Goal: Task Accomplishment & Management: Manage account settings

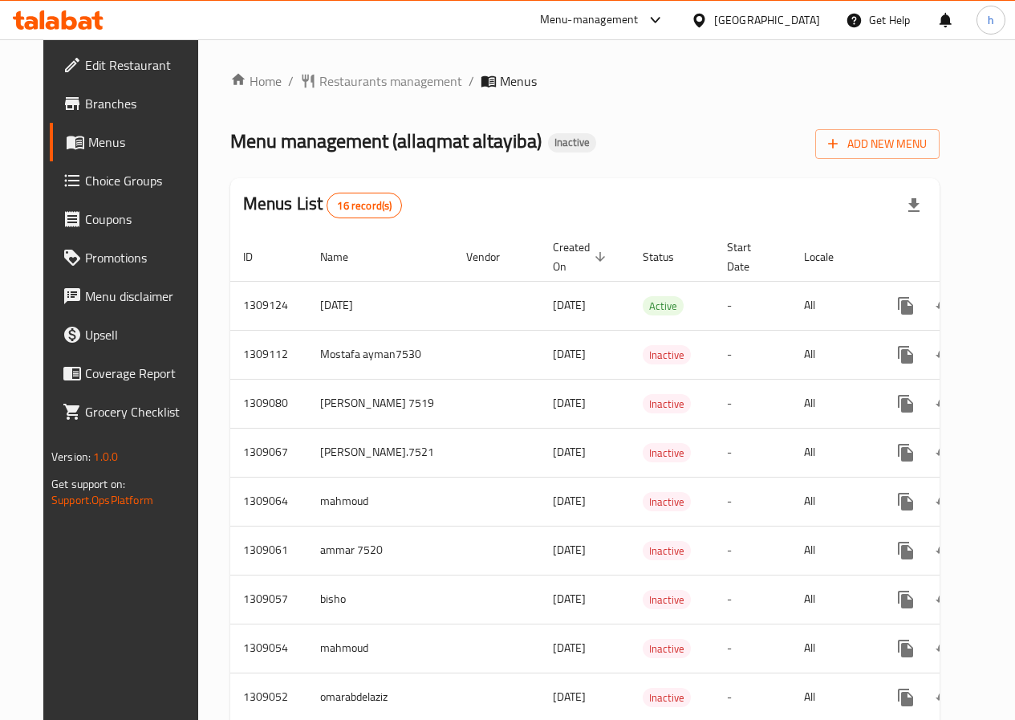
click at [136, 66] on span "Edit Restaurant" at bounding box center [142, 64] width 115 height 19
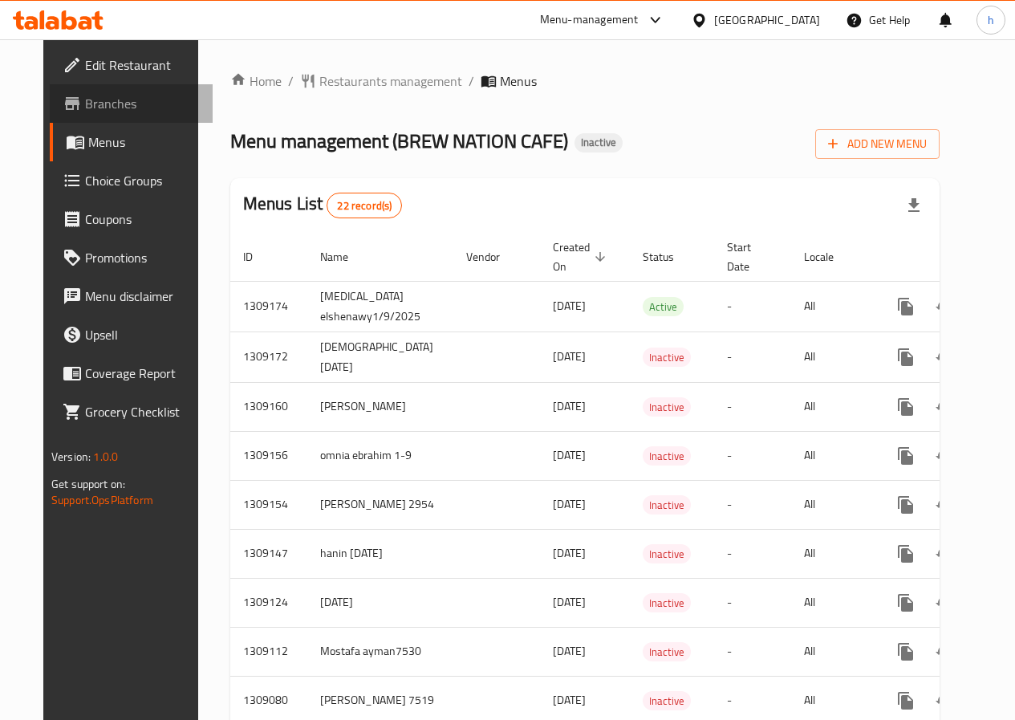
click at [116, 103] on span "Branches" at bounding box center [142, 103] width 115 height 19
click at [908, 144] on span "Add New Menu" at bounding box center [877, 144] width 99 height 20
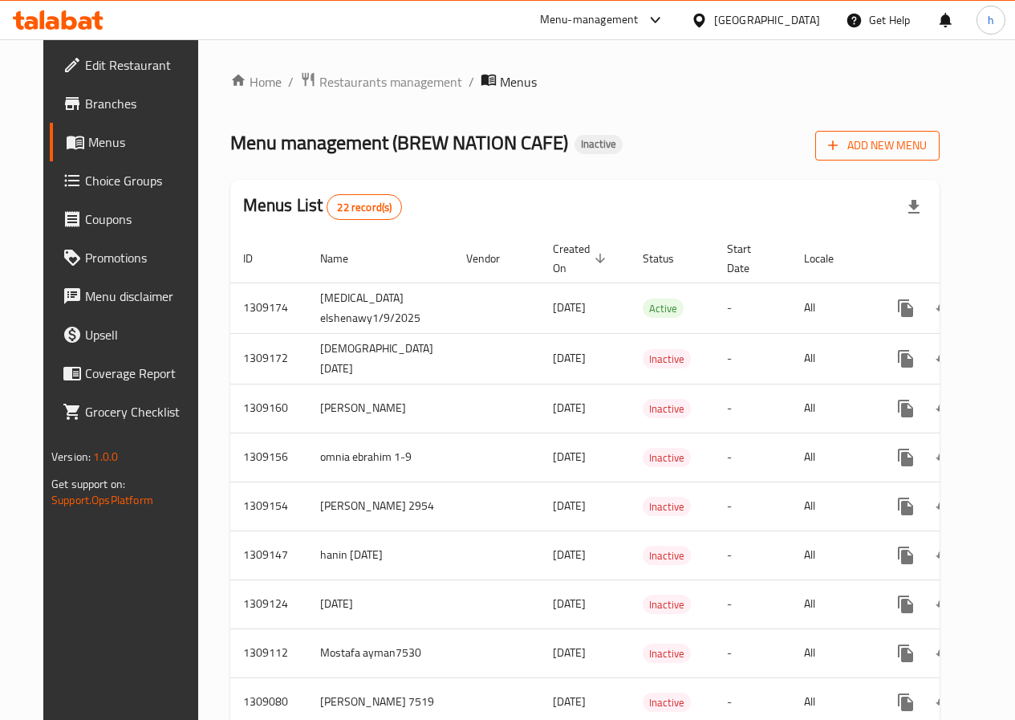
click at [916, 148] on span "Add New Menu" at bounding box center [877, 146] width 99 height 20
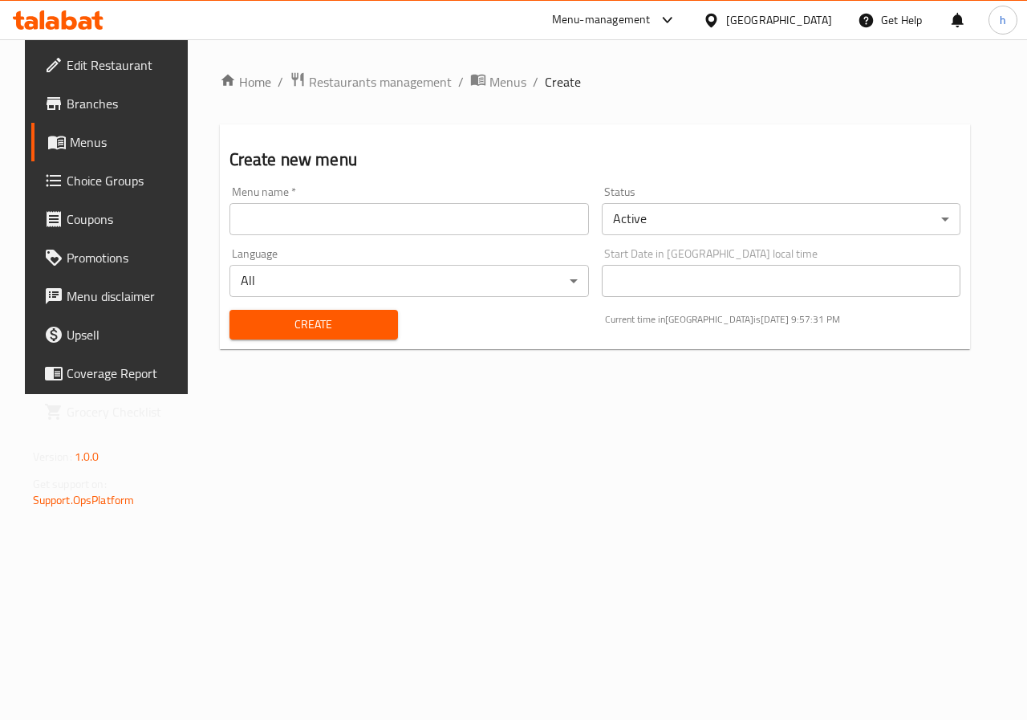
click at [440, 214] on input "text" at bounding box center [408, 219] width 359 height 32
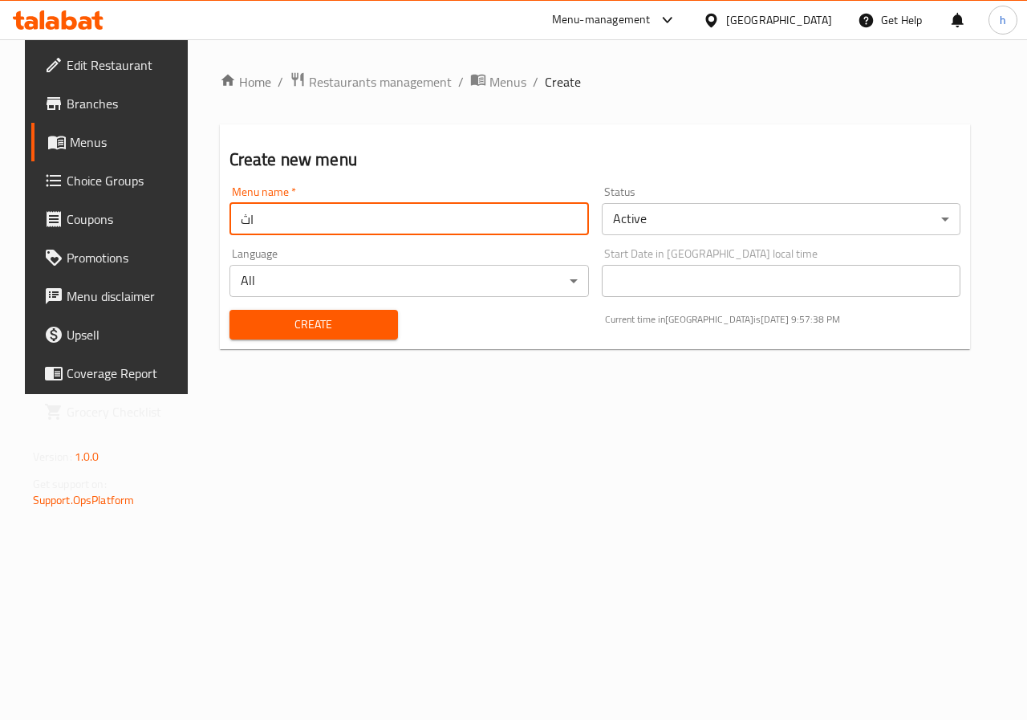
type input "ا"
type input "h"
type input "Heba"
click at [817, 224] on body "​ Menu-management Egypt Get Help h Edit Restaurant Branches Menus Choice Groups…" at bounding box center [513, 379] width 1027 height 680
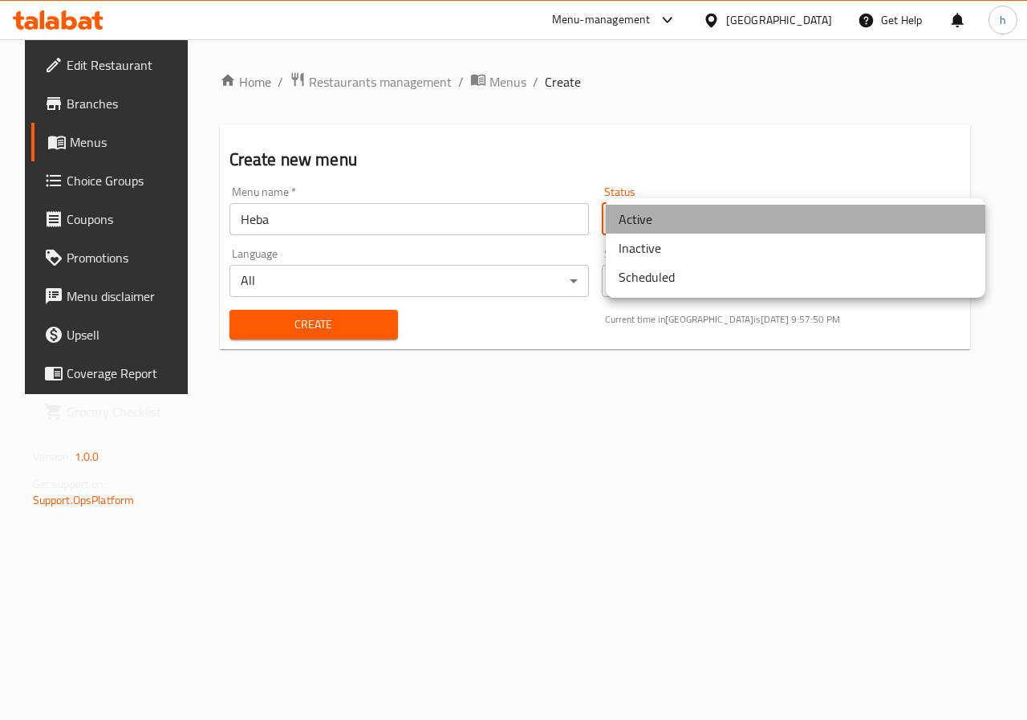
click at [739, 209] on li "Active" at bounding box center [796, 219] width 380 height 29
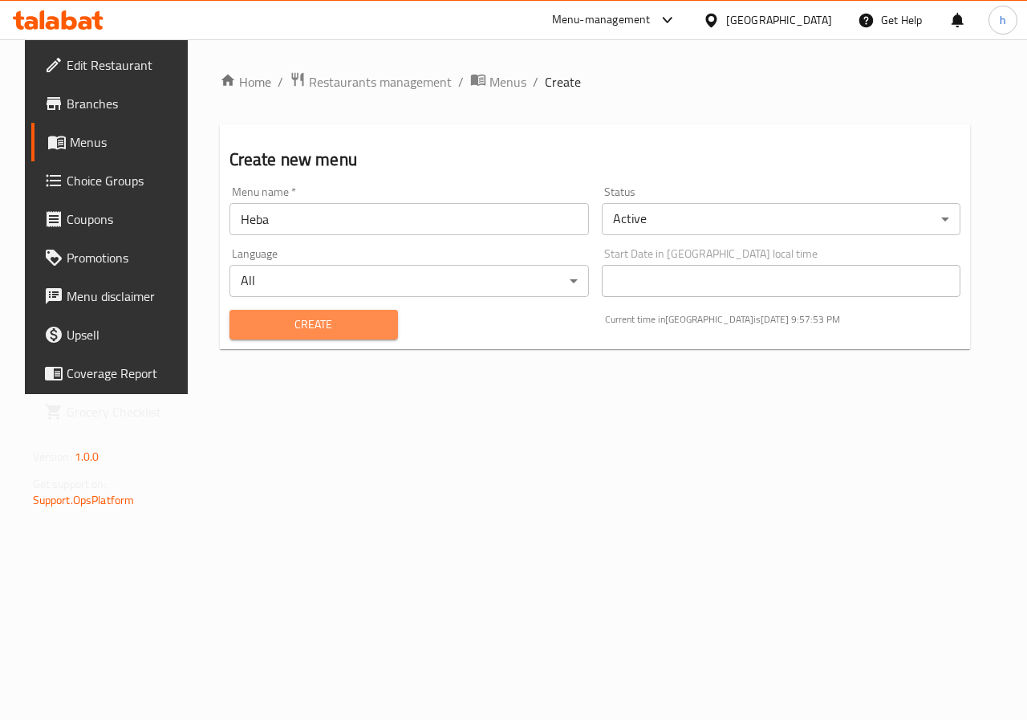
click at [267, 320] on span "Create" at bounding box center [313, 325] width 143 height 20
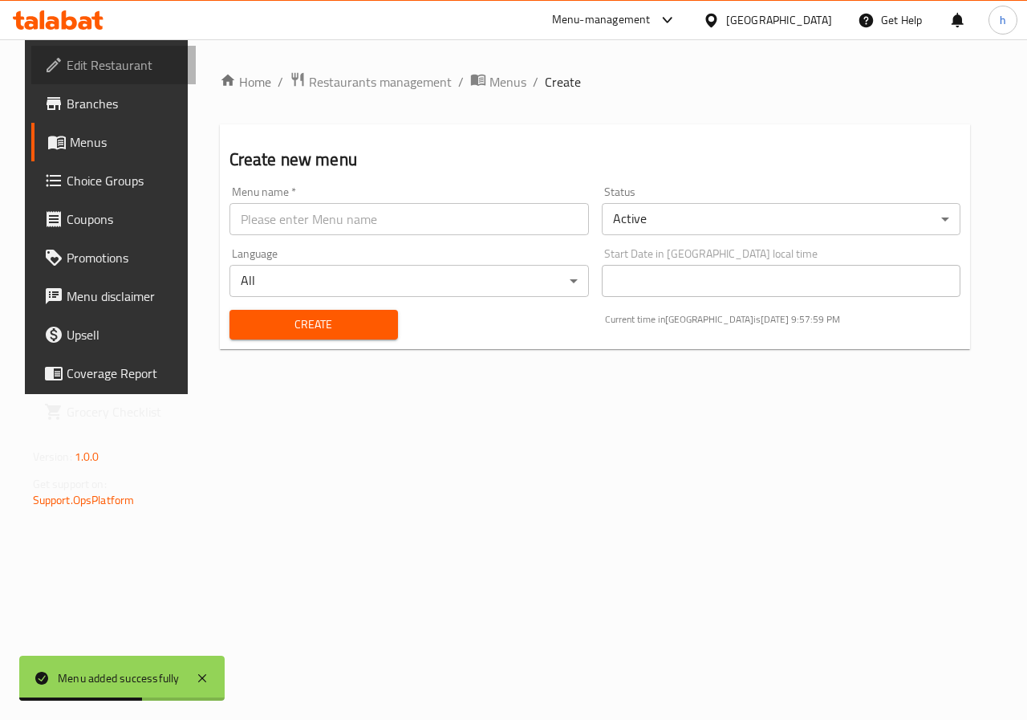
click at [67, 60] on span "Edit Restaurant" at bounding box center [125, 64] width 117 height 19
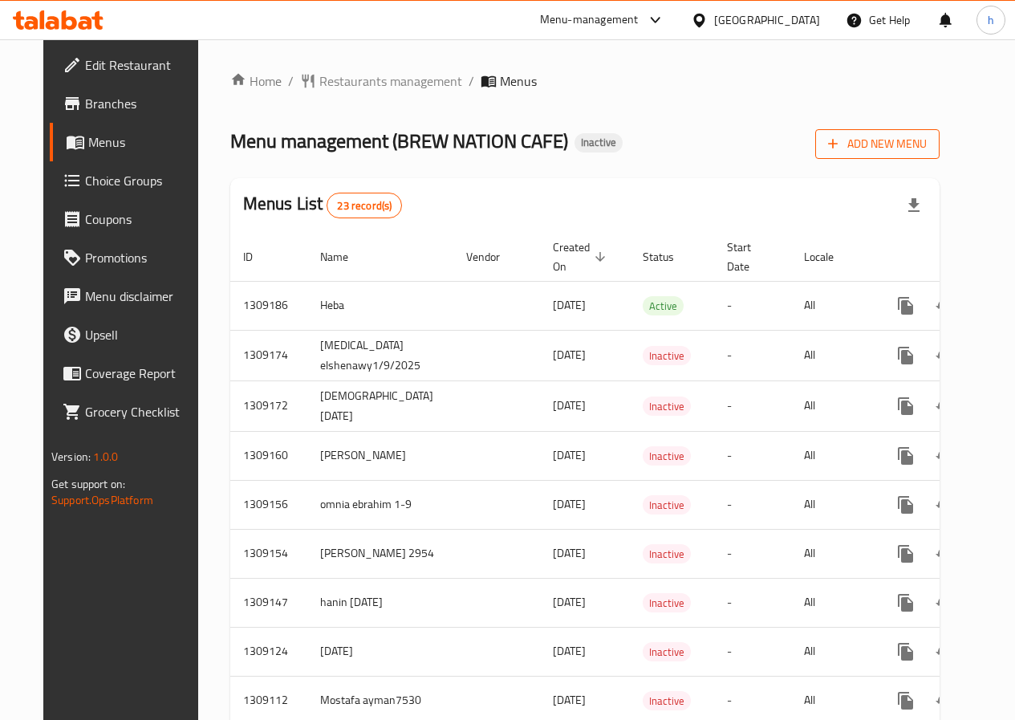
click at [927, 149] on span "Add New Menu" at bounding box center [877, 144] width 99 height 20
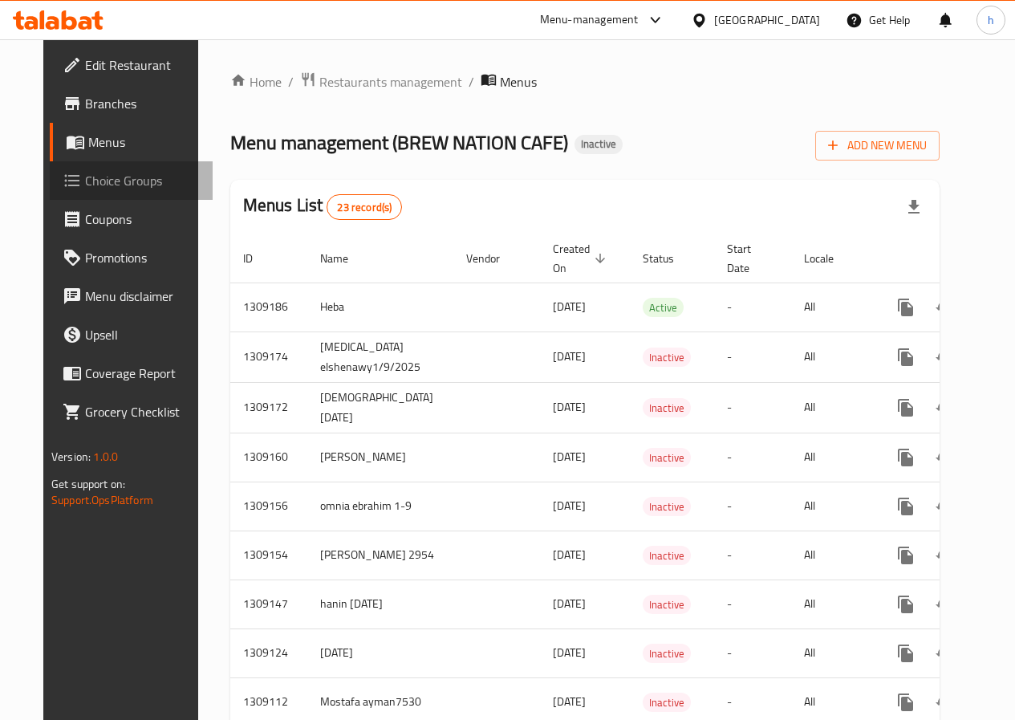
click at [85, 175] on span "Choice Groups" at bounding box center [142, 180] width 115 height 19
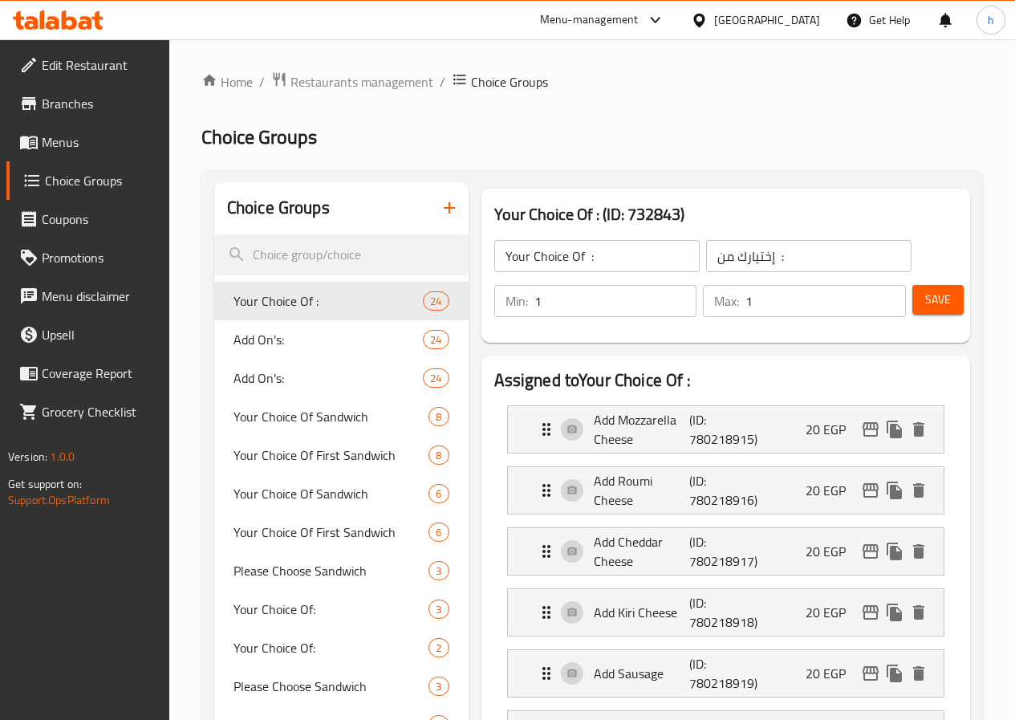
click at [78, 221] on span "Coupons" at bounding box center [99, 218] width 115 height 19
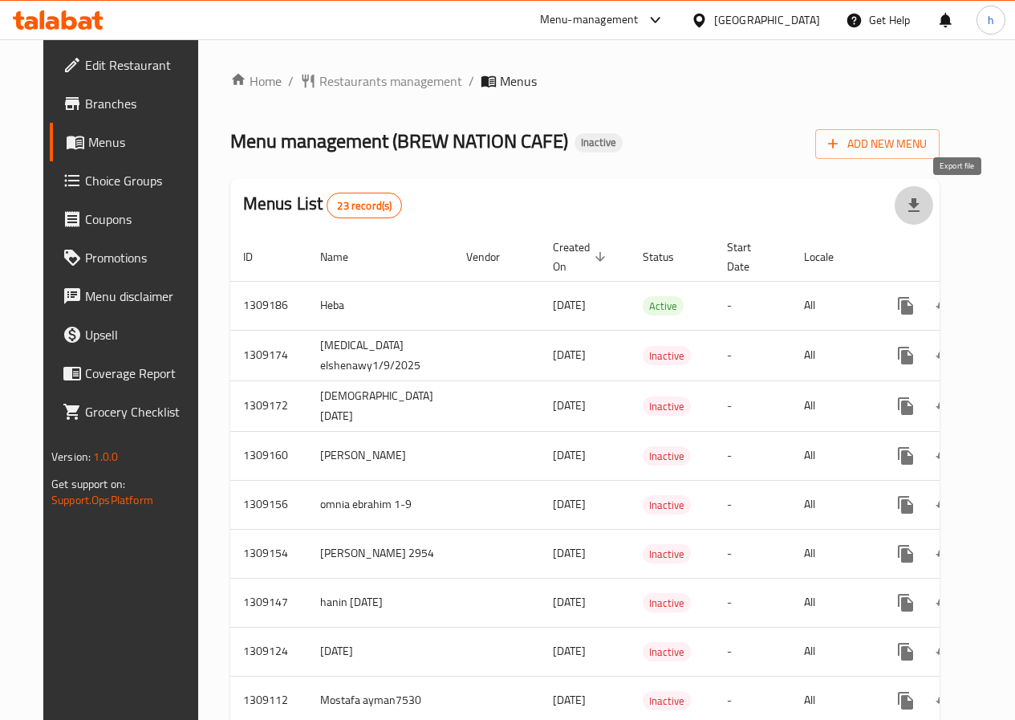
click at [924, 212] on icon "button" at bounding box center [913, 205] width 19 height 19
click at [841, 136] on icon "button" at bounding box center [833, 144] width 16 height 16
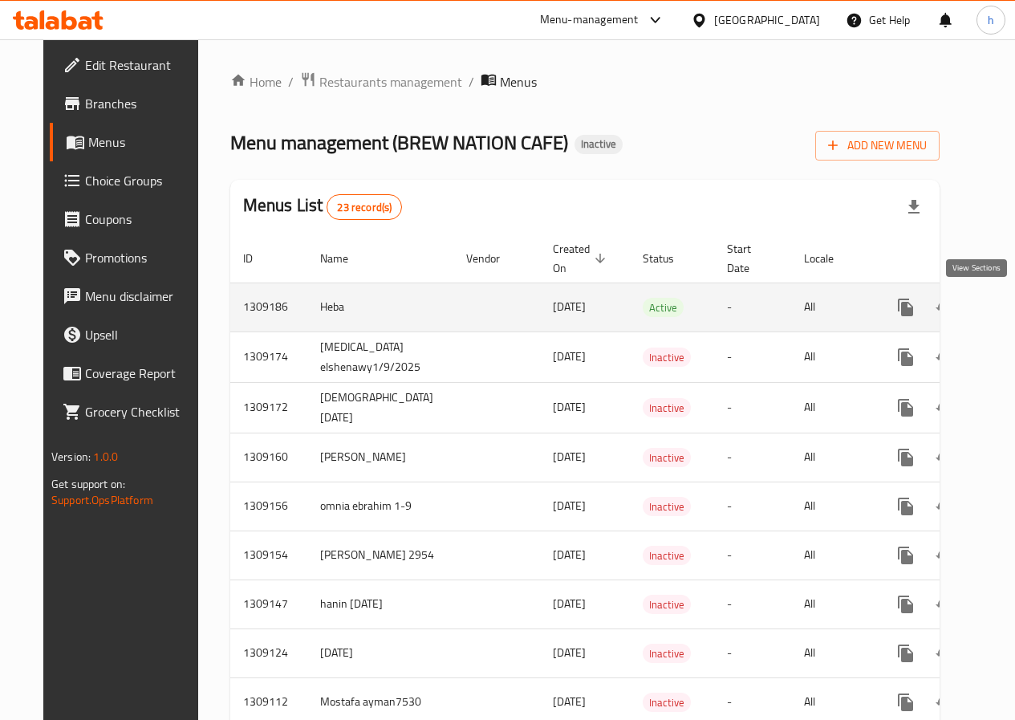
click at [1012, 315] on icon "enhanced table" at bounding box center [1021, 307] width 19 height 19
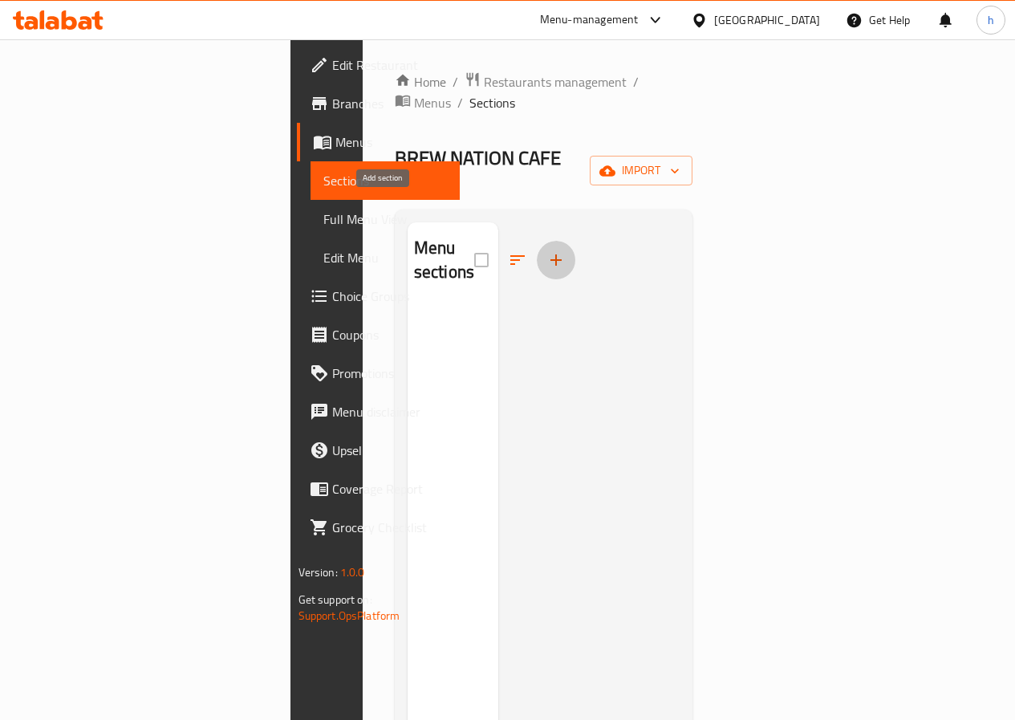
click at [546, 250] on icon "button" at bounding box center [555, 259] width 19 height 19
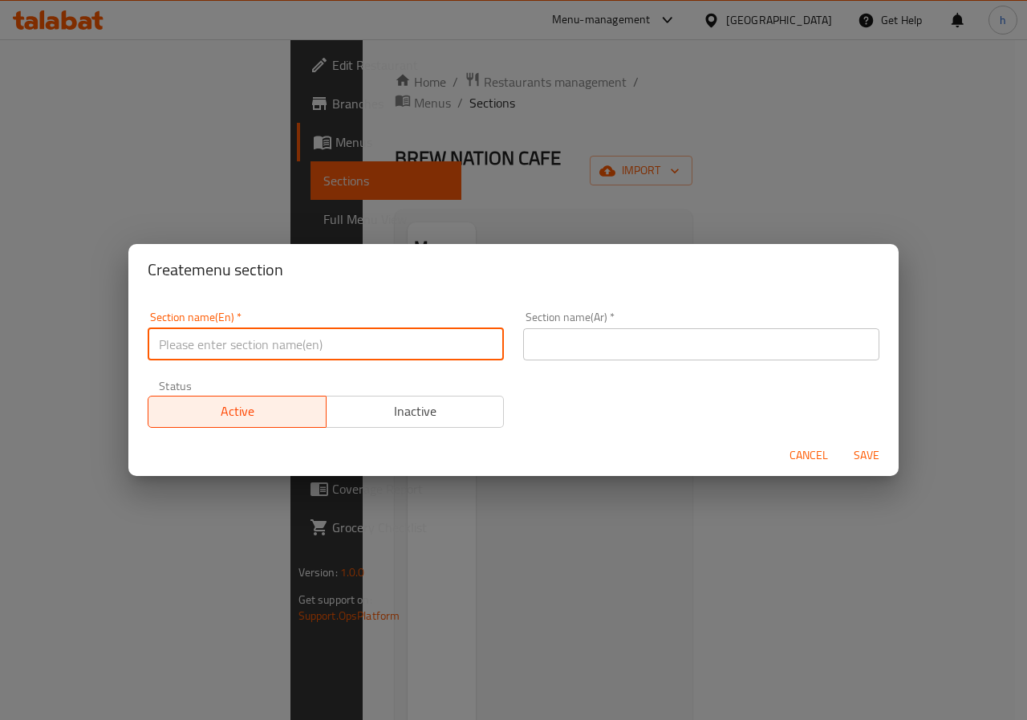
click at [355, 339] on input "text" at bounding box center [326, 344] width 356 height 32
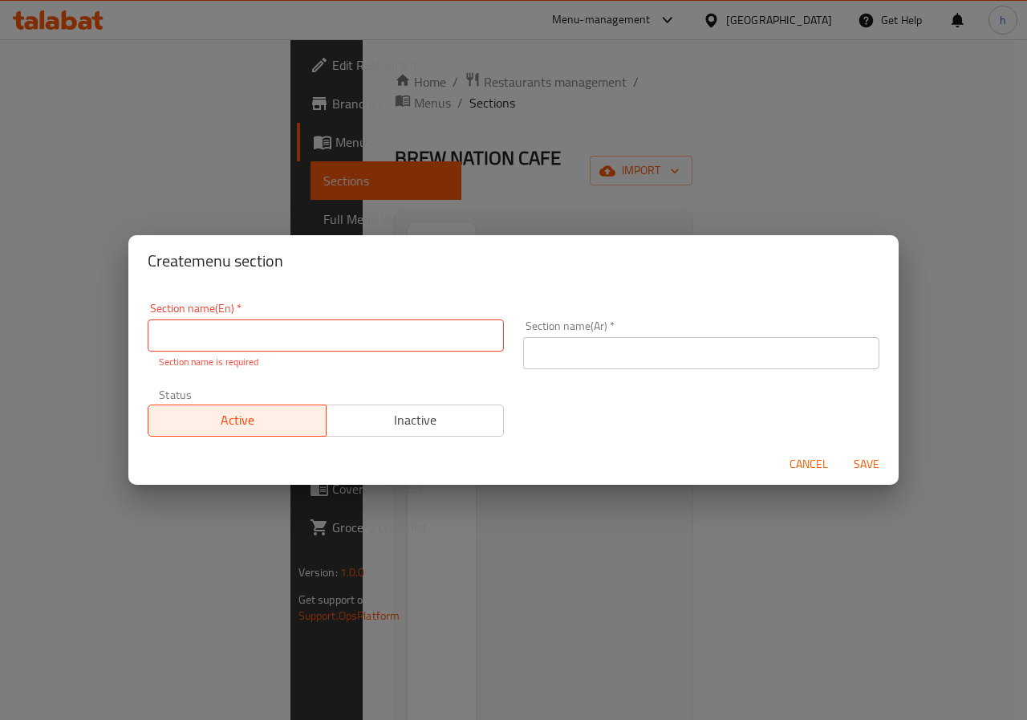
click at [566, 530] on div "Create menu section Section name(En)   * Section name(En) * Section name is req…" at bounding box center [513, 360] width 1027 height 720
click at [895, 223] on div "Create menu section Section name(En)   * Section name(En) * Section name is req…" at bounding box center [513, 360] width 1027 height 720
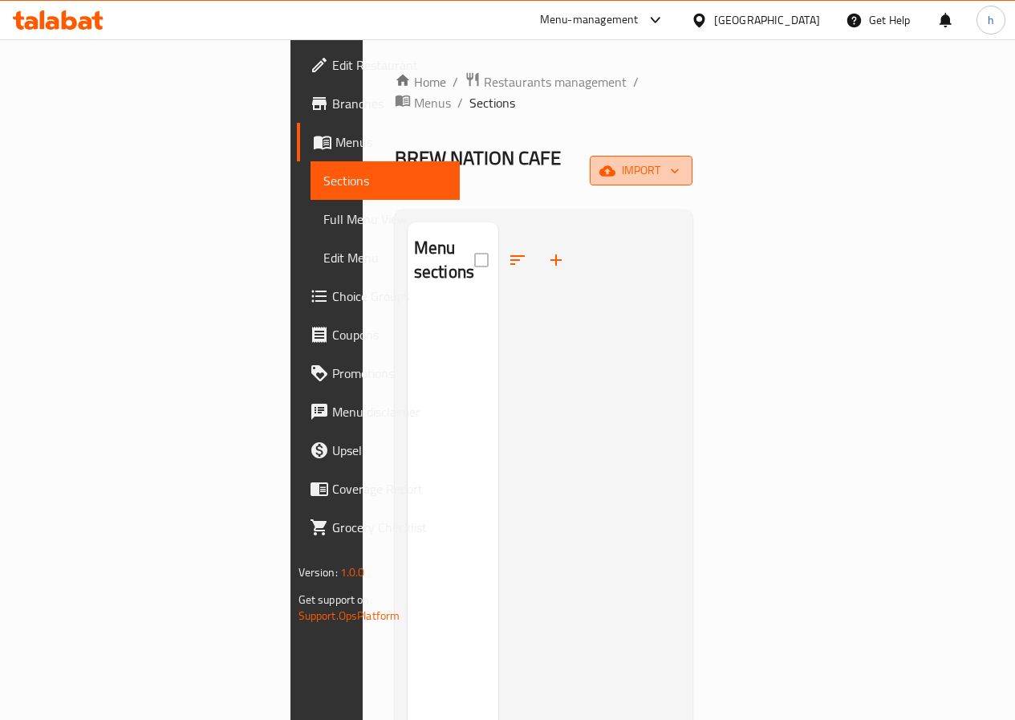
click at [680, 160] on span "import" at bounding box center [641, 170] width 77 height 20
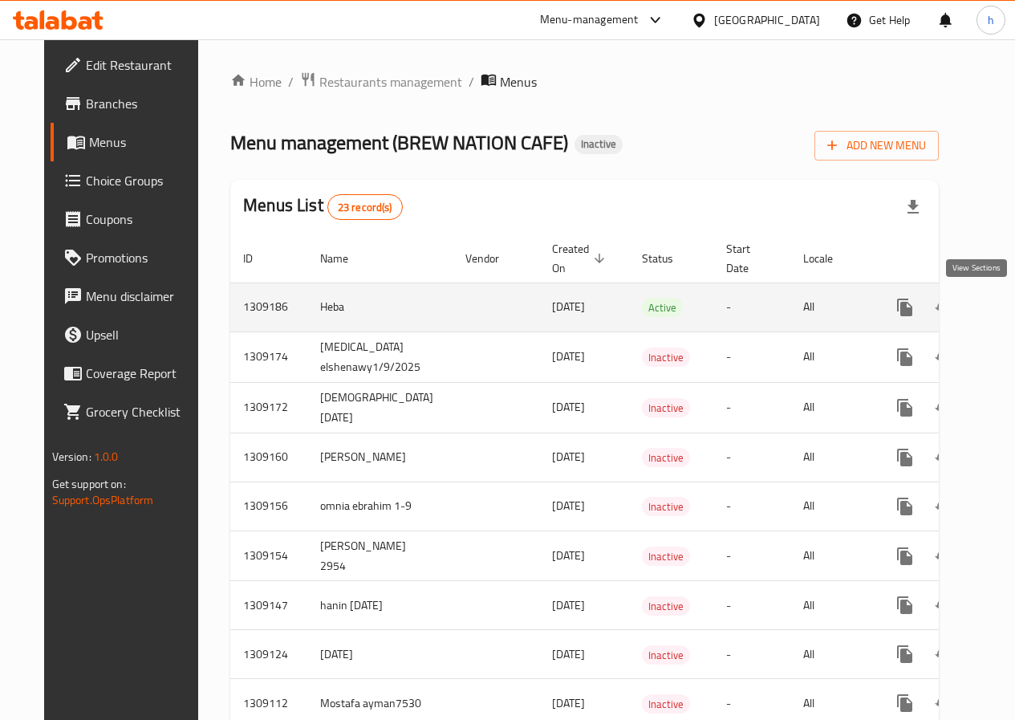
click at [1013, 313] on icon "enhanced table" at bounding box center [1020, 307] width 14 height 14
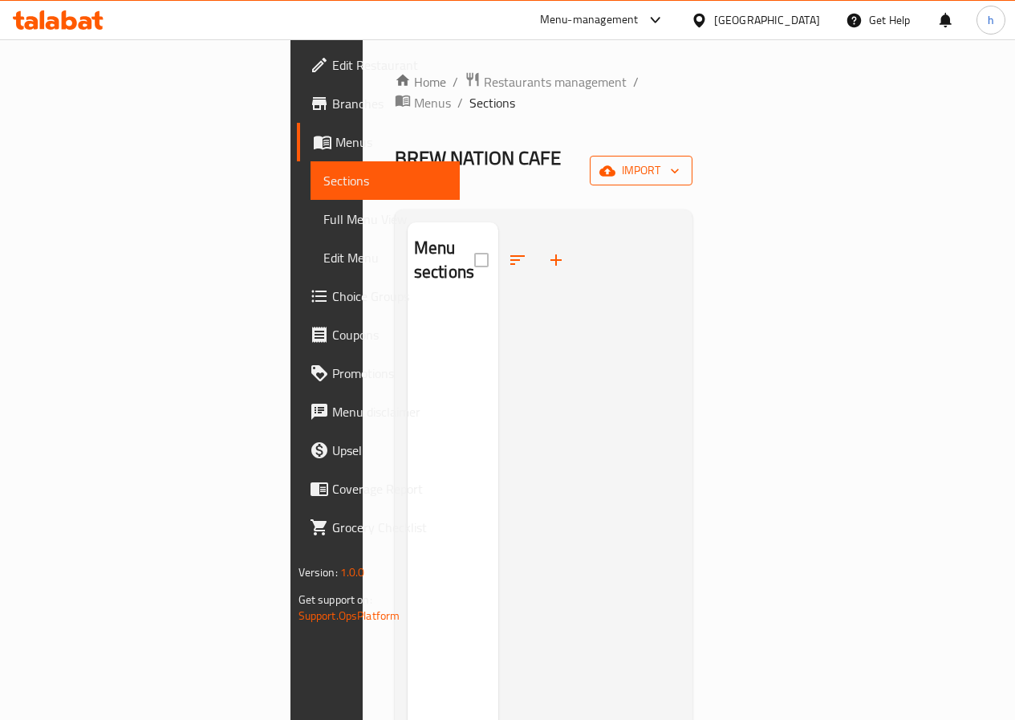
click at [680, 160] on span "import" at bounding box center [641, 170] width 77 height 20
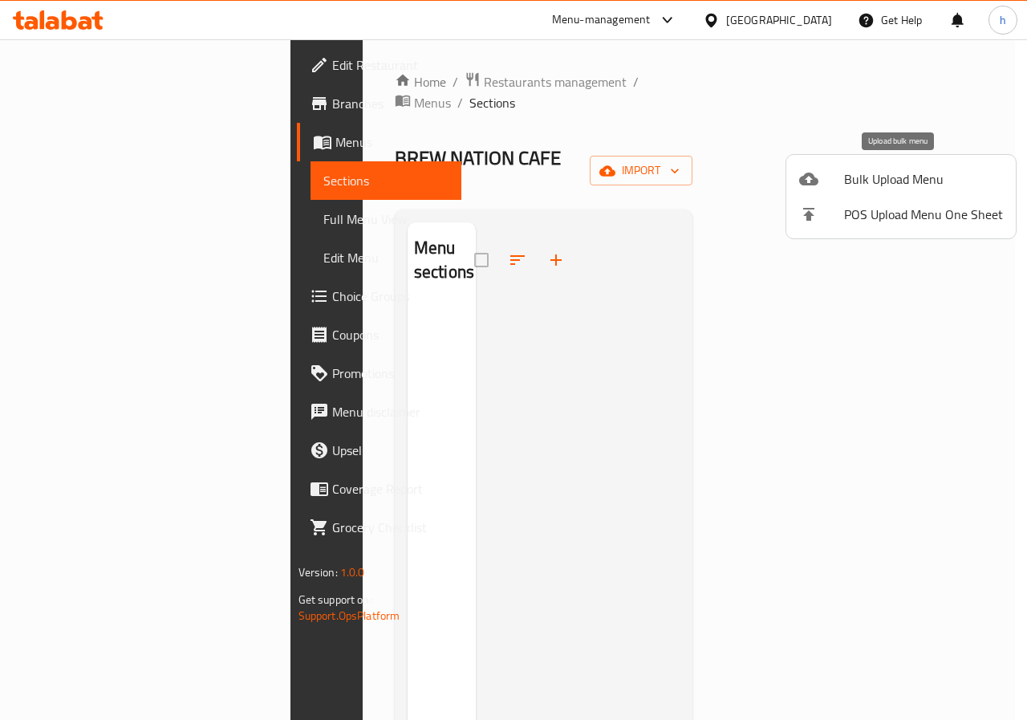
click at [899, 177] on span "Bulk Upload Menu" at bounding box center [923, 178] width 159 height 19
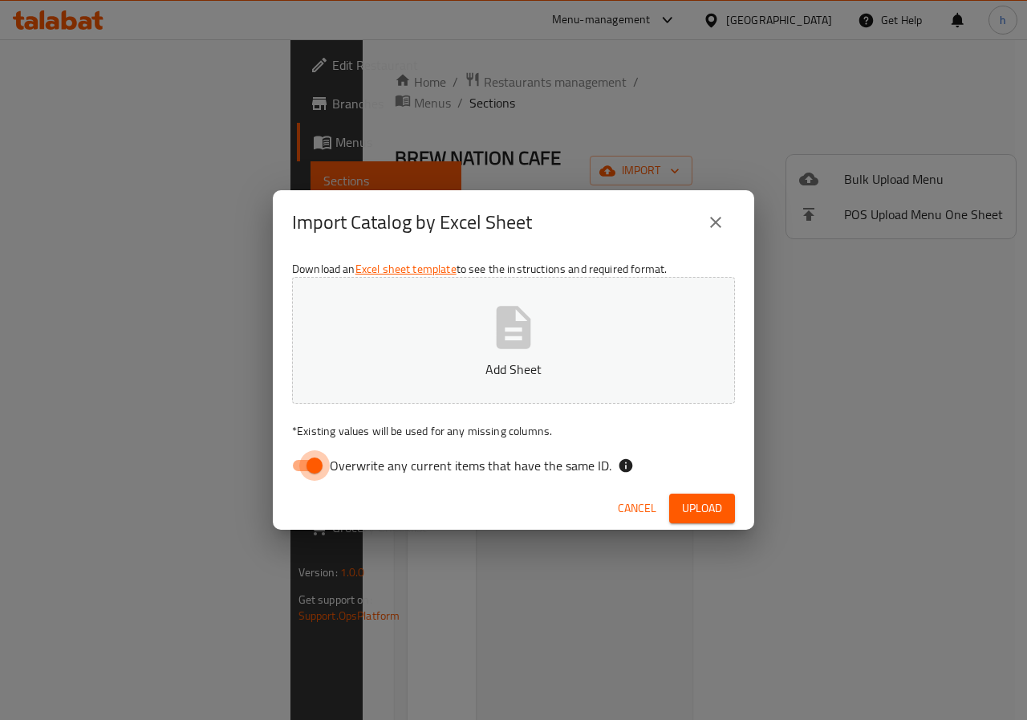
click at [308, 470] on input "Overwrite any current items that have the same ID." at bounding box center [314, 465] width 91 height 30
checkbox input "false"
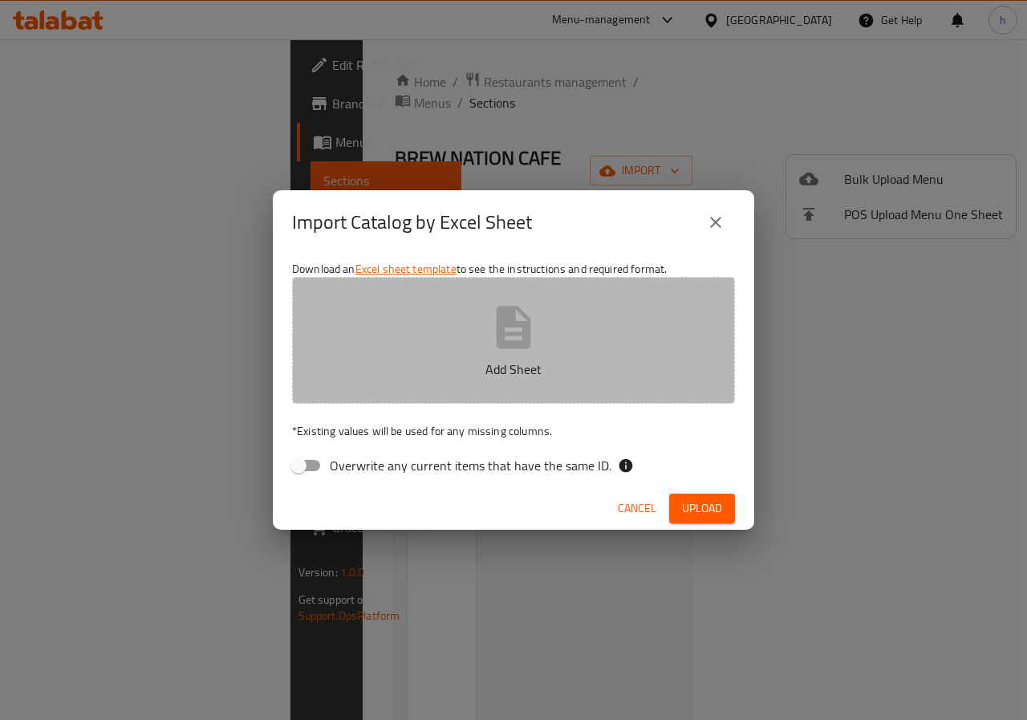
click at [405, 319] on button "Add Sheet" at bounding box center [513, 340] width 443 height 127
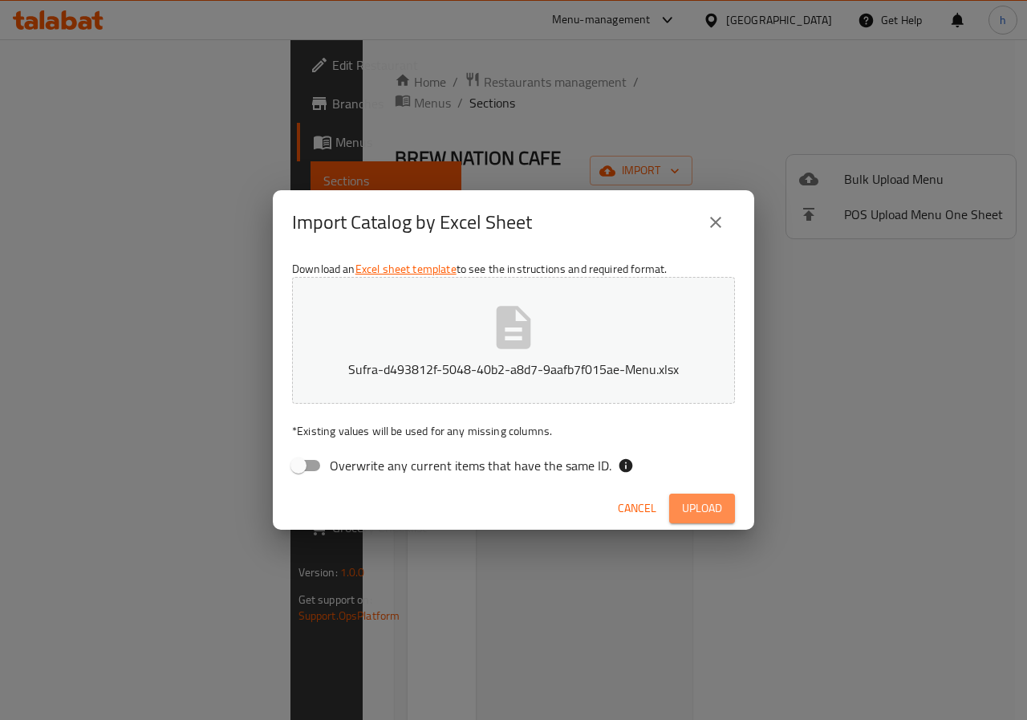
click at [690, 506] on span "Upload" at bounding box center [702, 508] width 40 height 20
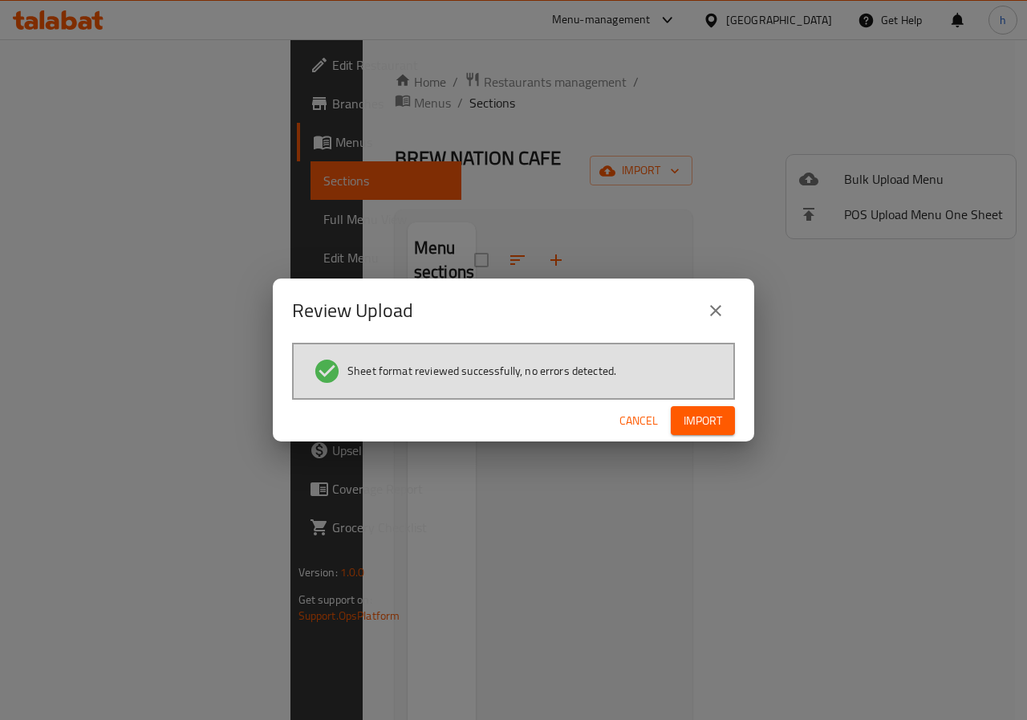
click at [699, 427] on span "Import" at bounding box center [703, 421] width 39 height 20
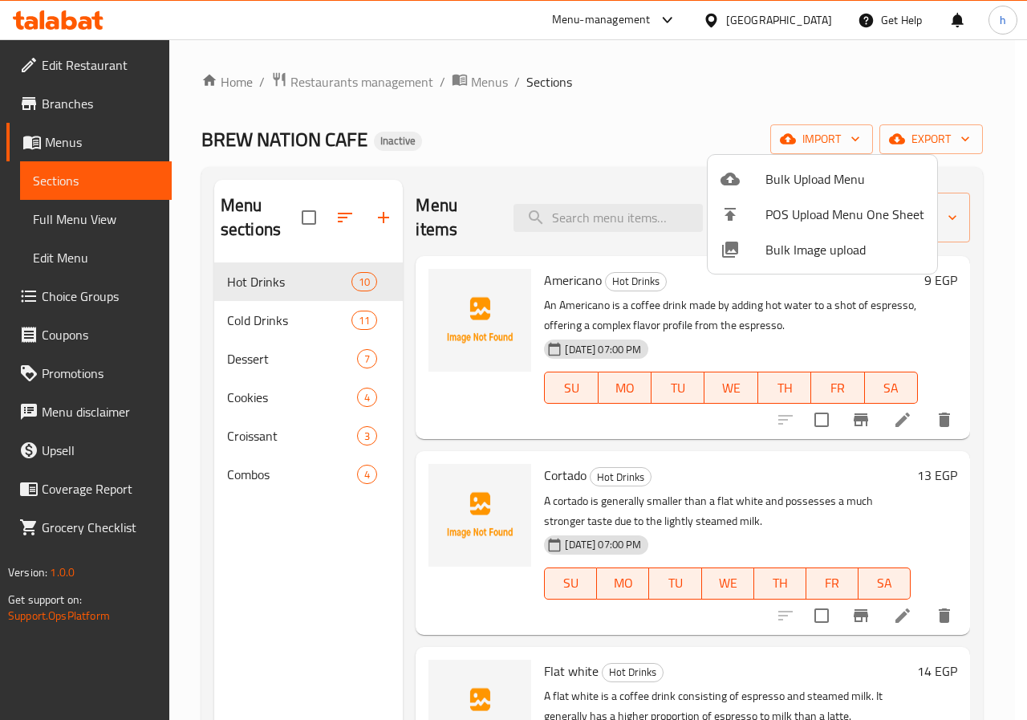
click at [342, 287] on div at bounding box center [513, 360] width 1027 height 720
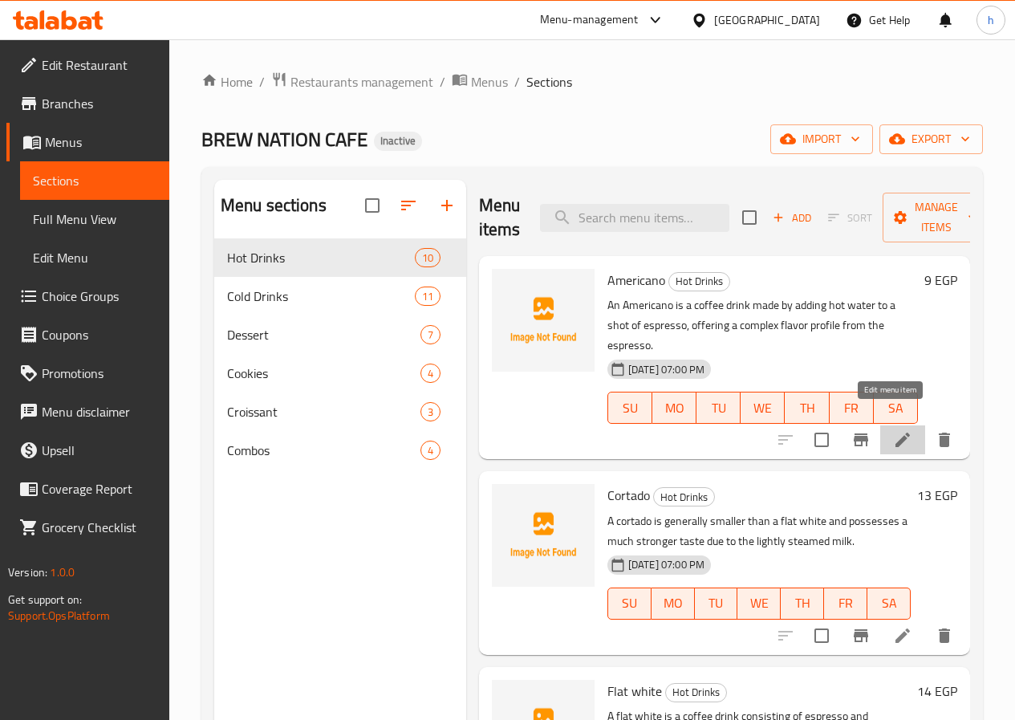
click at [893, 430] on icon at bounding box center [902, 439] width 19 height 19
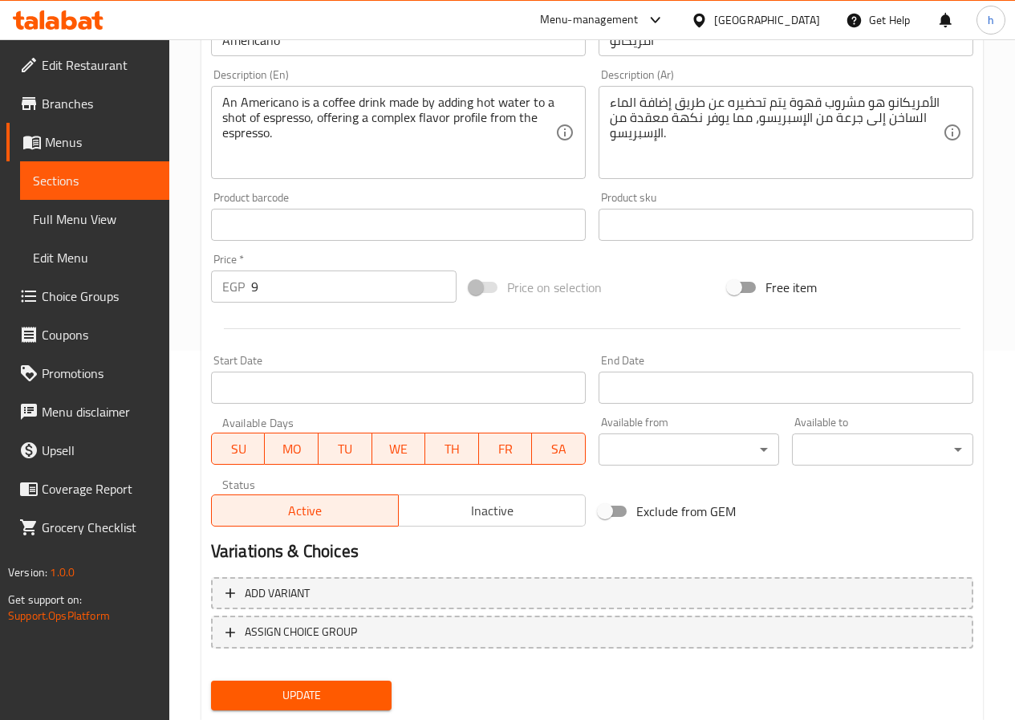
scroll to position [414, 0]
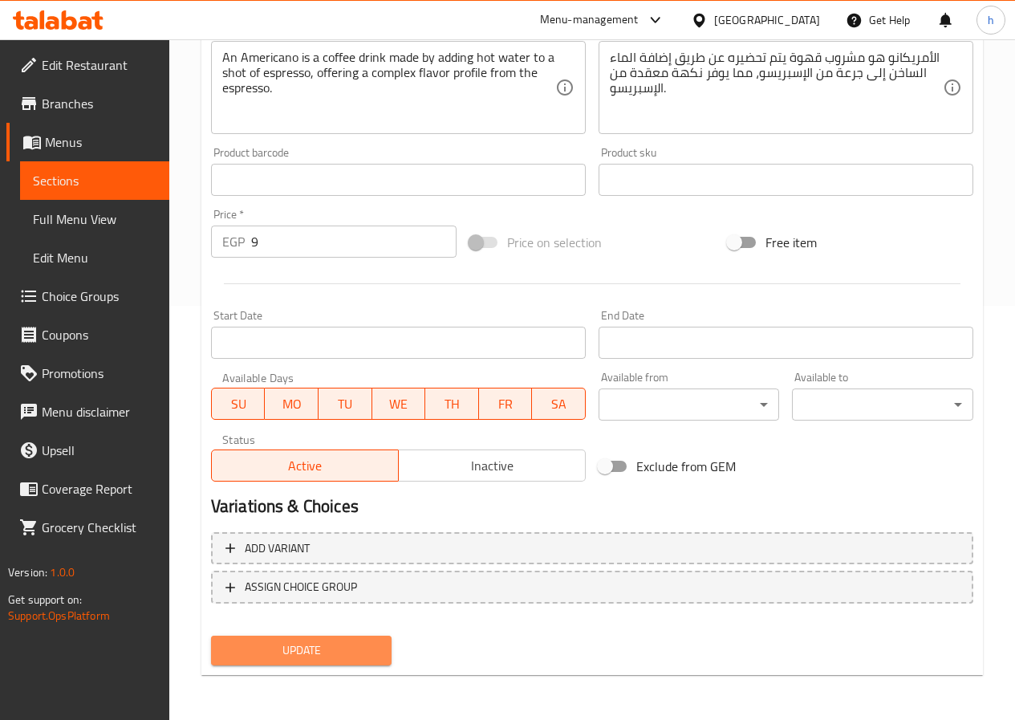
click at [331, 648] on span "Update" at bounding box center [302, 650] width 156 height 20
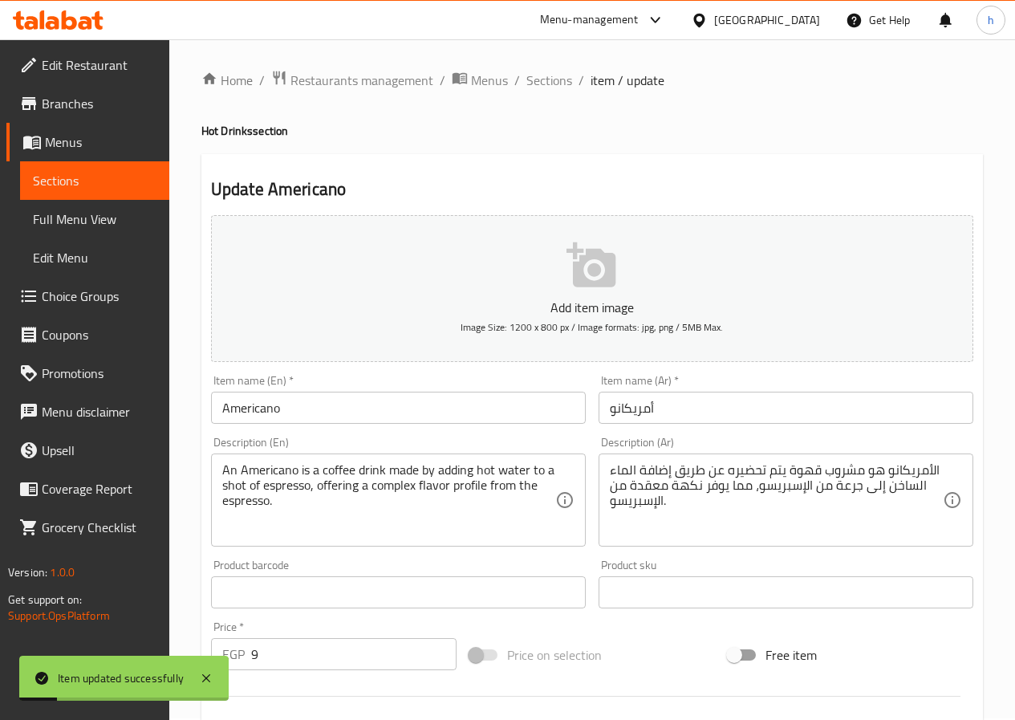
scroll to position [0, 0]
click at [539, 79] on span "Sections" at bounding box center [549, 81] width 46 height 19
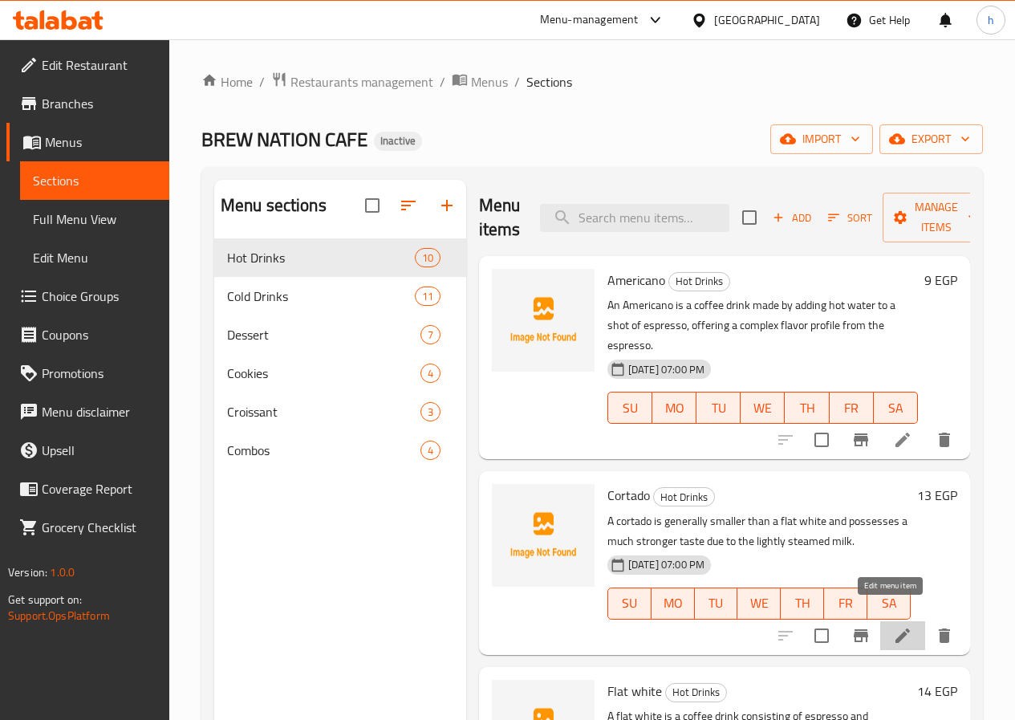
click at [893, 626] on icon at bounding box center [902, 635] width 19 height 19
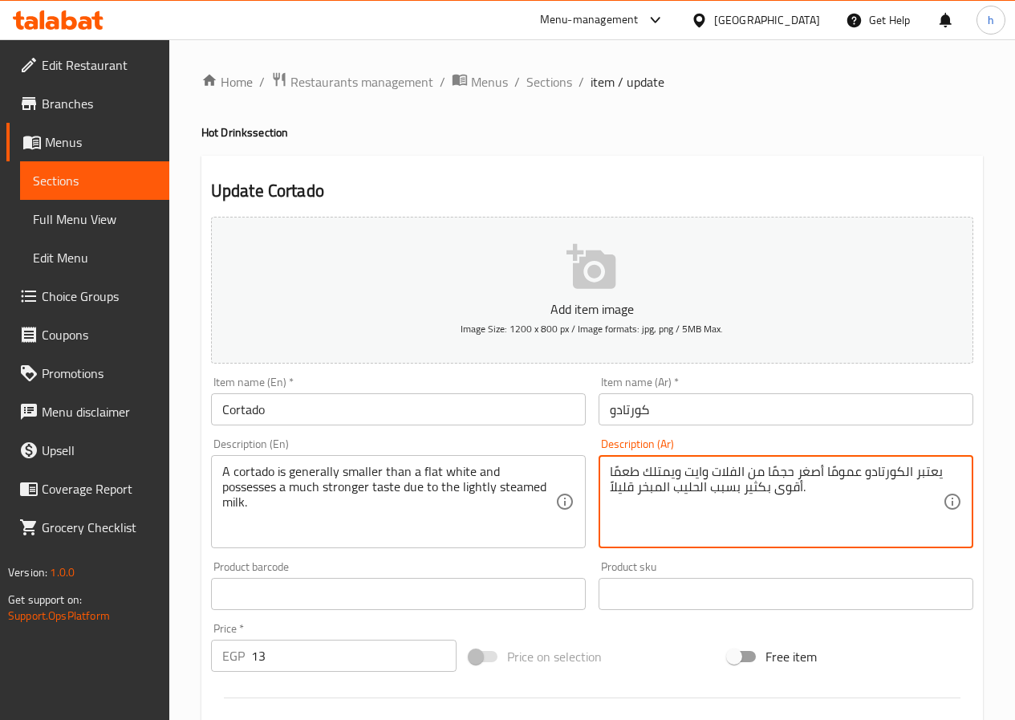
drag, startPoint x: 633, startPoint y: 482, endPoint x: 607, endPoint y: 494, distance: 28.4
click at [625, 486] on textarea "يعتبر الكورتادو عمومًا أصغر حجمًا من الفلات وايت ويمتلك طعمًا أقوى بكثير بسبب ا…" at bounding box center [776, 502] width 333 height 76
drag, startPoint x: 633, startPoint y: 485, endPoint x: 607, endPoint y: 497, distance: 28.8
click at [607, 497] on div "يعتبر الكورتادو عمومًا أصغر حجمًا من الفلات وايت ويمتلك طعمًا أقوى بكثير بسبب ا…" at bounding box center [786, 501] width 375 height 93
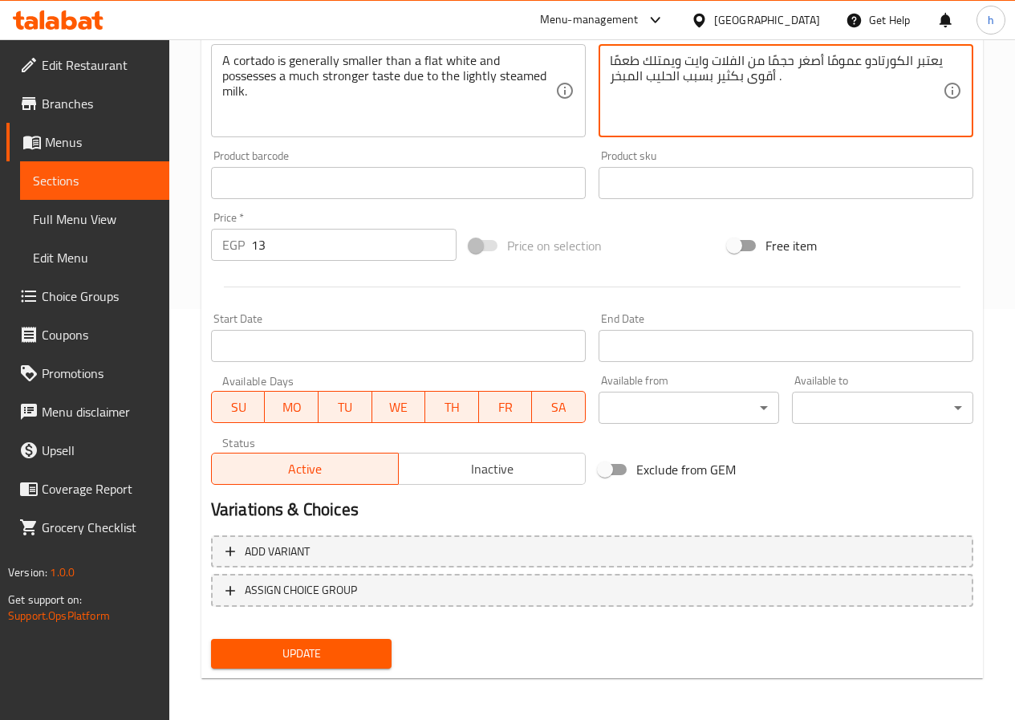
scroll to position [414, 0]
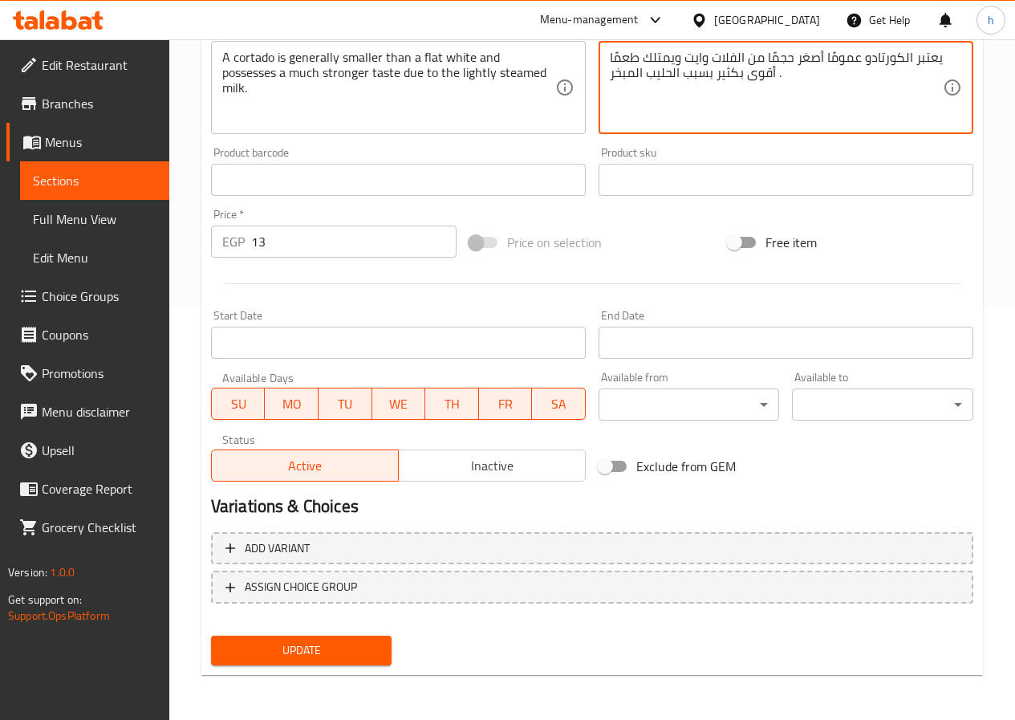
type textarea "يعتبر الكورتادو عمومًا أصغر حجمًا من الفلات وايت ويمتلك طعمًا أقوى بكثير بسبب ا…"
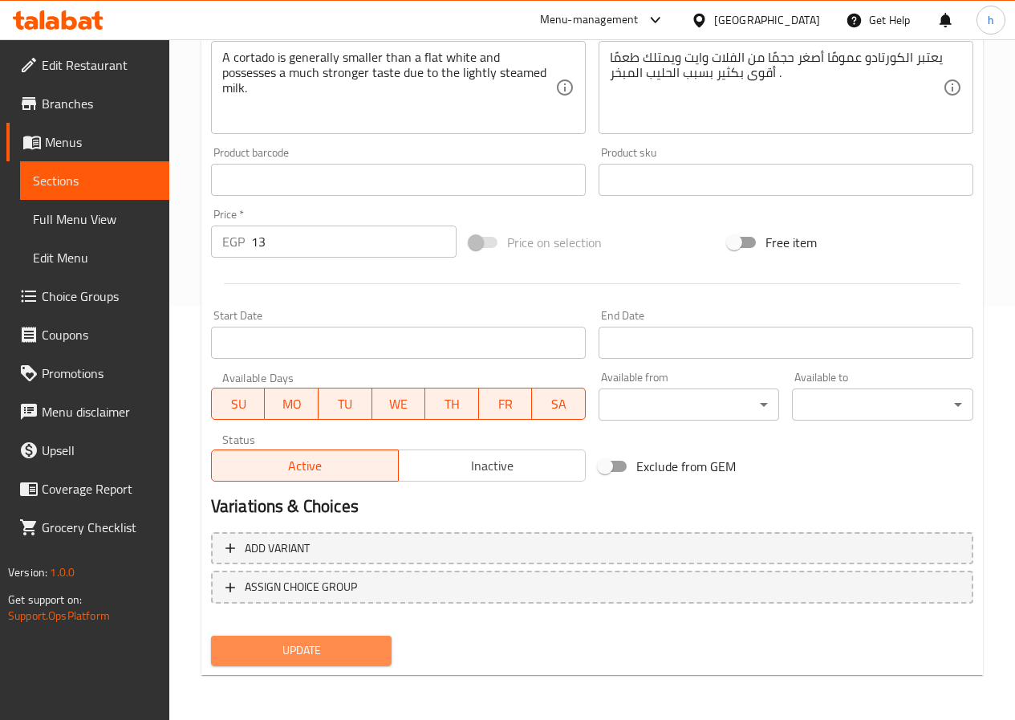
click at [367, 641] on span "Update" at bounding box center [302, 650] width 156 height 20
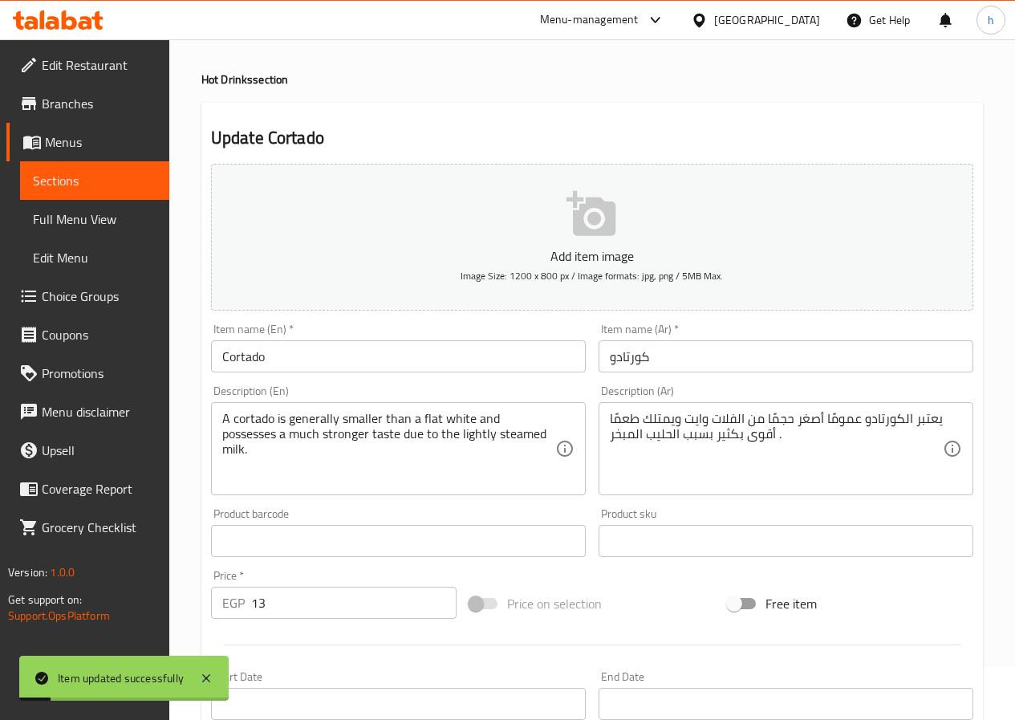
scroll to position [13, 0]
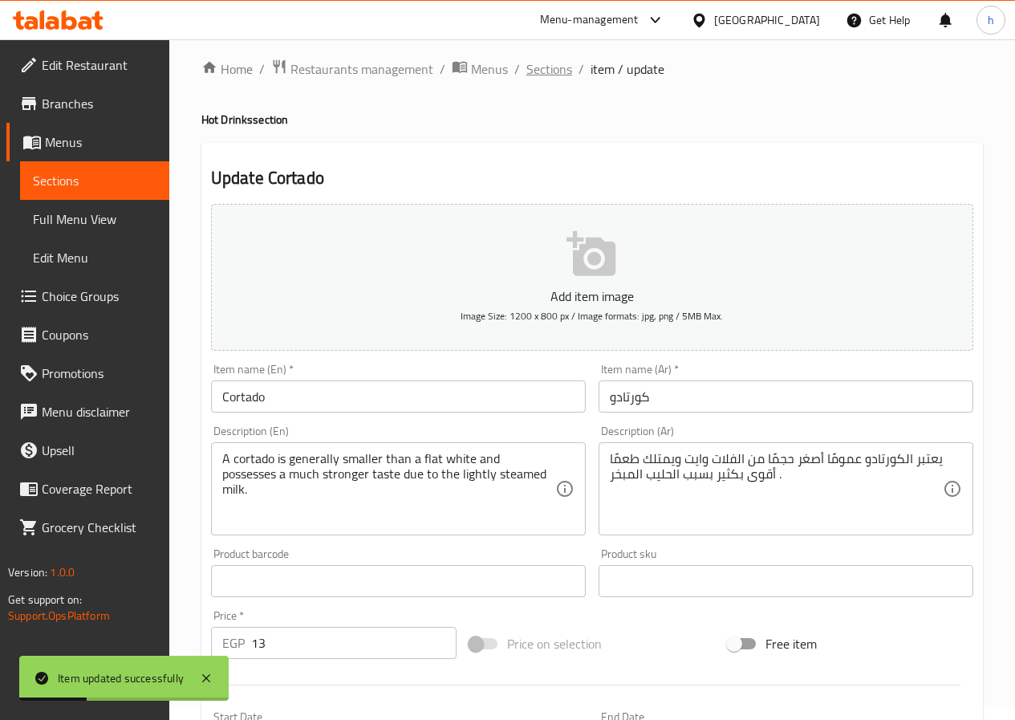
click at [556, 79] on span "Sections" at bounding box center [549, 68] width 46 height 19
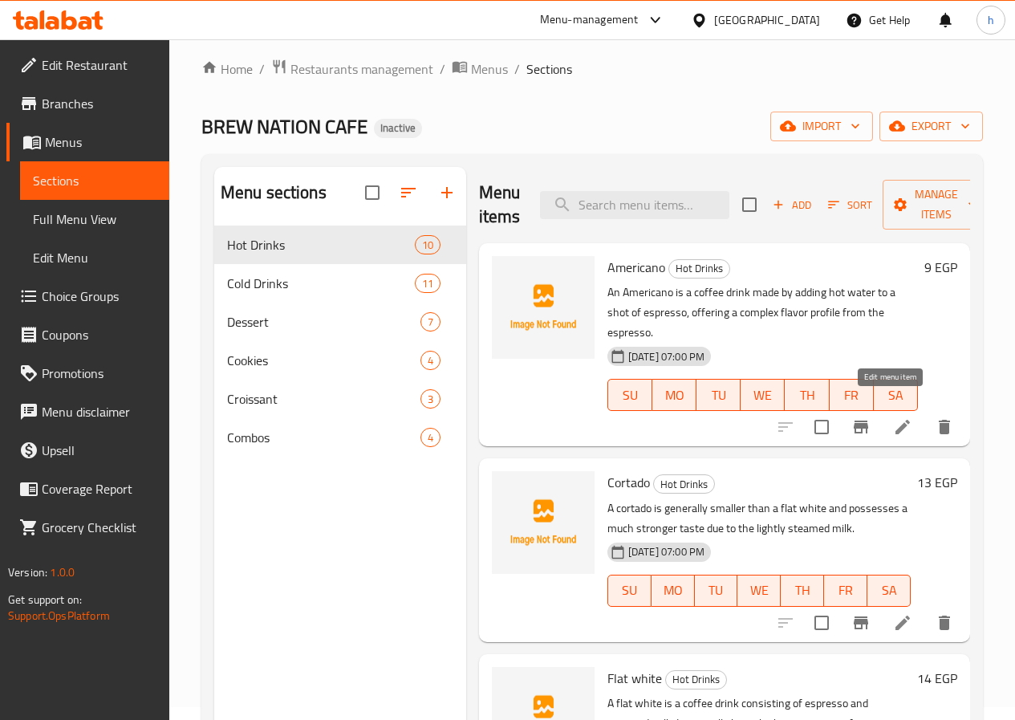
click at [893, 417] on icon at bounding box center [902, 426] width 19 height 19
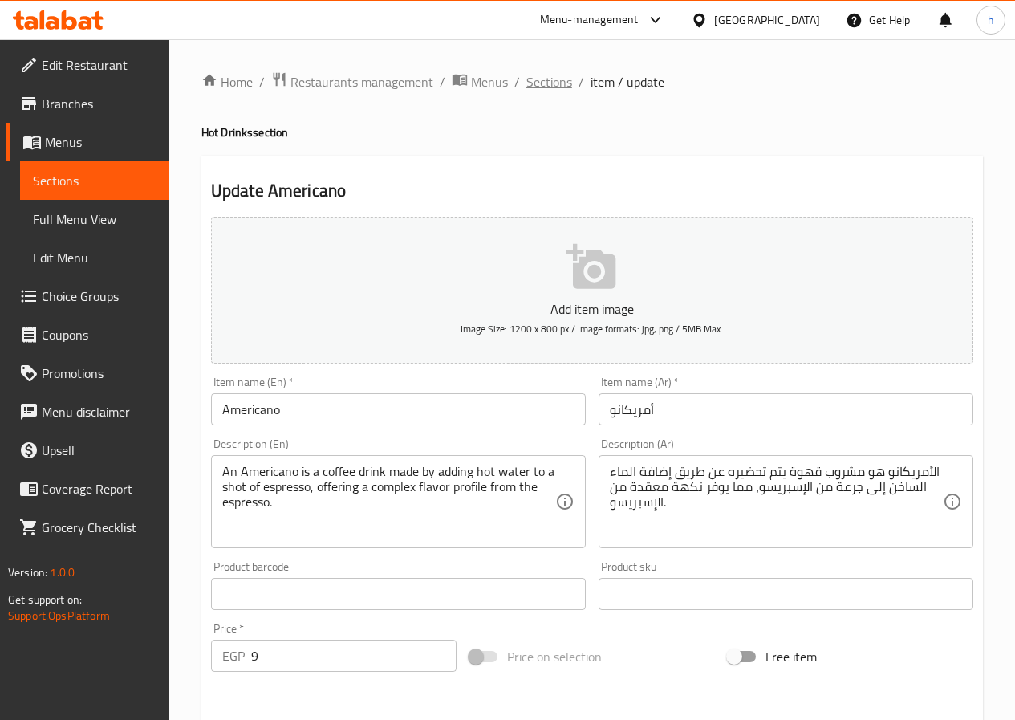
click at [549, 91] on span "Sections" at bounding box center [549, 81] width 46 height 19
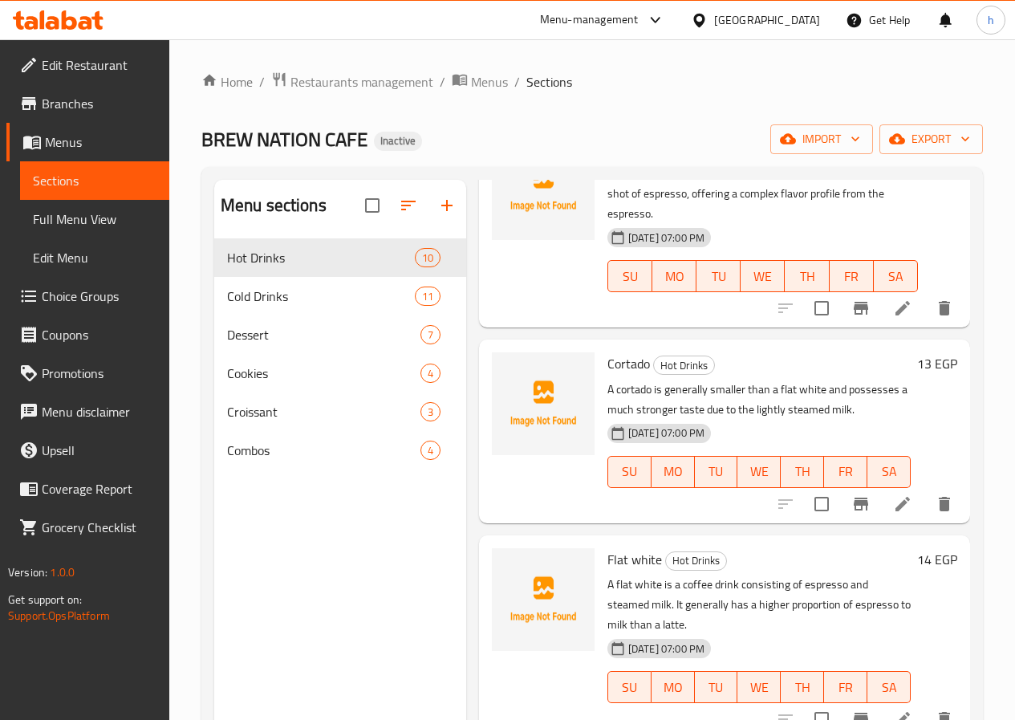
scroll to position [160, 0]
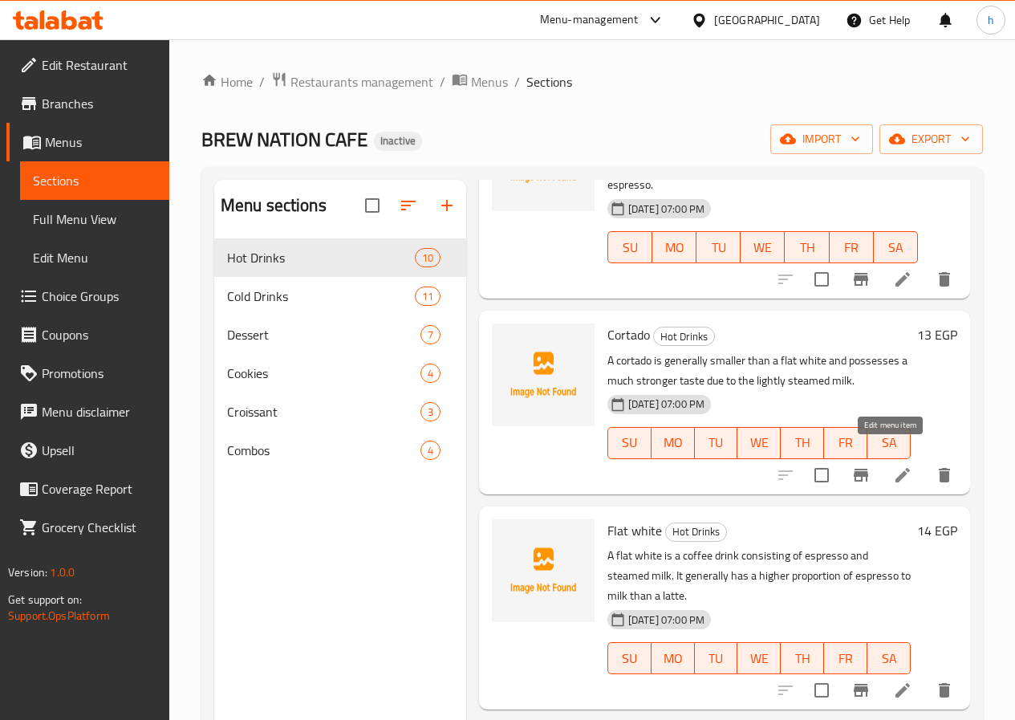
click at [895, 468] on icon at bounding box center [902, 475] width 14 height 14
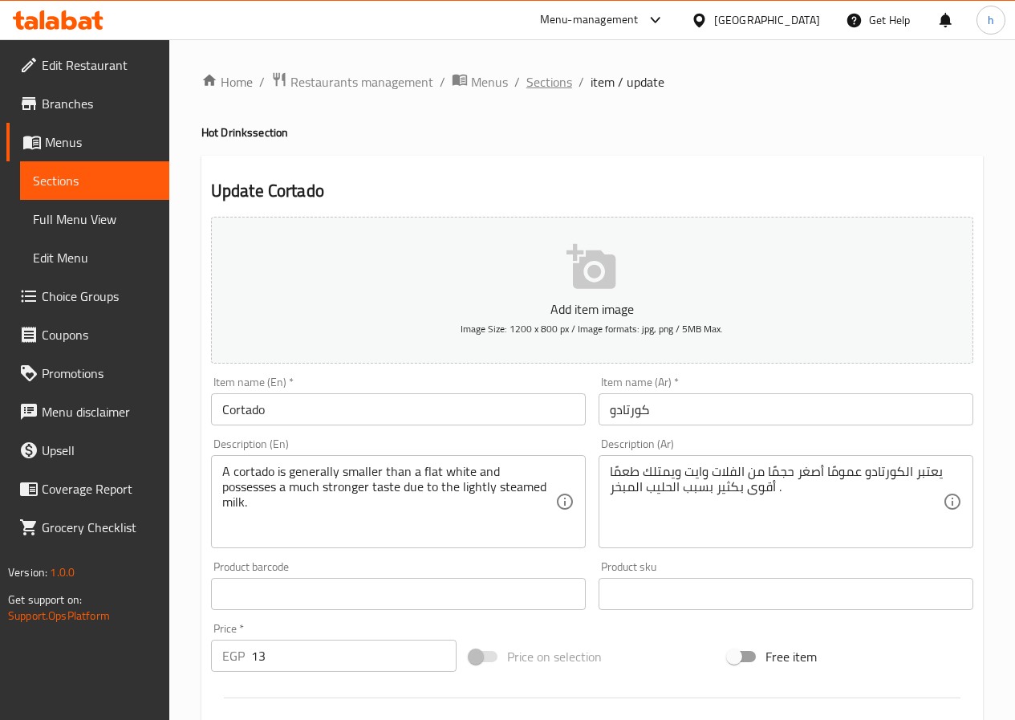
click at [536, 84] on span "Sections" at bounding box center [549, 81] width 46 height 19
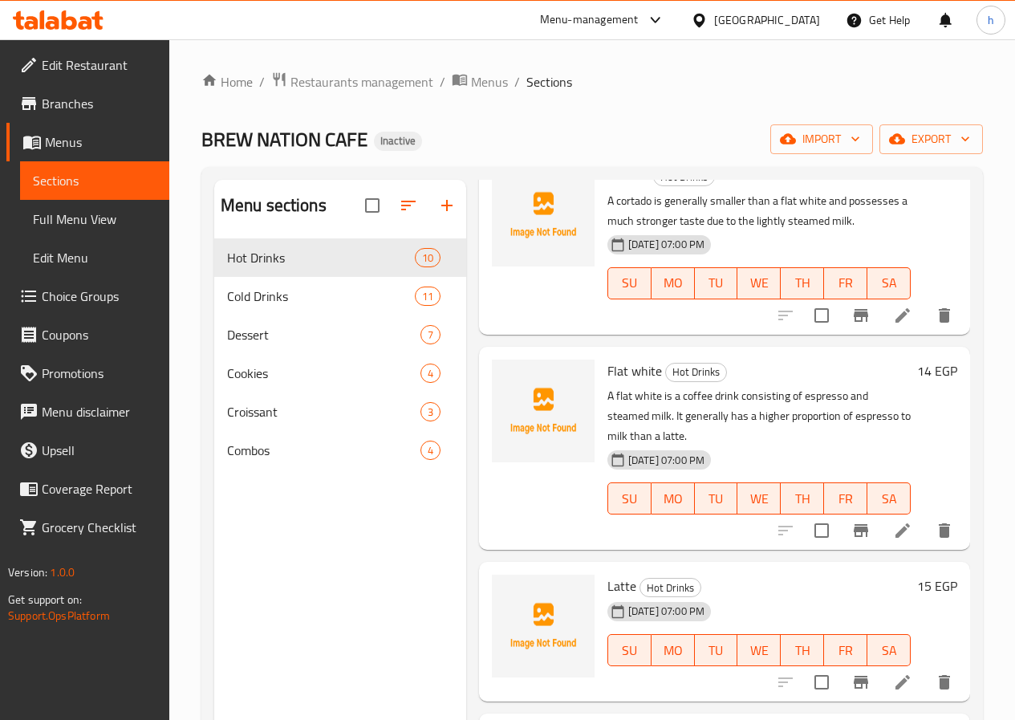
scroll to position [321, 0]
click at [893, 520] on icon at bounding box center [902, 529] width 19 height 19
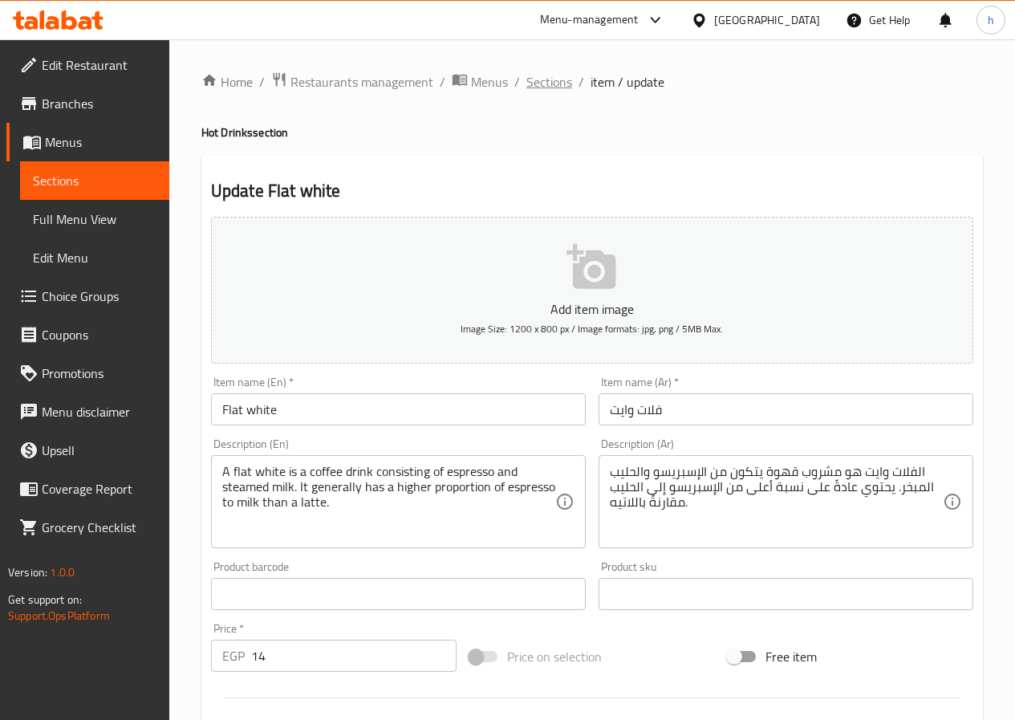
click at [534, 83] on span "Sections" at bounding box center [549, 81] width 46 height 19
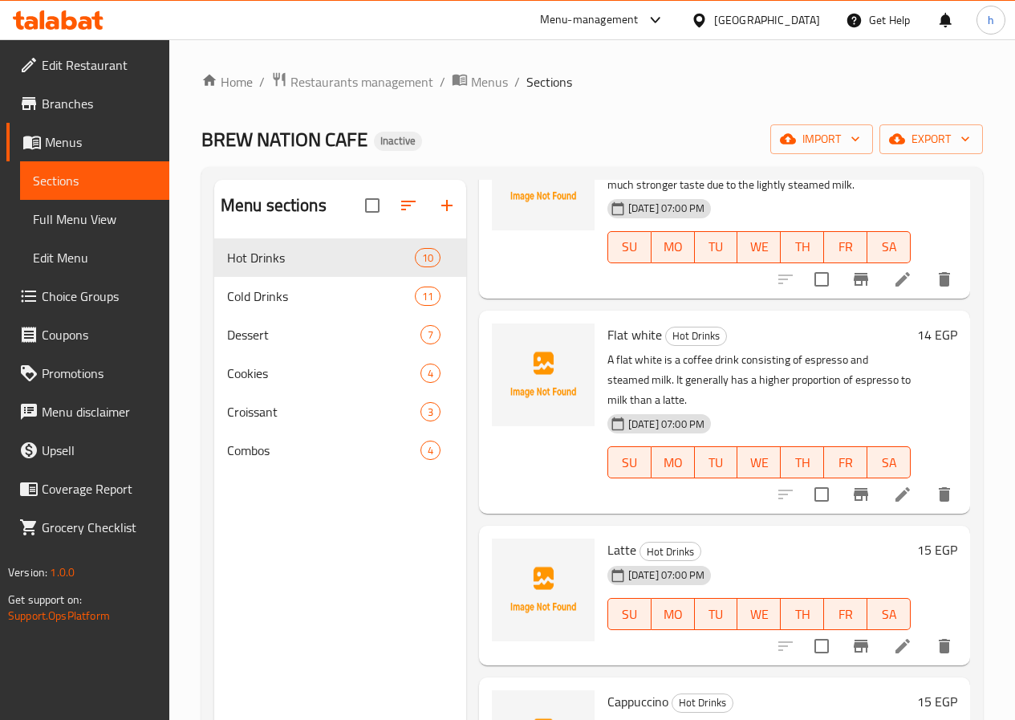
scroll to position [401, 0]
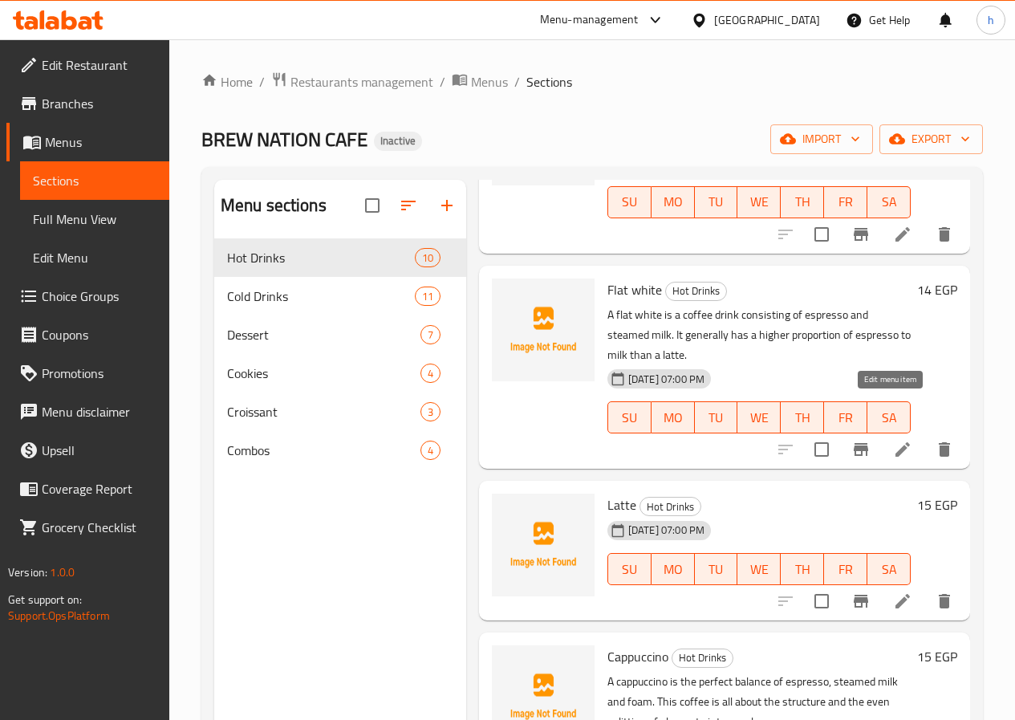
click at [897, 440] on icon at bounding box center [902, 449] width 19 height 19
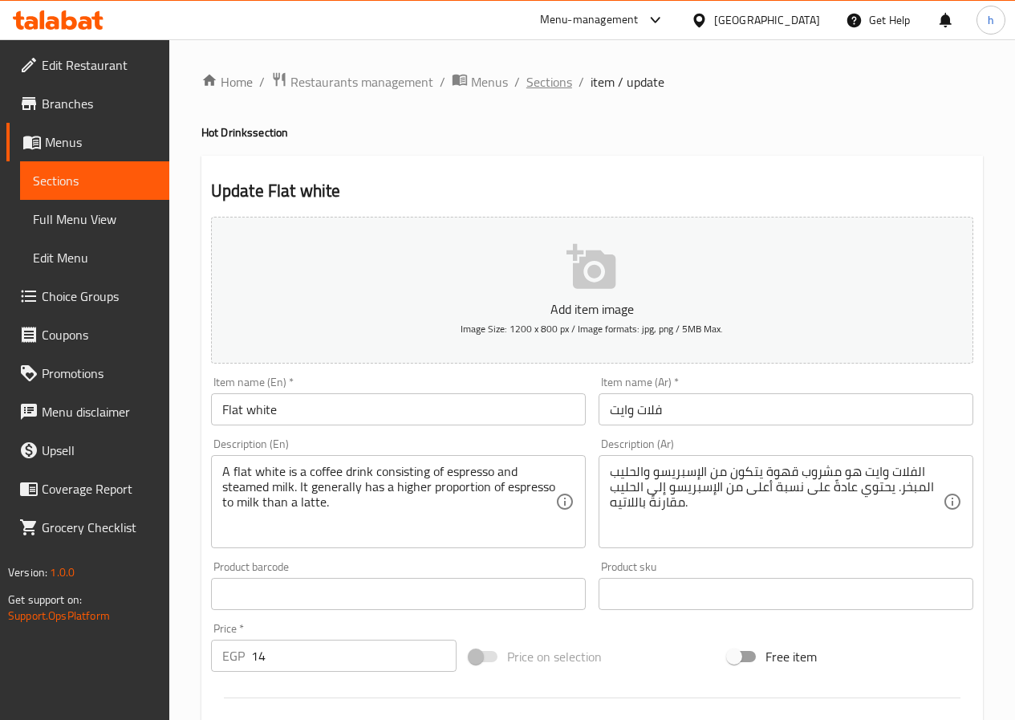
click at [531, 86] on span "Sections" at bounding box center [549, 81] width 46 height 19
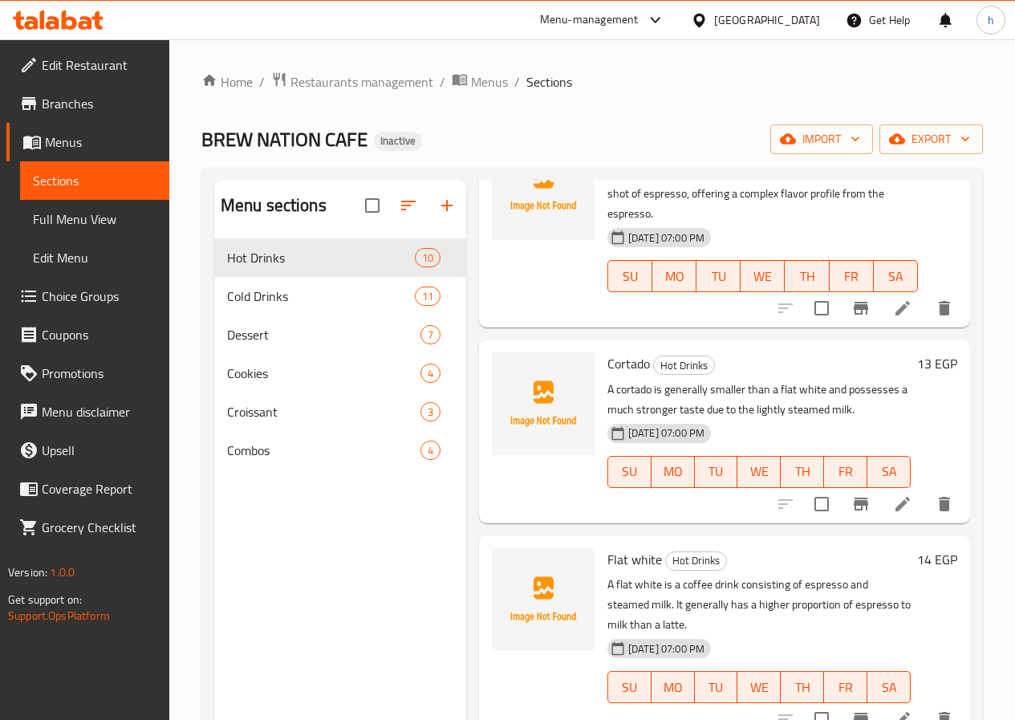
scroll to position [160, 0]
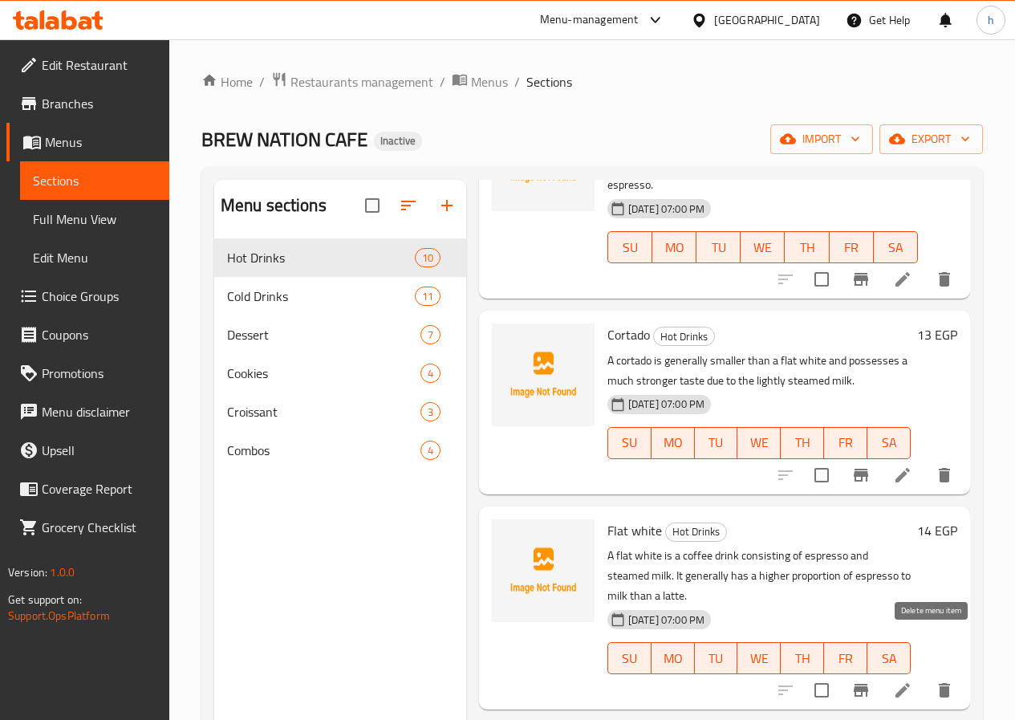
click at [937, 680] on icon "delete" at bounding box center [944, 689] width 19 height 19
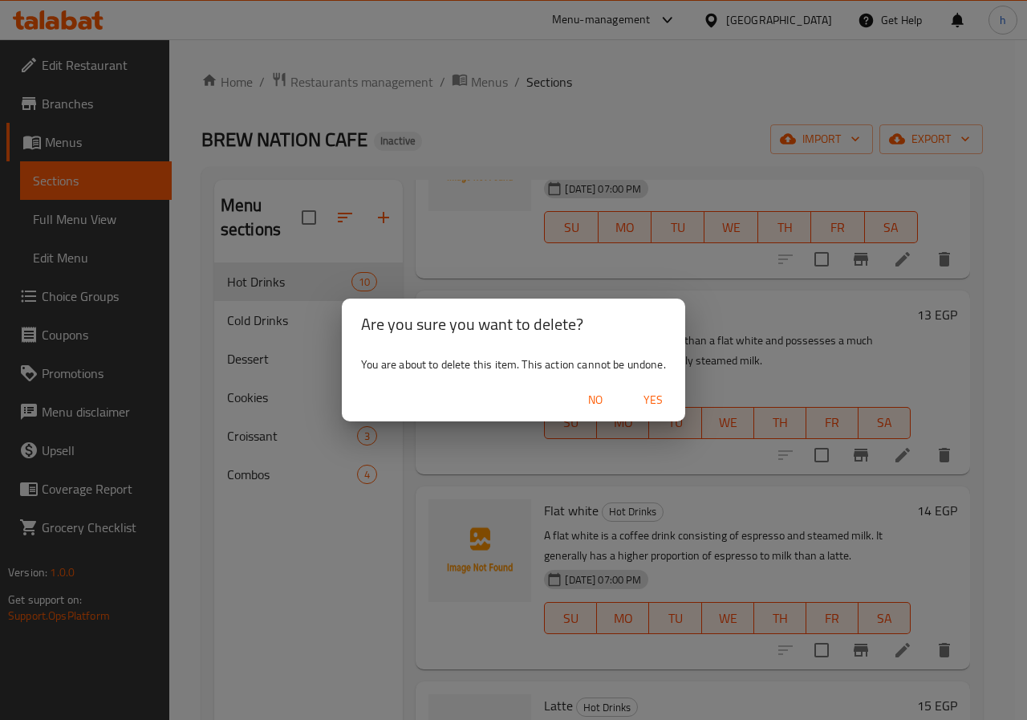
click at [652, 390] on span "Yes" at bounding box center [653, 400] width 39 height 20
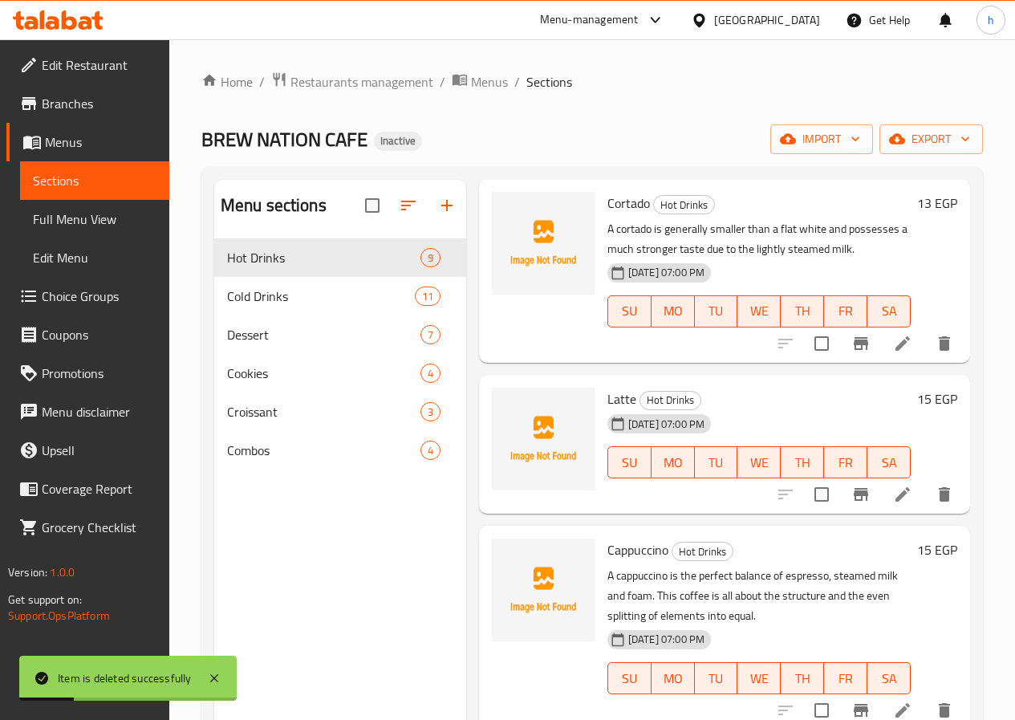
scroll to position [321, 0]
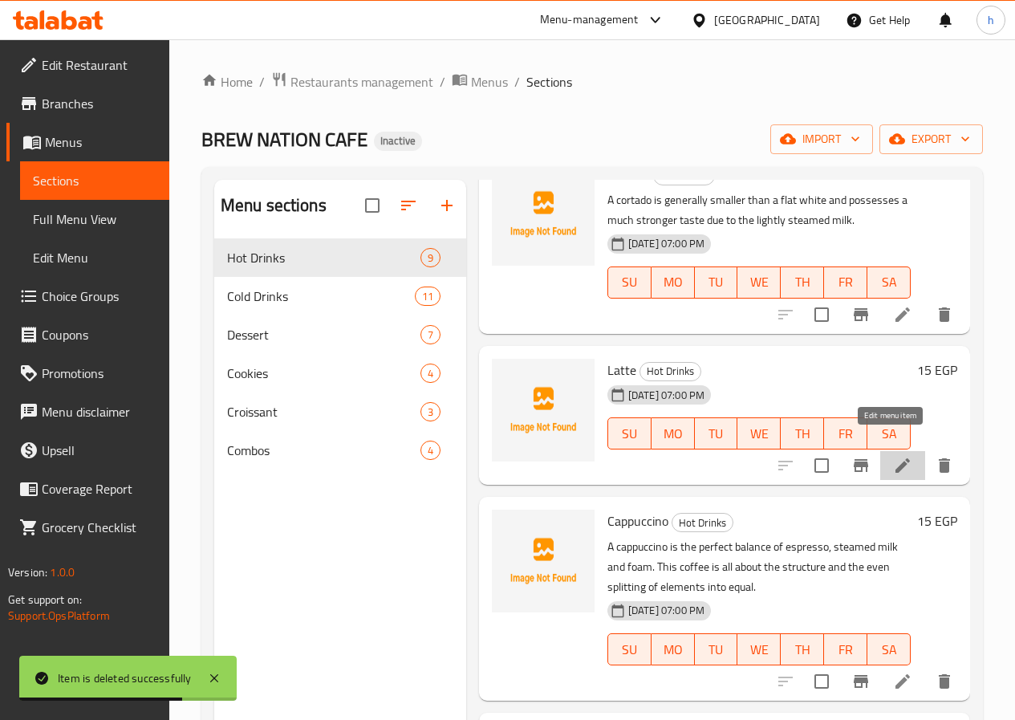
click at [893, 456] on icon at bounding box center [902, 465] width 19 height 19
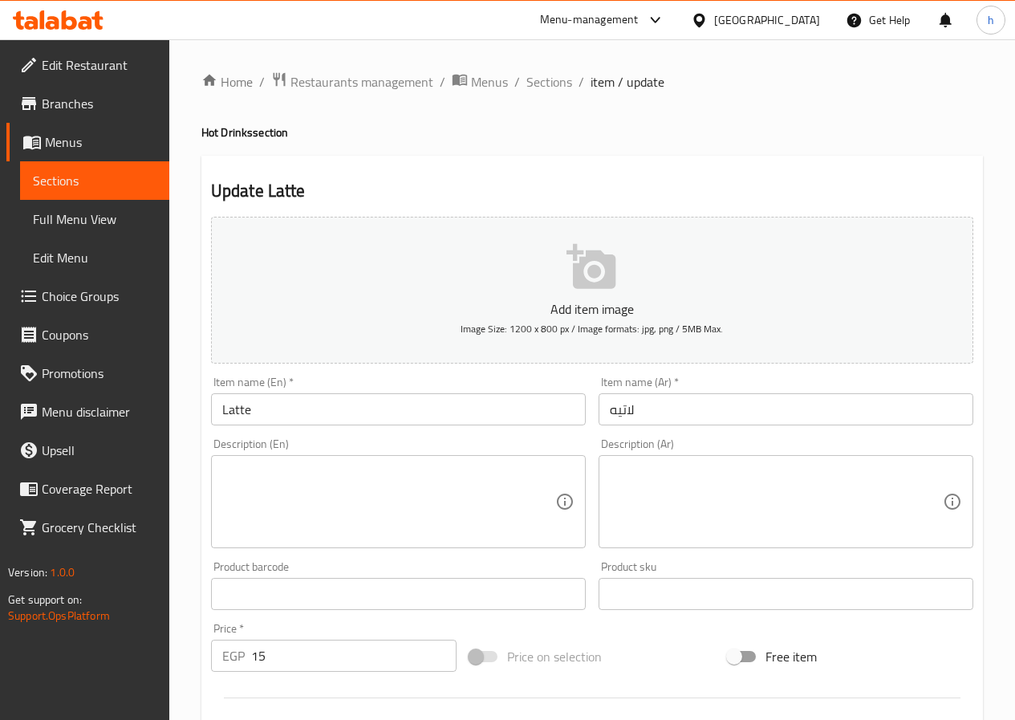
click at [372, 473] on textarea at bounding box center [388, 502] width 333 height 76
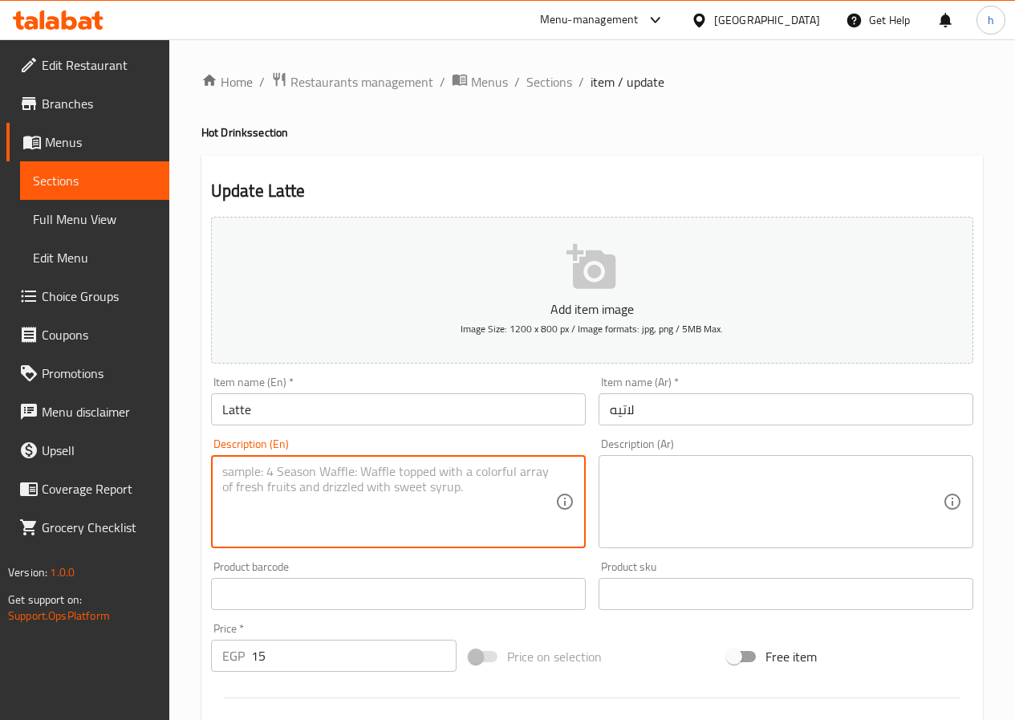
paste textarea "A latte or caffè latte is a milk coffee that boasts a silky layer of foam as a …"
type textarea "A latte or caffè latte is a milk coffee that boasts a silky layer of foam as a …"
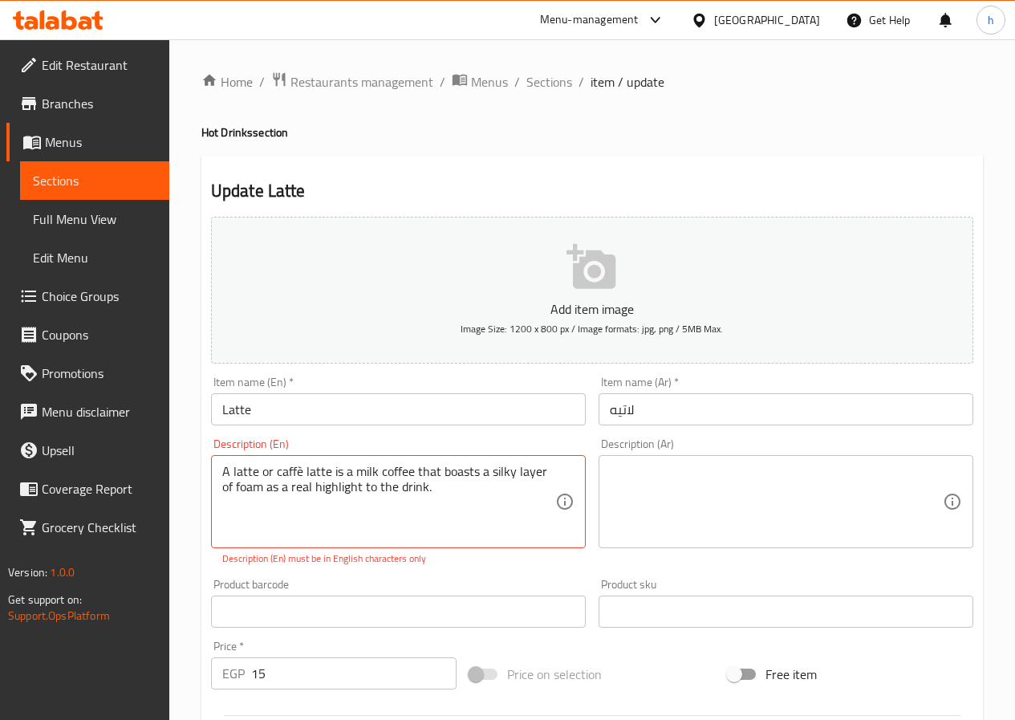
click at [664, 495] on textarea at bounding box center [776, 502] width 333 height 76
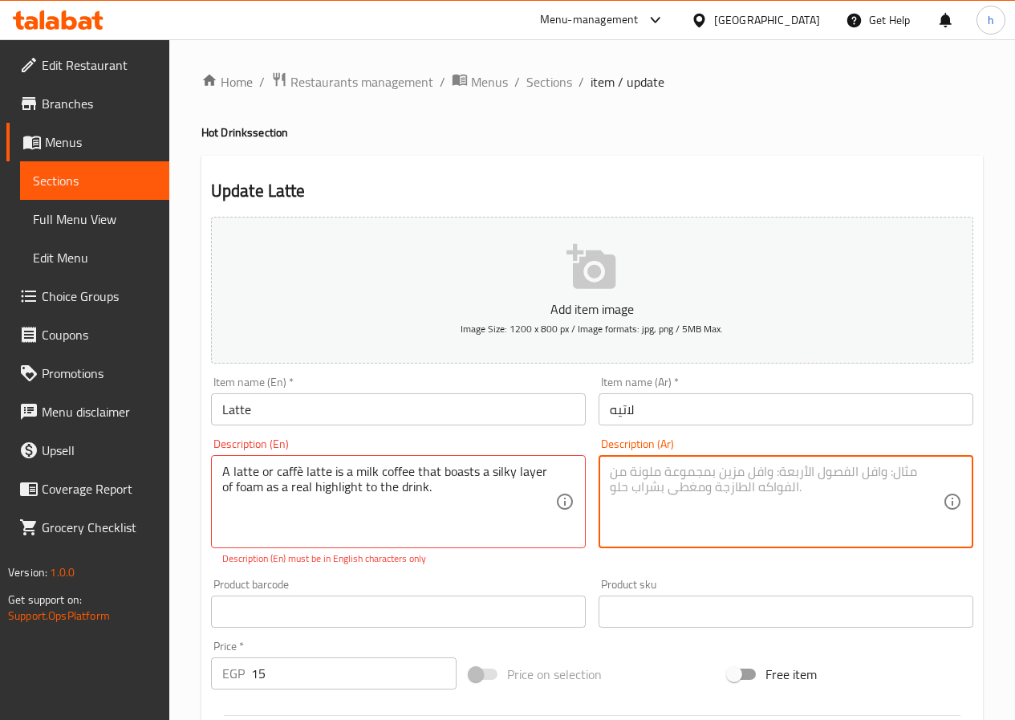
paste textarea "لاتيه أو كافيه لاتيه هو قهوة بالحليب تتميز بطبقة سيلكي من الرغوة كإضافة حقيقية …"
type textarea "لاتيه أو كافيه لاتيه هو قهوة بالحليب تتميز بطبقة سيلكي من الرغوة كإضافة حقيقية …"
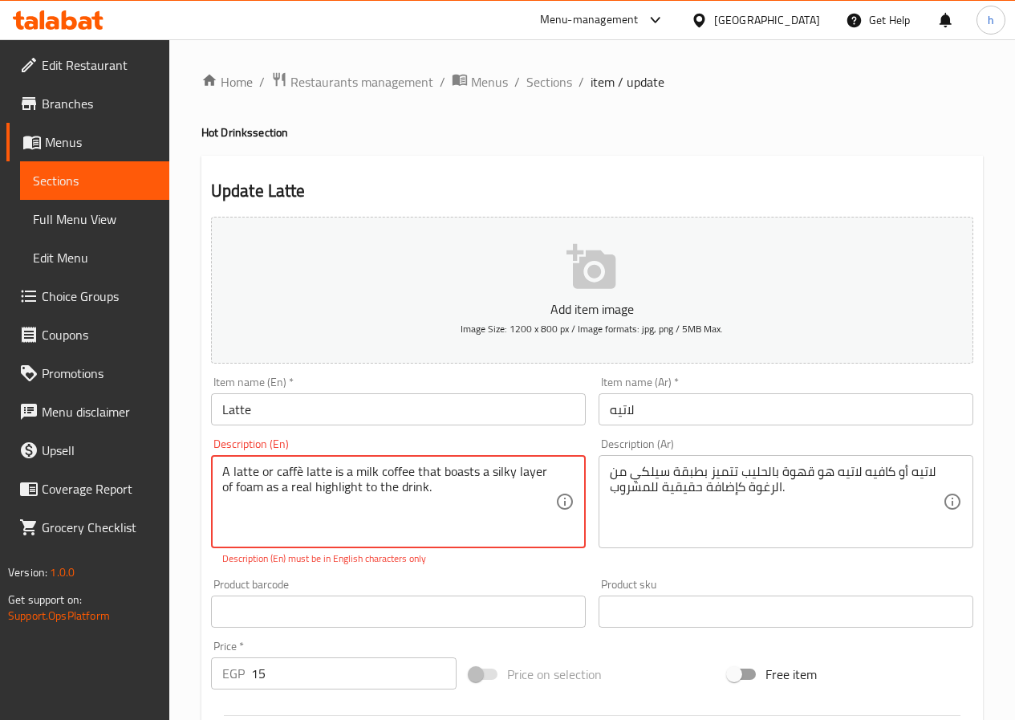
click at [303, 471] on textarea "A latte or caffè latte is a milk coffee that boasts a silky layer of foam as a …" at bounding box center [388, 502] width 333 height 76
click at [303, 469] on textarea "A latte or caffè latte is a milk coffee that boasts a silky layer of foam as a …" at bounding box center [388, 502] width 333 height 76
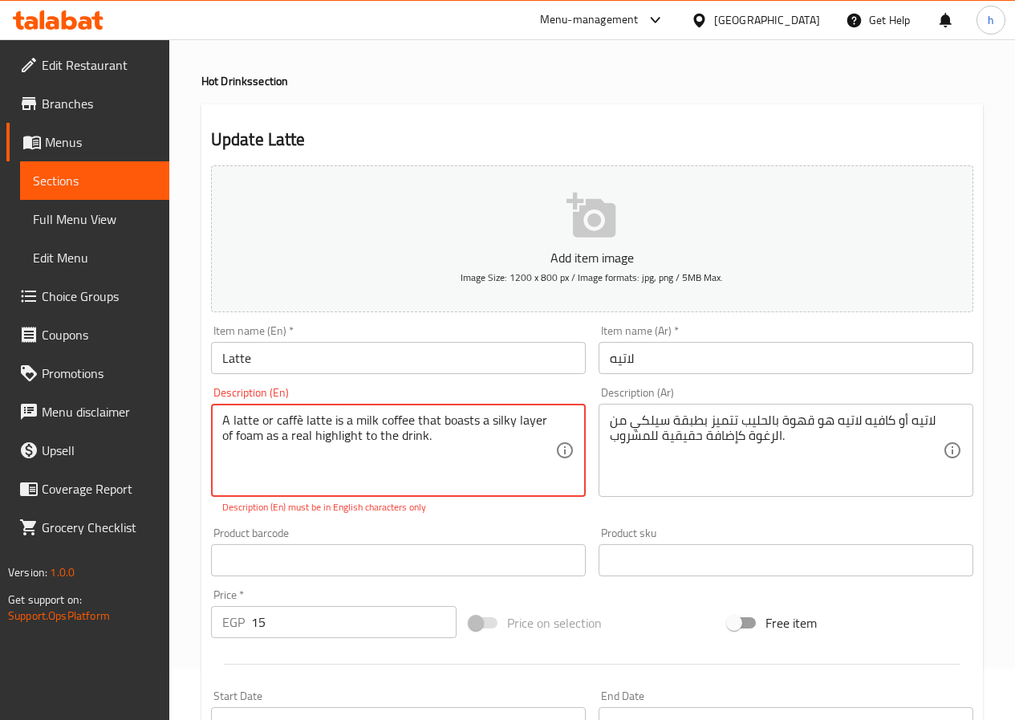
scroll to position [80, 0]
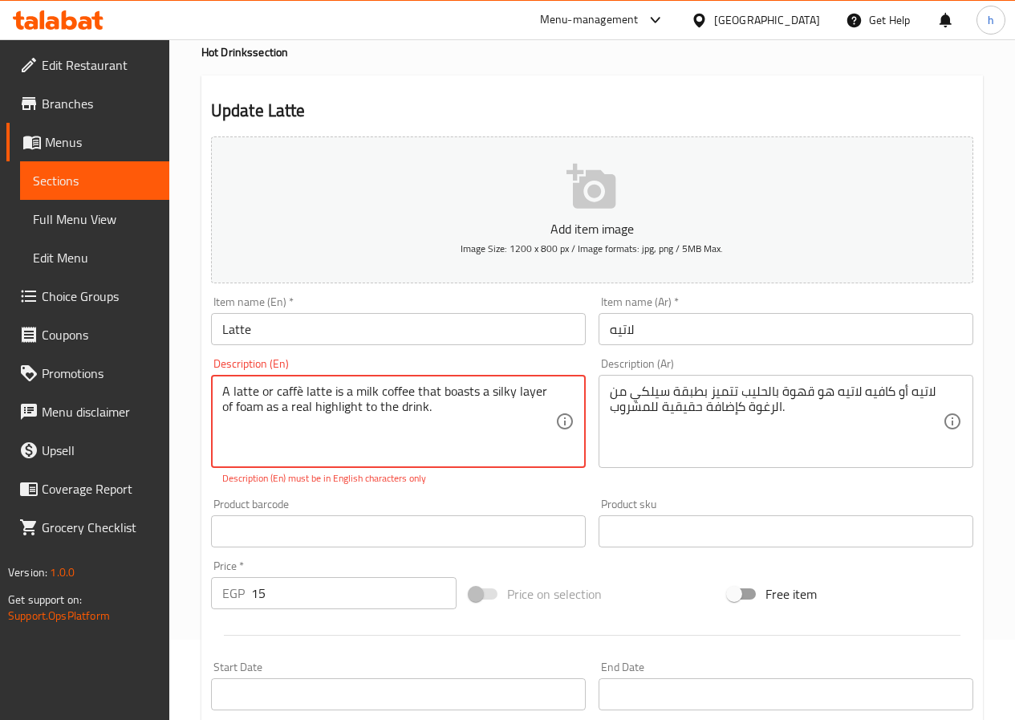
click at [297, 392] on textarea "A latte or caffè latte is a milk coffee that boasts a silky layer of foam as a …" at bounding box center [388, 422] width 333 height 76
click at [300, 392] on textarea "A latte or caffè latte is a milk coffee that boasts a silky layer of foam as a …" at bounding box center [388, 422] width 333 height 76
type textarea "A latte or cafe latte is a milk coffee that boasts a silky layer of foam as a r…"
click at [112, 294] on span "Choice Groups" at bounding box center [99, 295] width 115 height 19
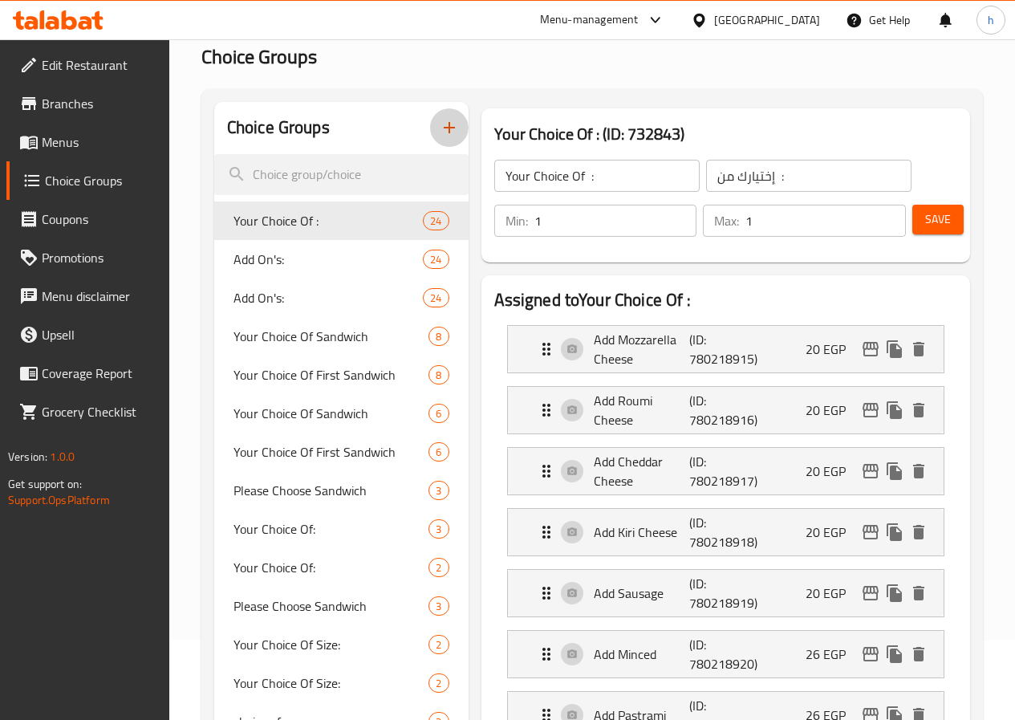
click at [430, 136] on button "button" at bounding box center [449, 127] width 39 height 39
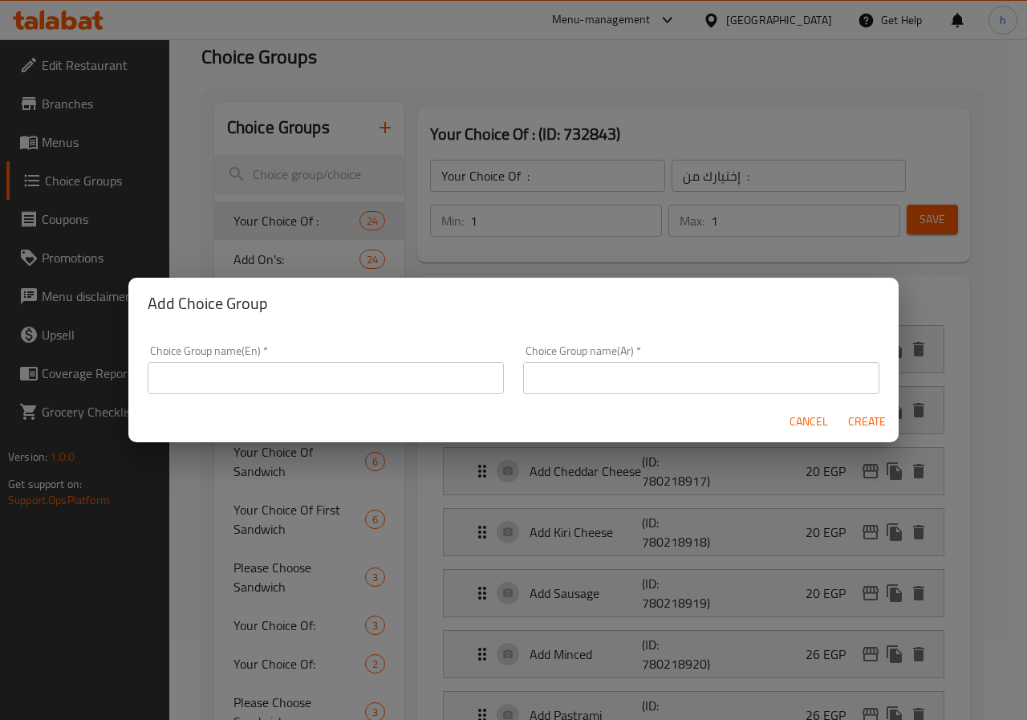
click at [481, 387] on input "text" at bounding box center [326, 378] width 356 height 32
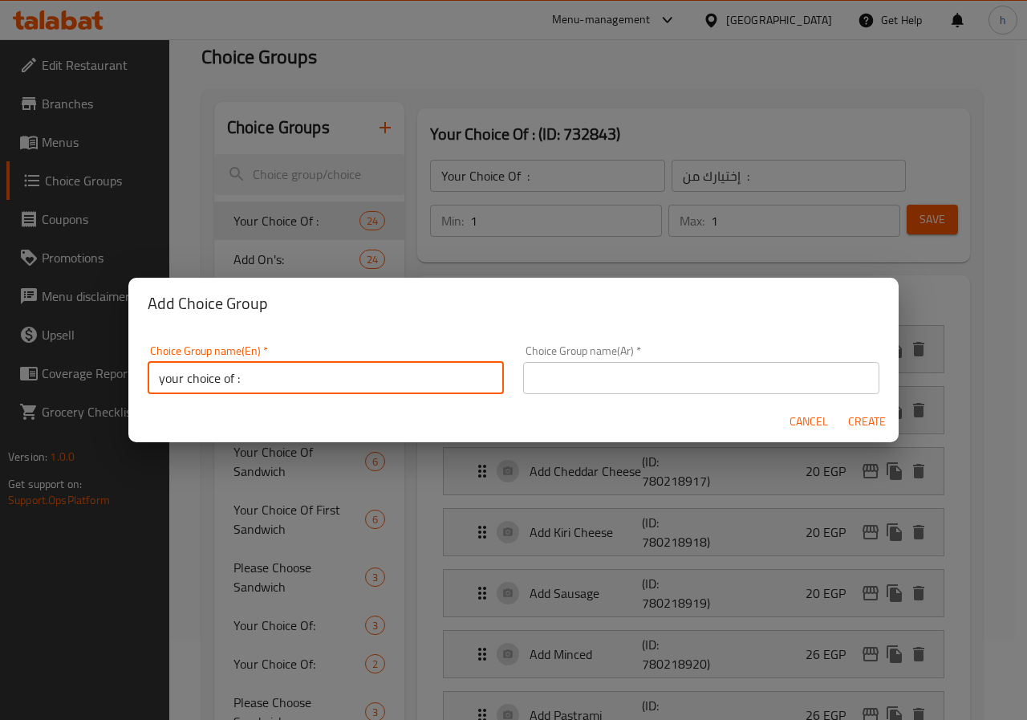
type input "your choice of :"
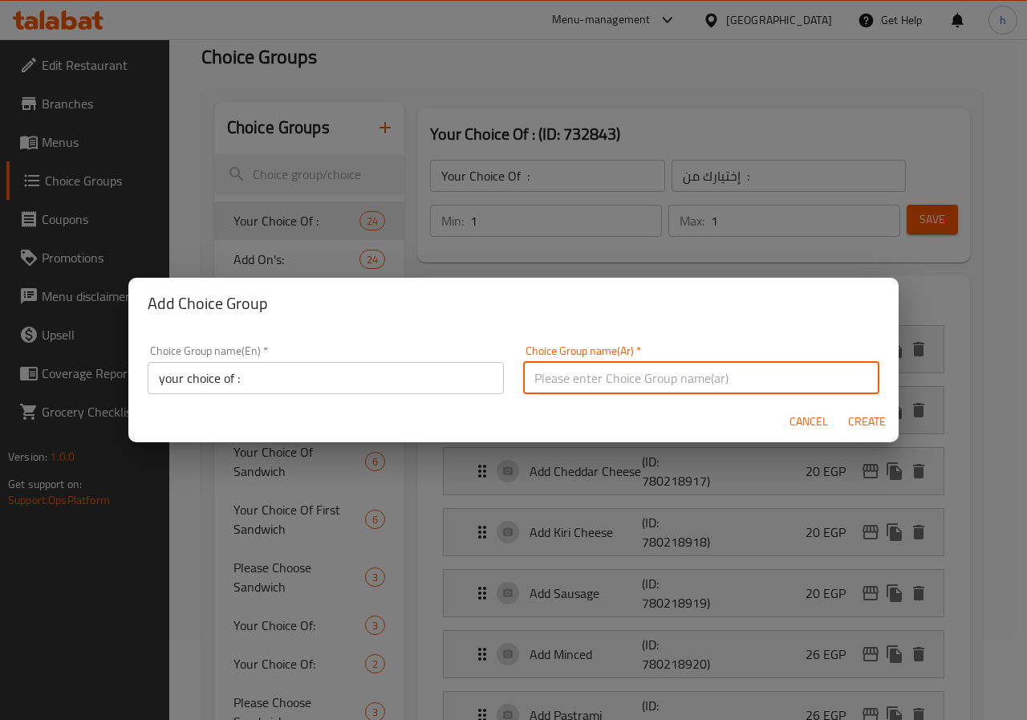
click at [591, 386] on input "text" at bounding box center [701, 378] width 356 height 32
type input "h"
type input "اختيارك من :"
click at [867, 420] on span "Create" at bounding box center [866, 422] width 39 height 20
type input "your choice of :"
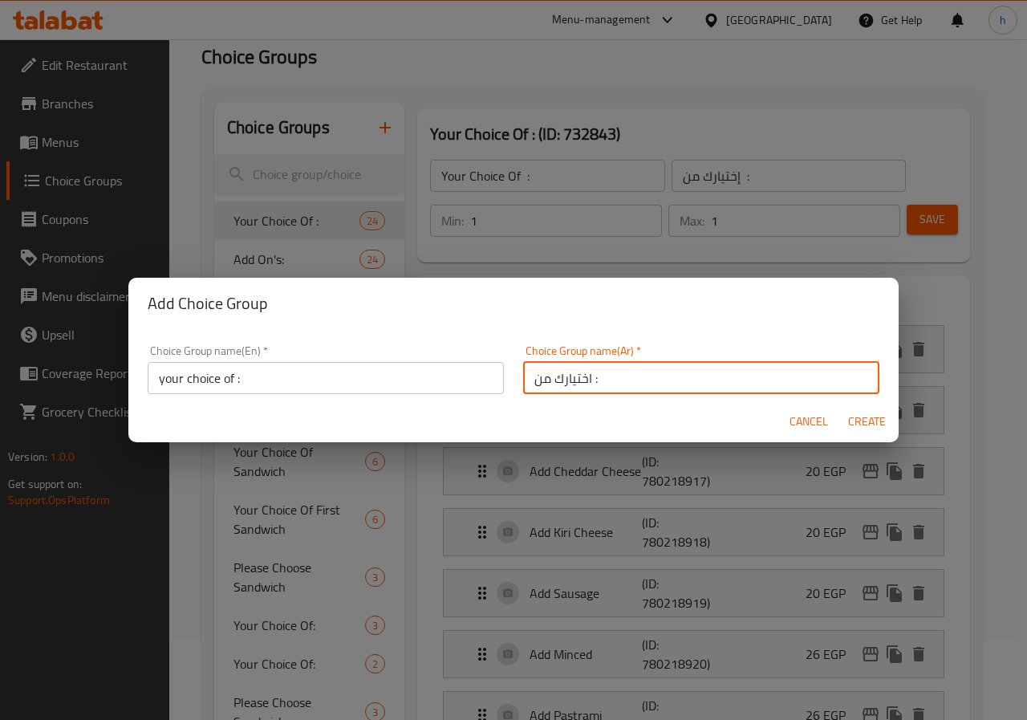
type input "اختيارك من :"
type input "0"
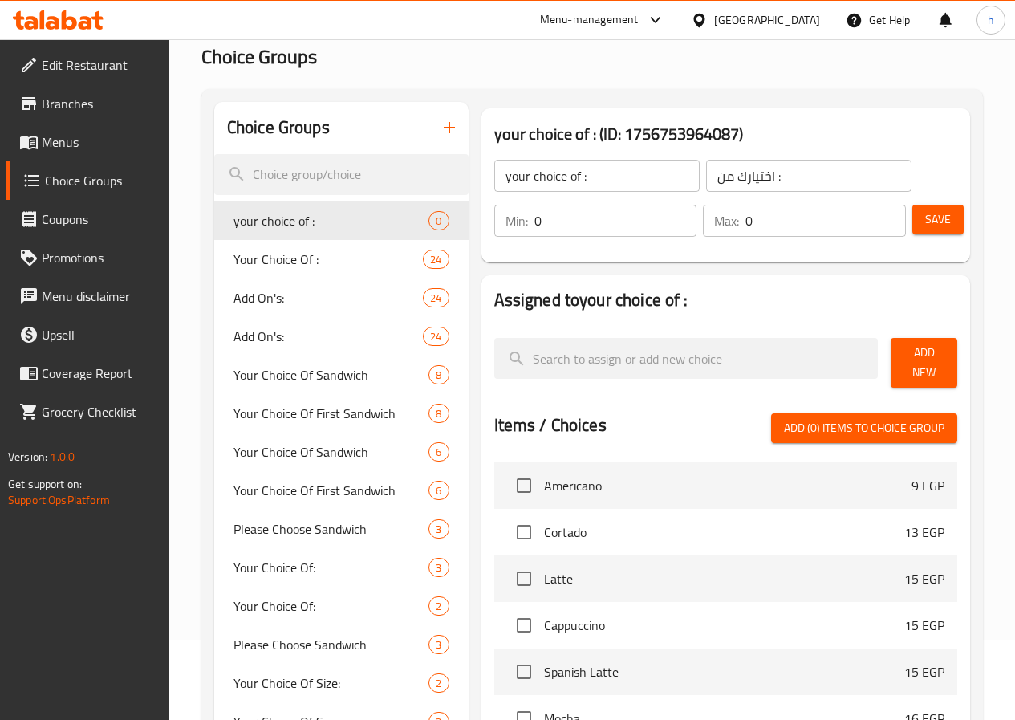
click at [903, 356] on span "Add New" at bounding box center [923, 363] width 41 height 40
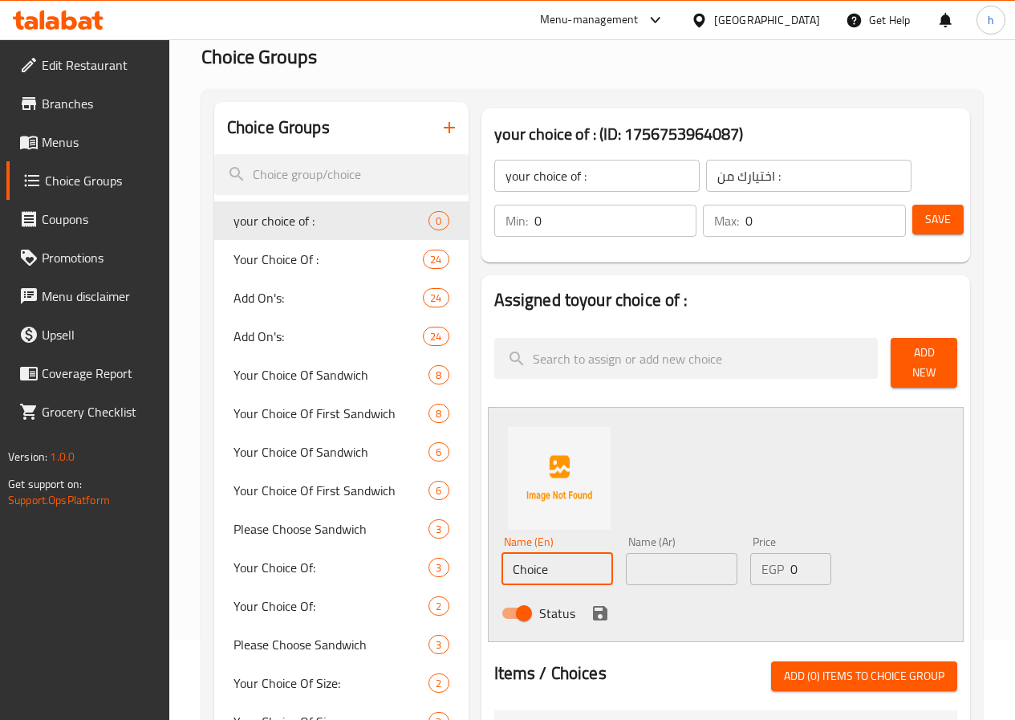
click at [501, 560] on input "Choice" at bounding box center [557, 569] width 112 height 32
type input "ل"
type input "latte"
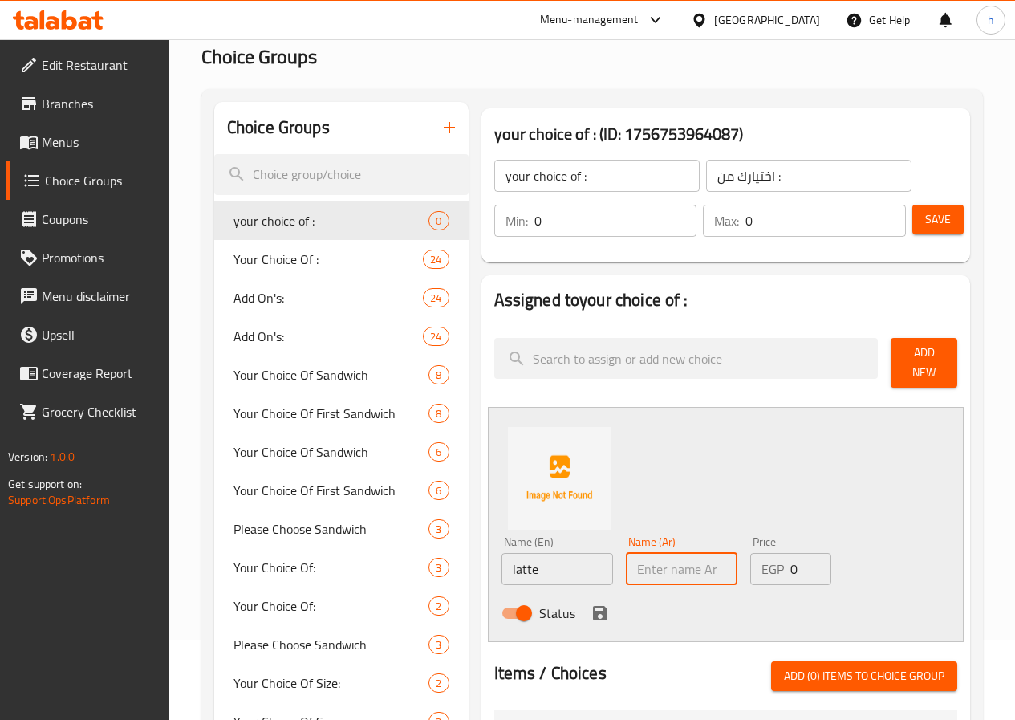
click at [626, 553] on input "text" at bounding box center [682, 569] width 112 height 32
type input "لاتيه"
click at [593, 607] on icon "save" at bounding box center [600, 613] width 14 height 14
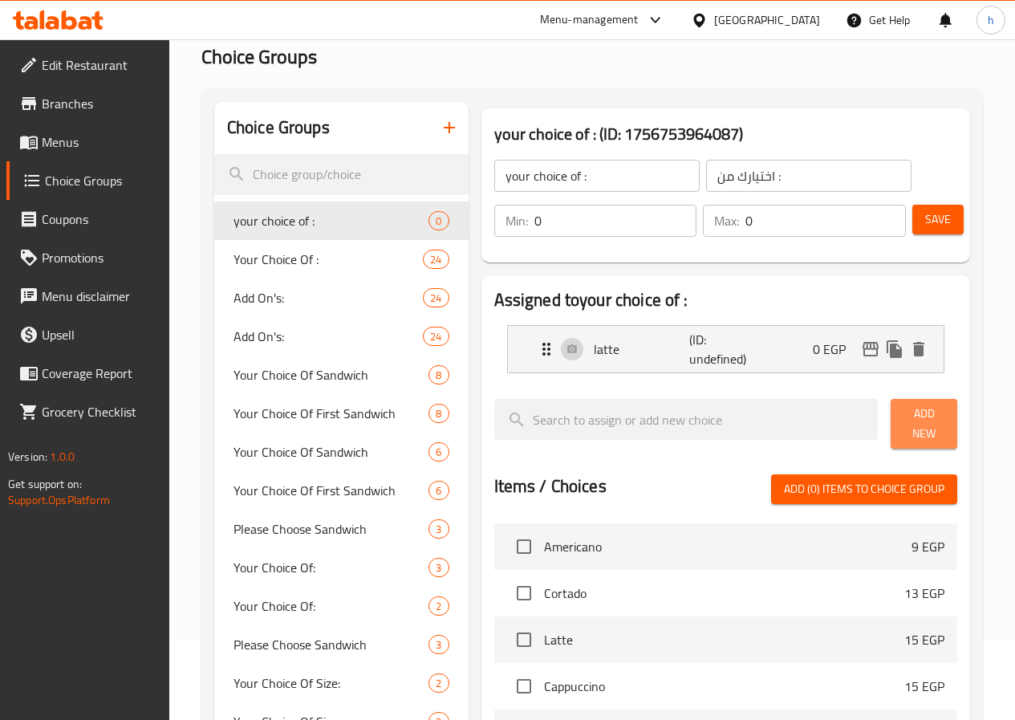
click at [914, 420] on span "Add New" at bounding box center [923, 424] width 41 height 40
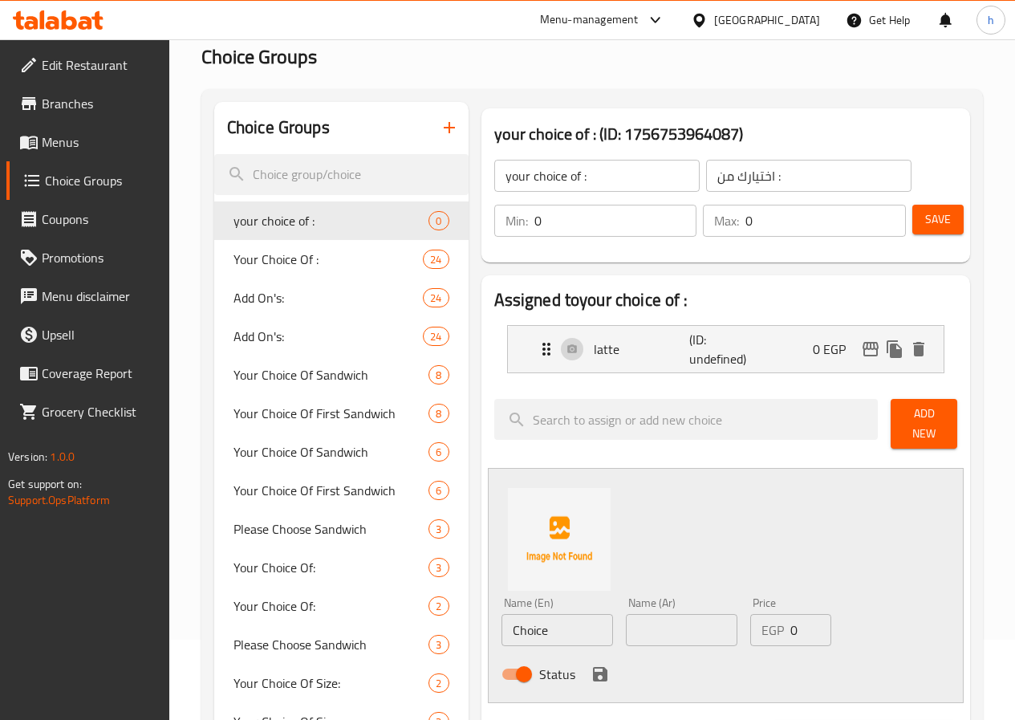
click at [522, 627] on input "Choice" at bounding box center [557, 630] width 112 height 32
type input "C"
type input "cafe latte"
click at [626, 616] on input "text" at bounding box center [682, 630] width 112 height 32
click at [650, 616] on input "text" at bounding box center [682, 630] width 112 height 32
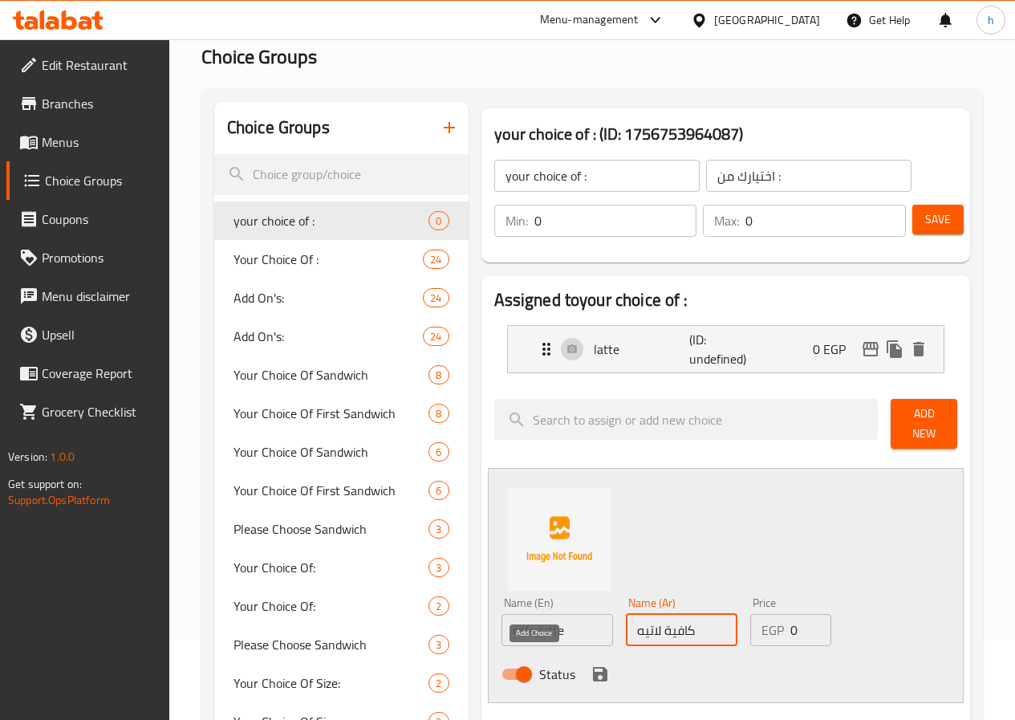
type input "كافية لاتيه"
click at [593, 667] on icon "save" at bounding box center [600, 674] width 14 height 14
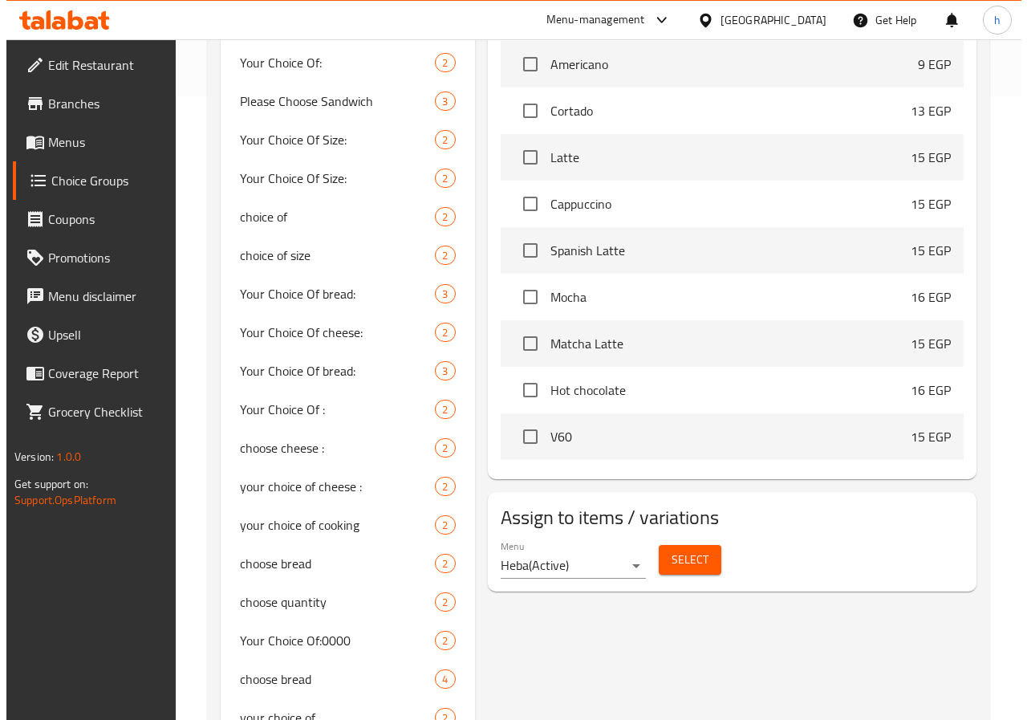
scroll to position [642, 0]
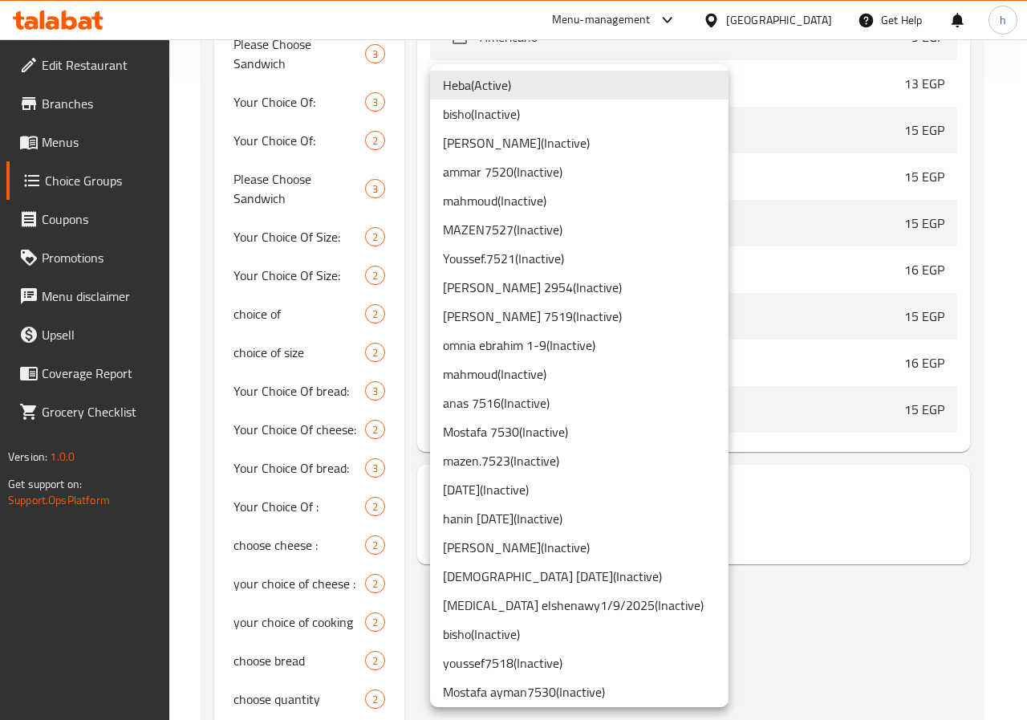
click at [727, 582] on div at bounding box center [513, 360] width 1027 height 720
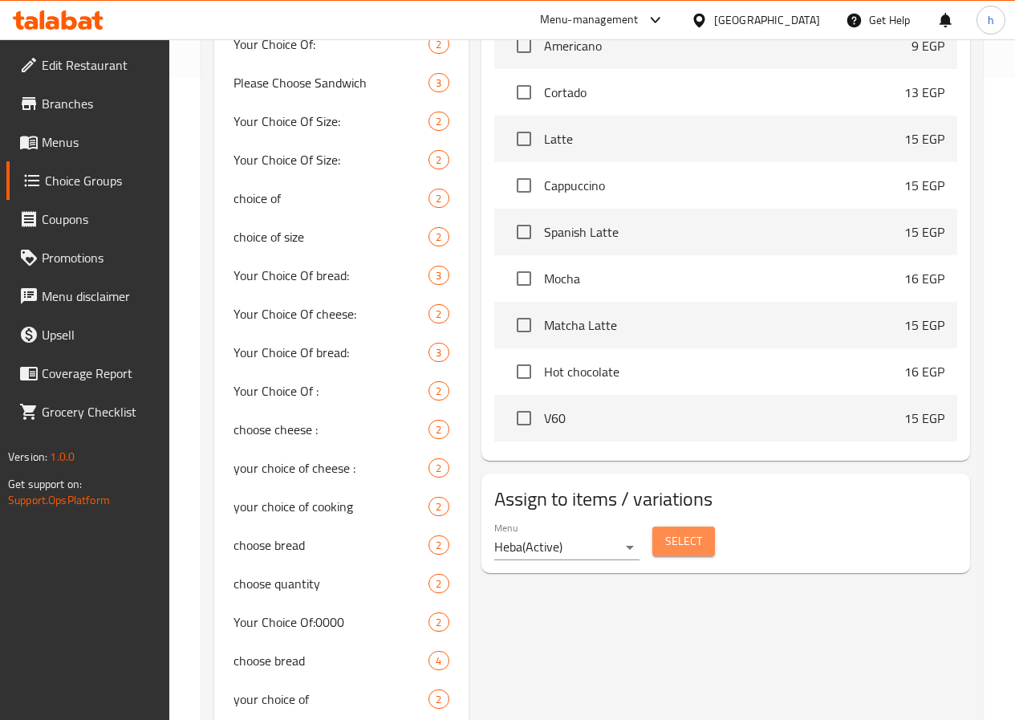
click at [665, 540] on span "Select" at bounding box center [683, 541] width 37 height 20
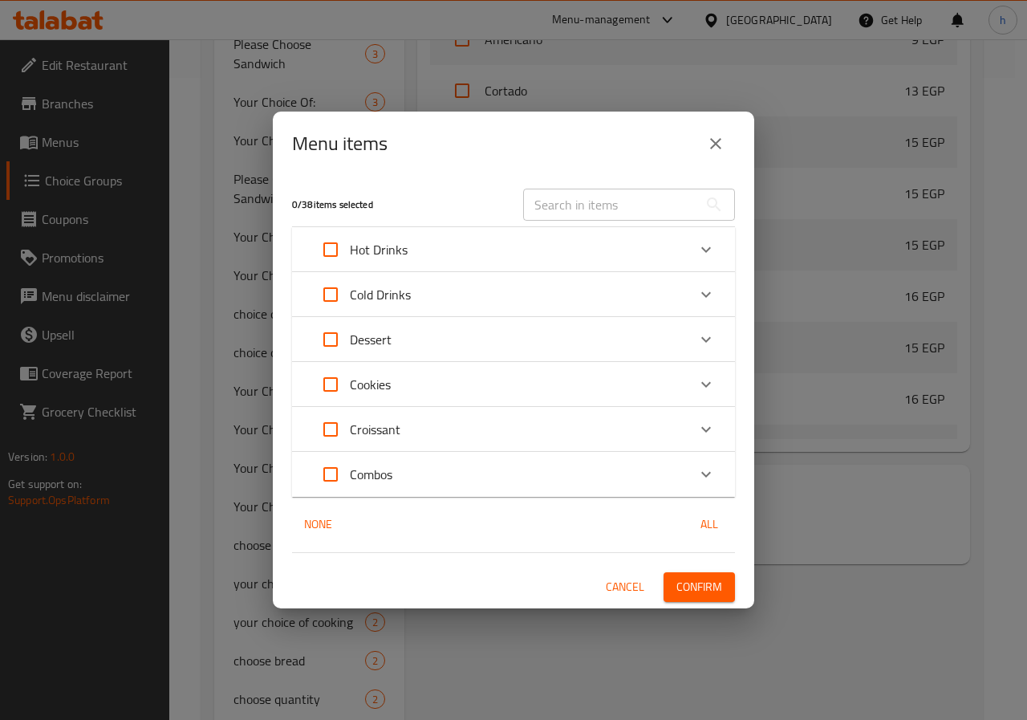
click at [343, 258] on input "Expand" at bounding box center [330, 249] width 39 height 39
checkbox input "true"
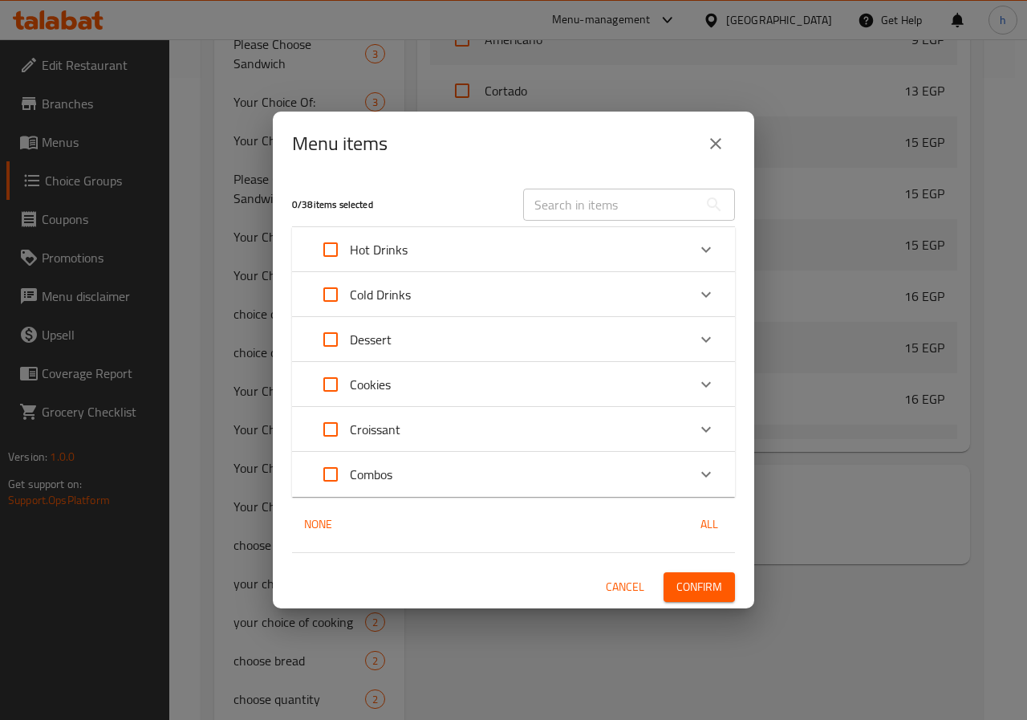
checkbox input "true"
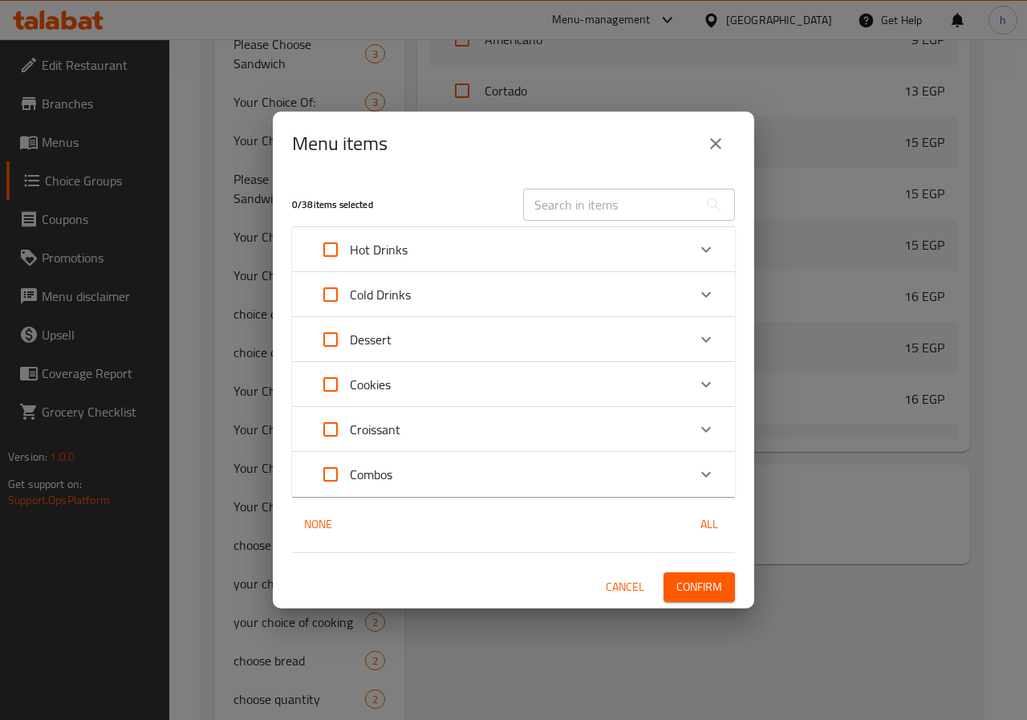
checkbox input "true"
click at [343, 258] on input "Expand" at bounding box center [330, 249] width 39 height 39
checkbox input "false"
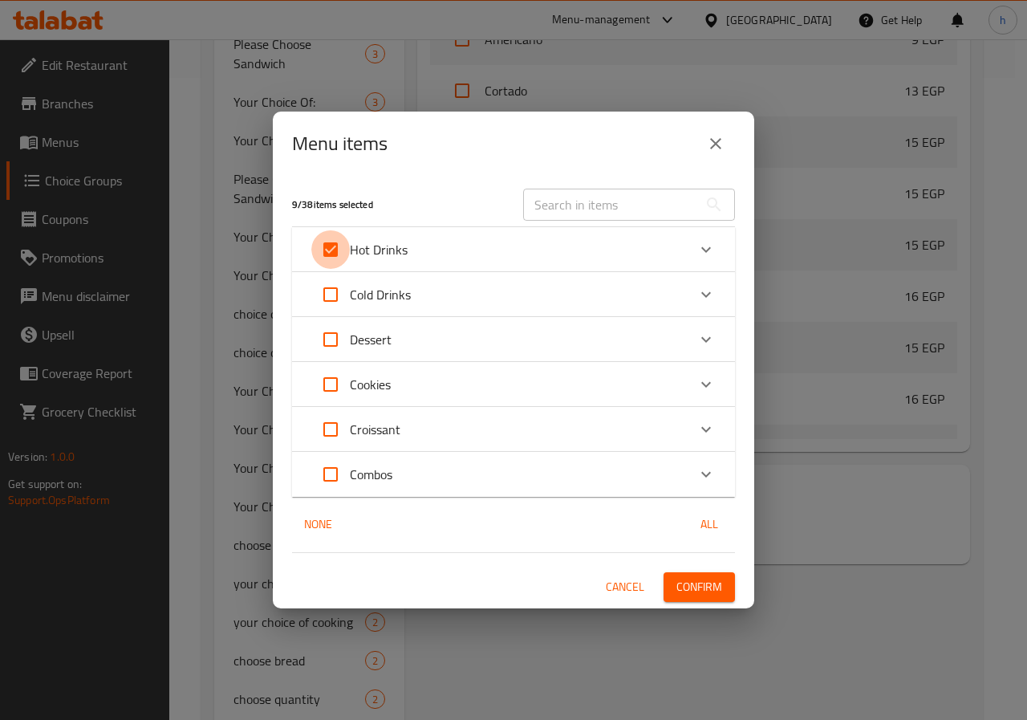
checkbox input "false"
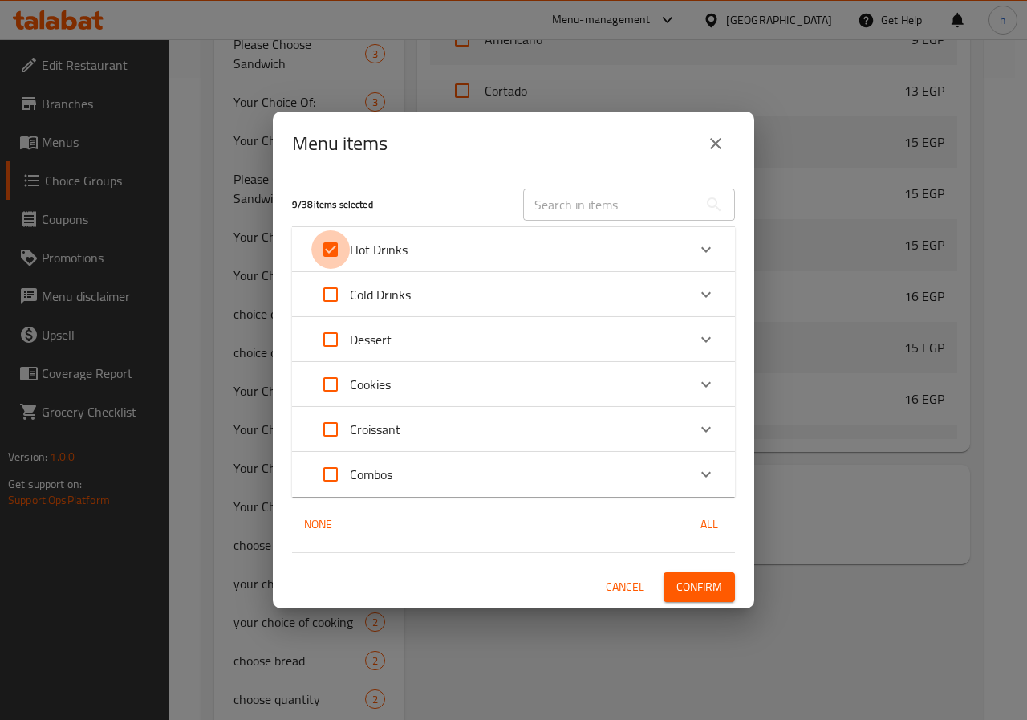
checkbox input "false"
click at [704, 247] on icon "Expand" at bounding box center [705, 249] width 19 height 19
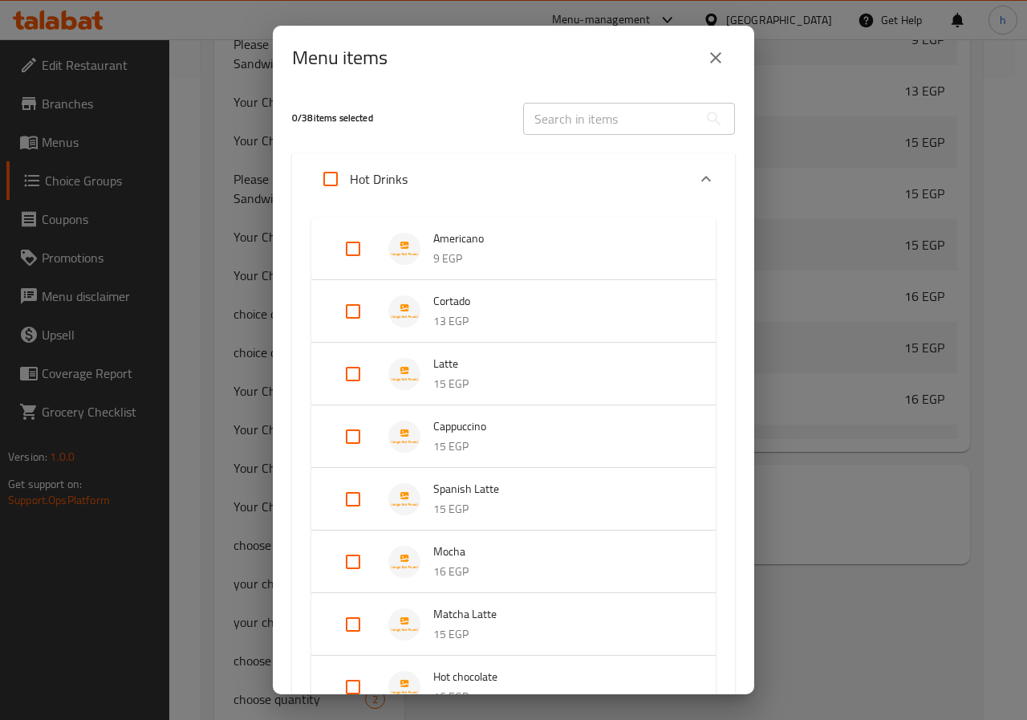
click at [351, 372] on input "Expand" at bounding box center [353, 374] width 39 height 39
checkbox input "true"
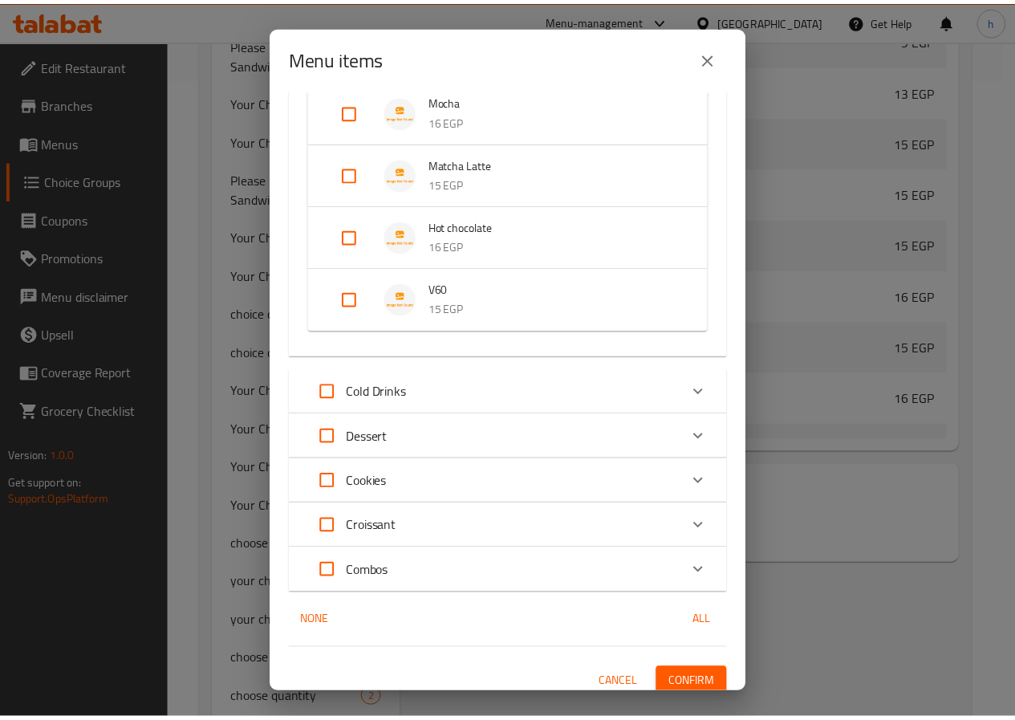
scroll to position [487, 0]
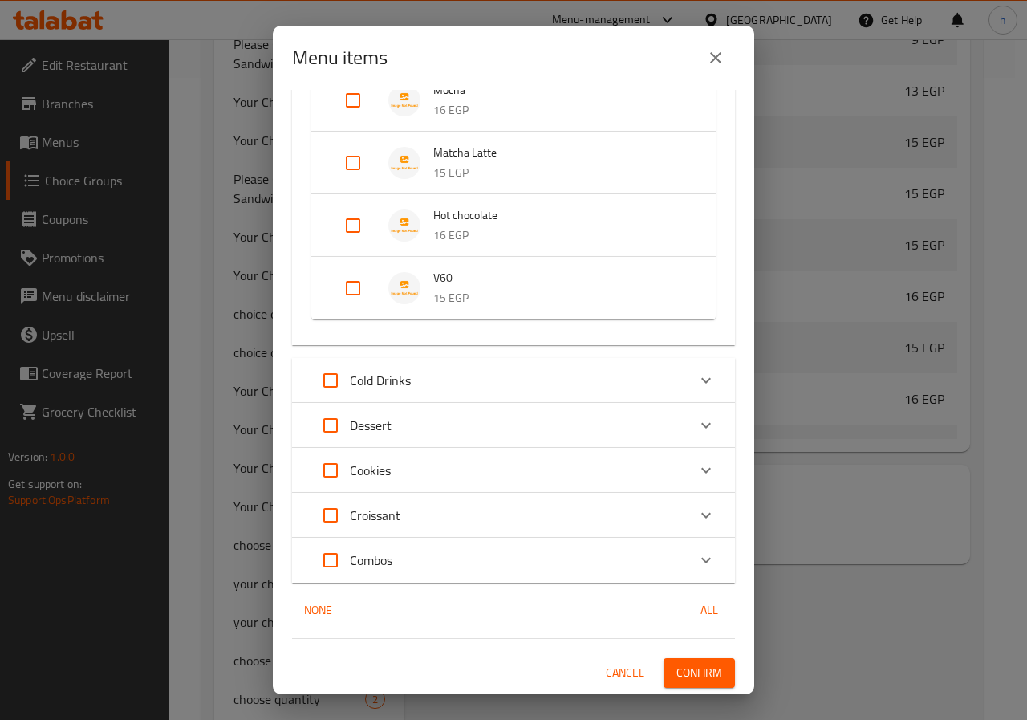
click at [684, 668] on span "Confirm" at bounding box center [699, 673] width 46 height 20
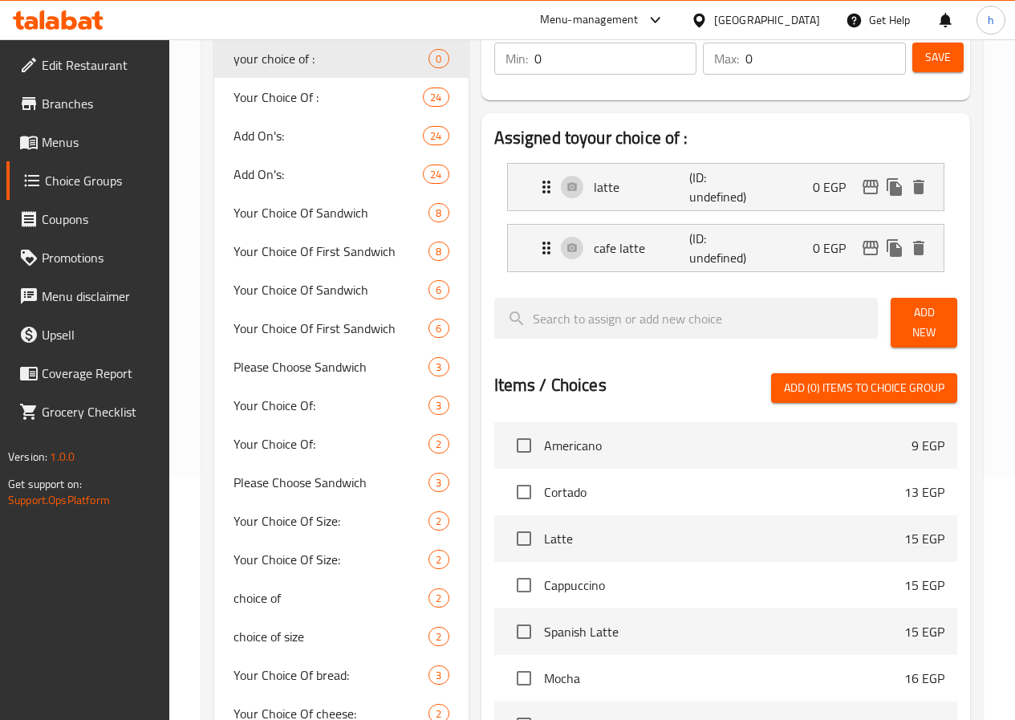
scroll to position [80, 0]
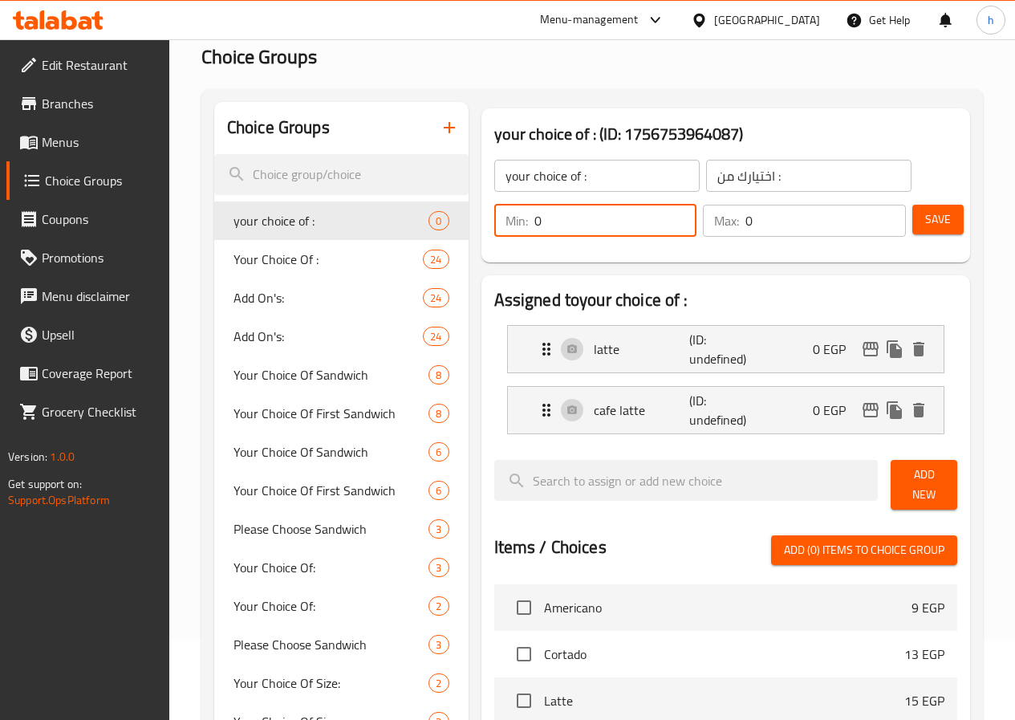
click at [534, 222] on input "0" at bounding box center [615, 221] width 163 height 32
type input "1"
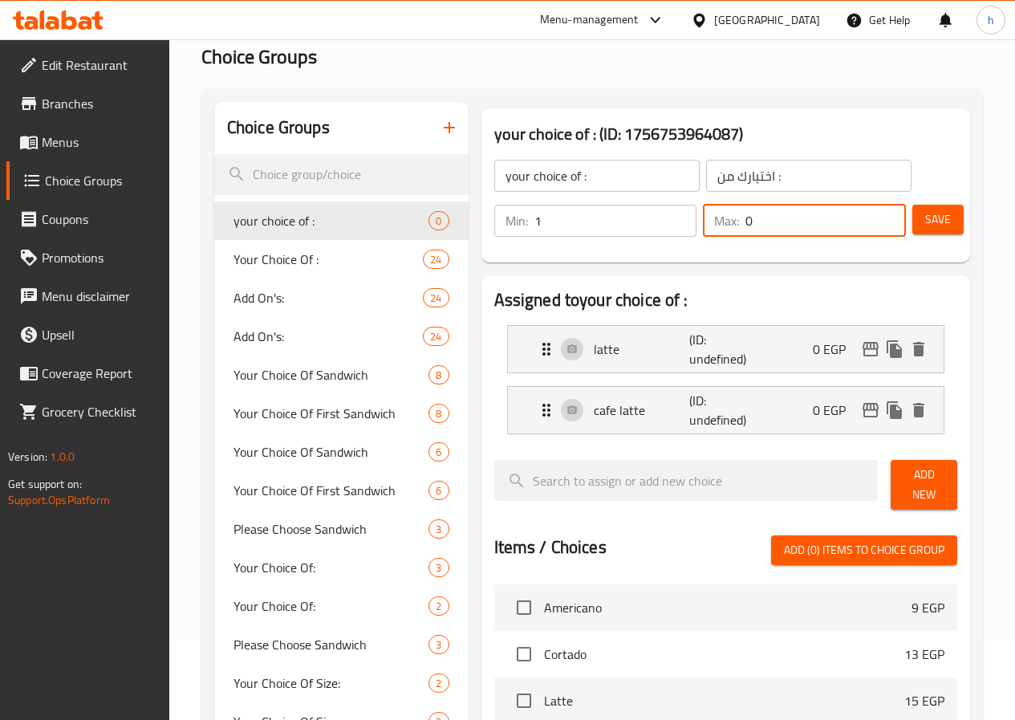
drag, startPoint x: 763, startPoint y: 216, endPoint x: 680, endPoint y: 270, distance: 99.0
type input "1"
click at [934, 230] on button "Save" at bounding box center [937, 220] width 51 height 30
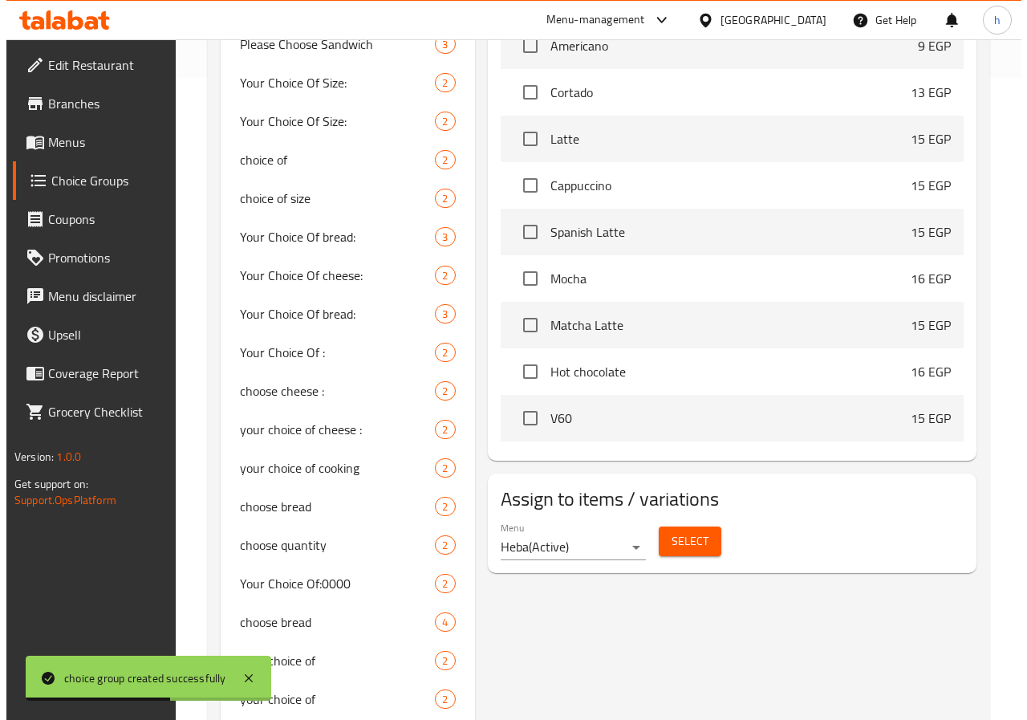
scroll to position [160, 0]
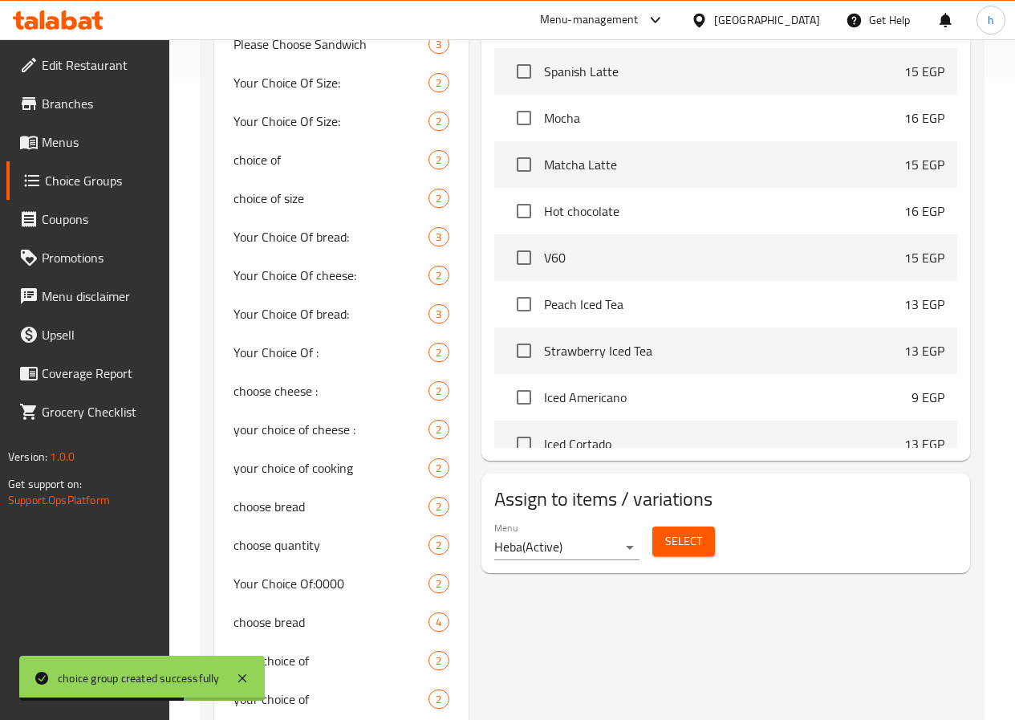
click at [665, 538] on span "Select" at bounding box center [683, 541] width 37 height 20
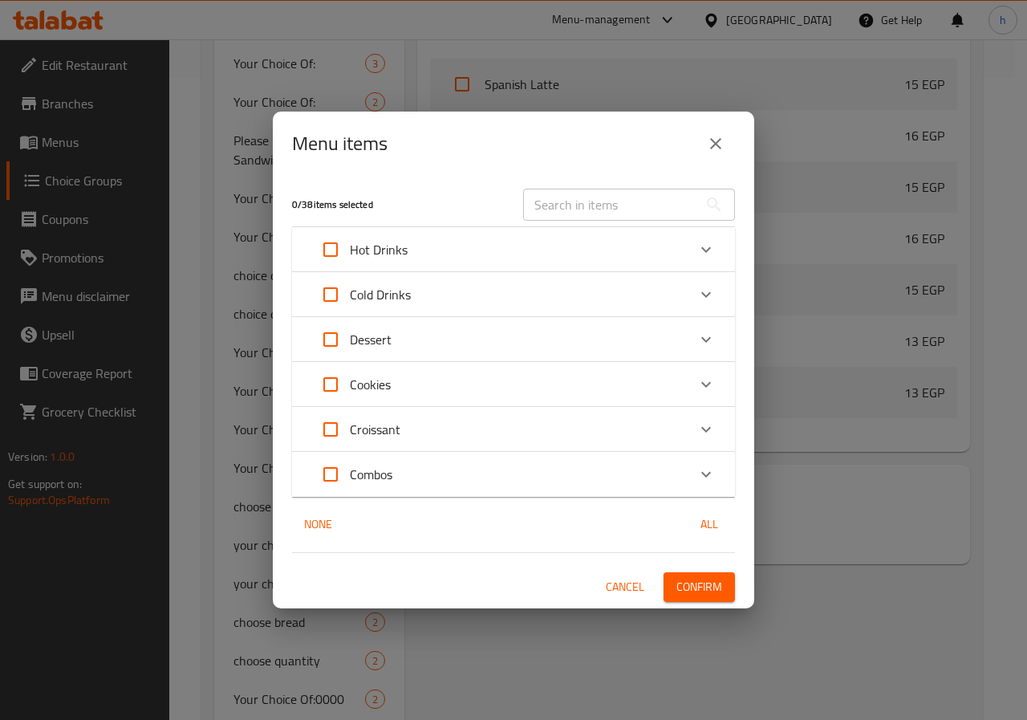
click at [417, 250] on div "Hot Drinks" at bounding box center [499, 249] width 376 height 39
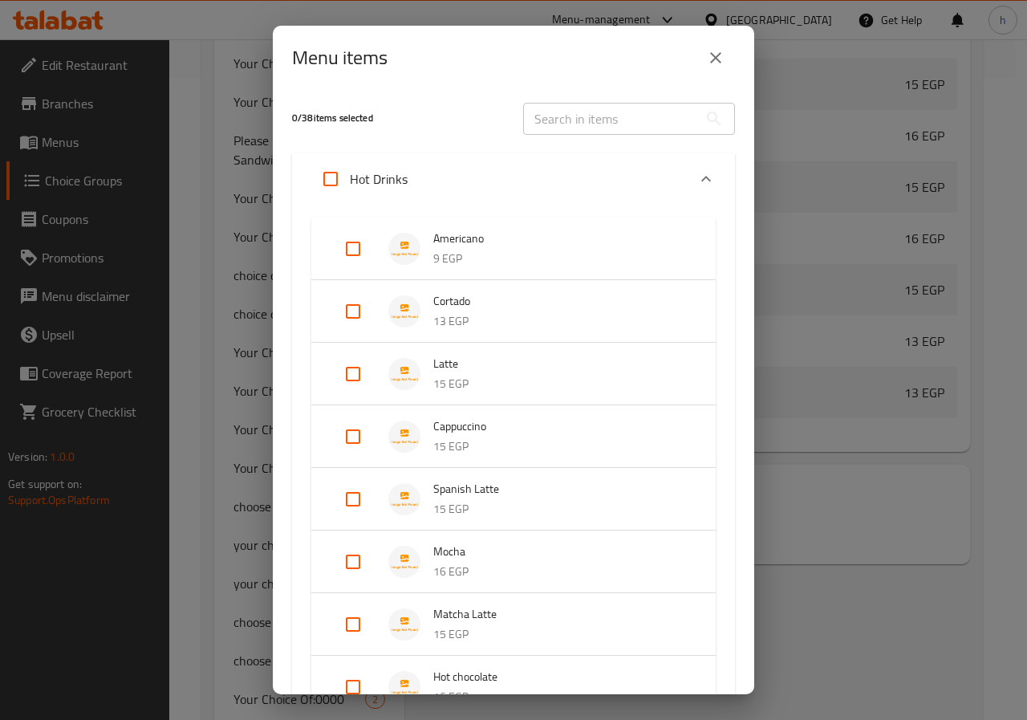
click at [471, 399] on li "Latte 15 EGP" at bounding box center [514, 374] width 366 height 56
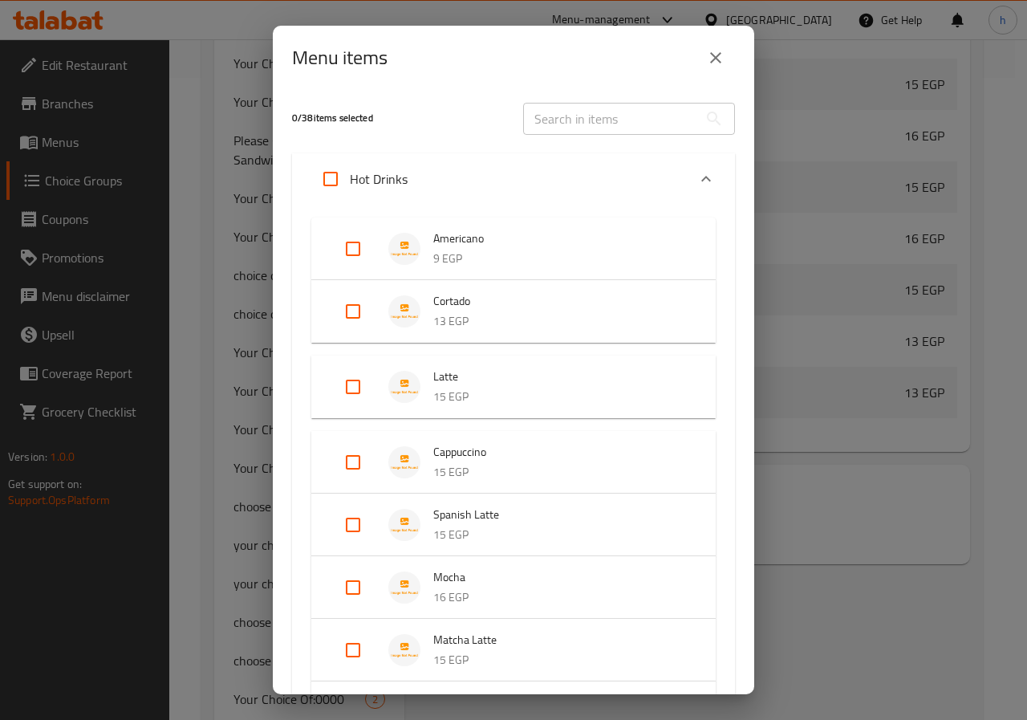
click at [361, 389] on input "Expand" at bounding box center [353, 386] width 39 height 39
checkbox input "true"
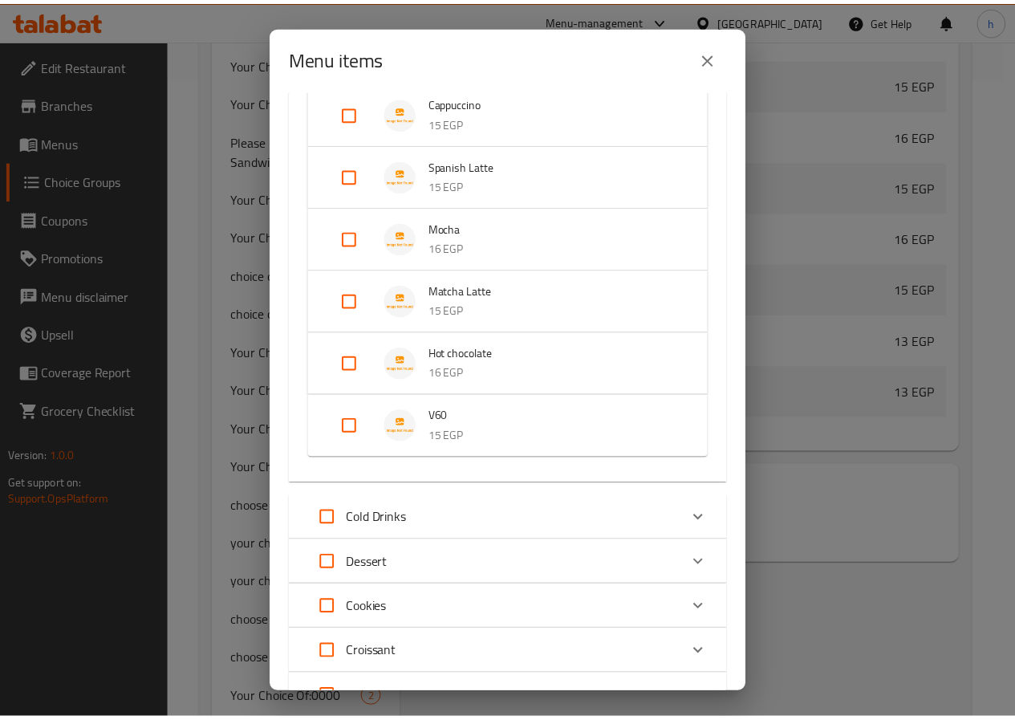
scroll to position [461, 0]
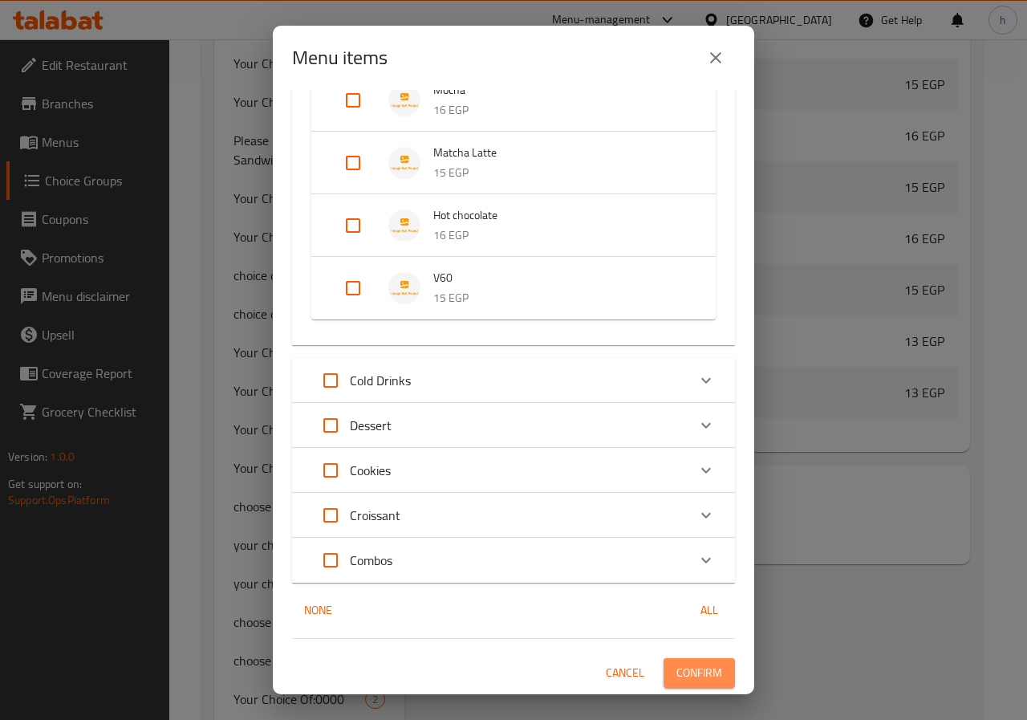
click at [676, 668] on span "Confirm" at bounding box center [699, 673] width 46 height 20
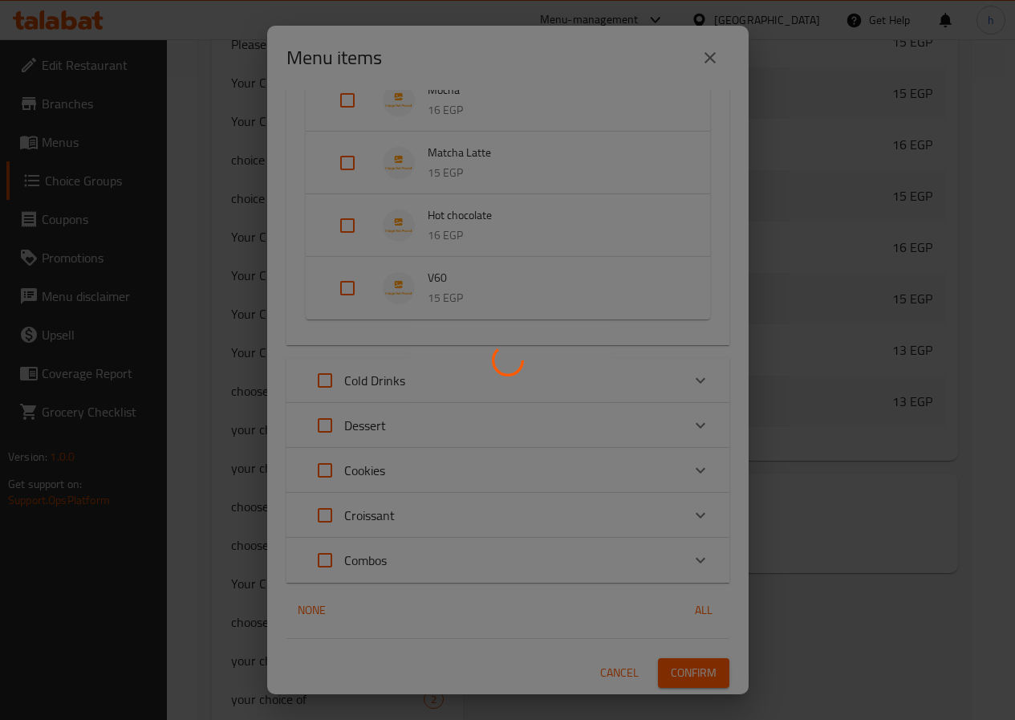
scroll to position [146, 0]
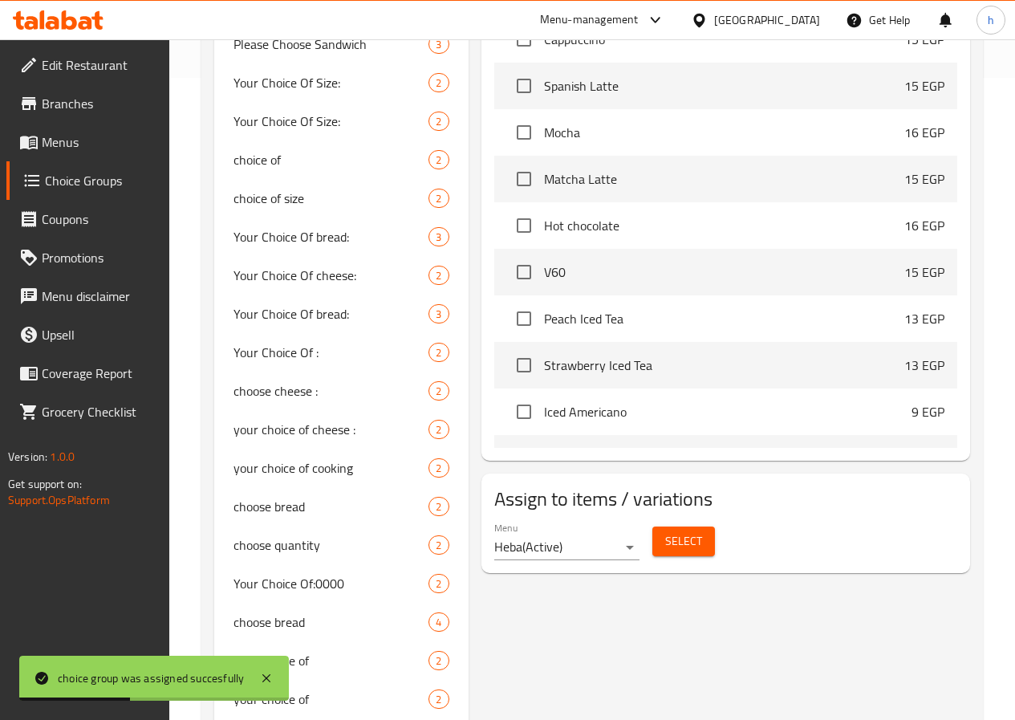
click at [79, 146] on span "Menus" at bounding box center [99, 141] width 115 height 19
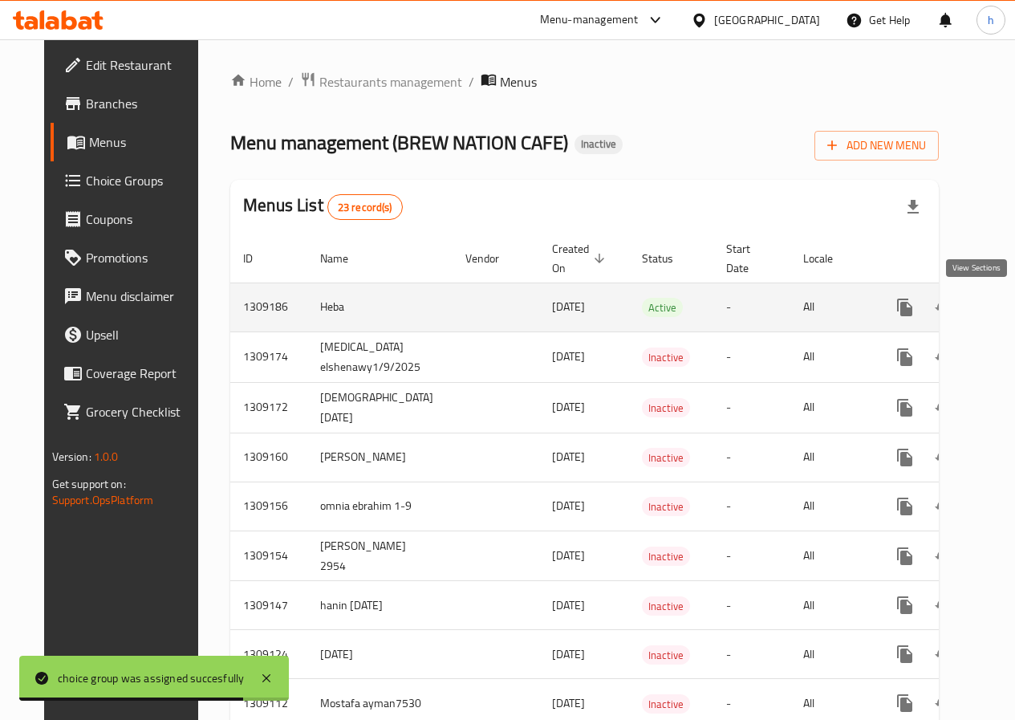
click at [1013, 310] on icon "enhanced table" at bounding box center [1020, 307] width 14 height 14
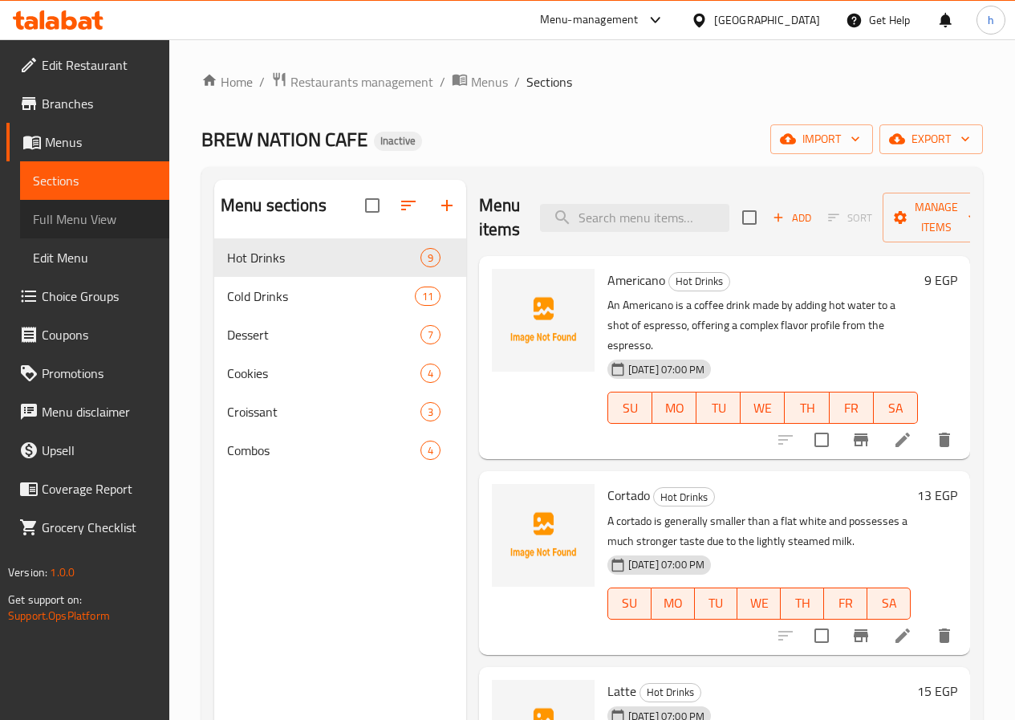
click at [89, 223] on span "Full Menu View" at bounding box center [95, 218] width 124 height 19
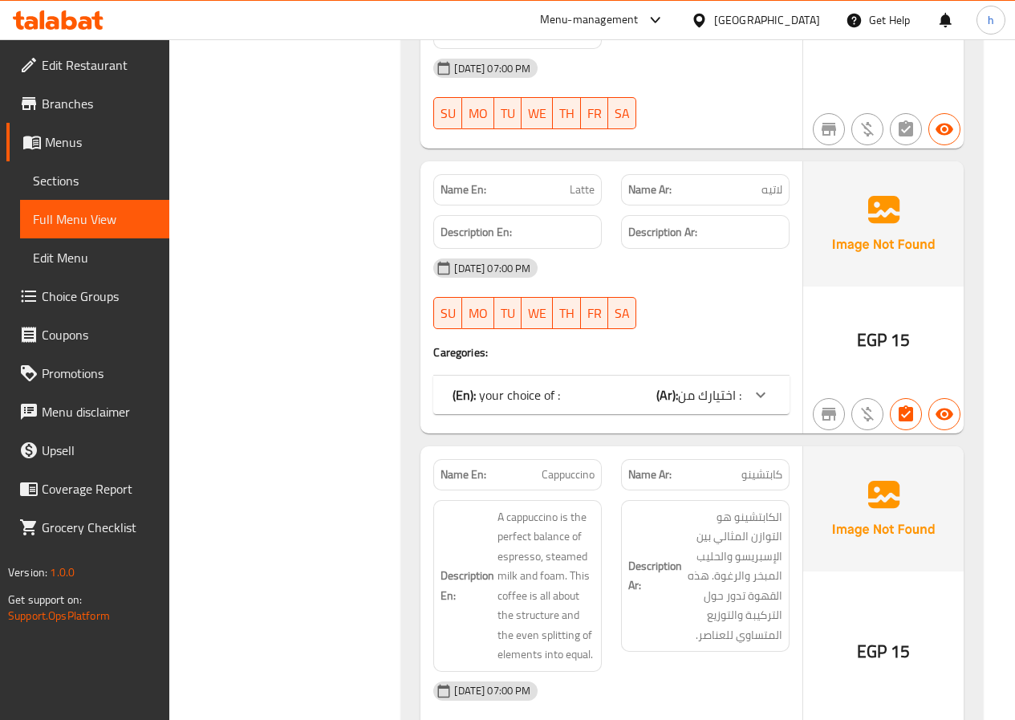
scroll to position [802, 0]
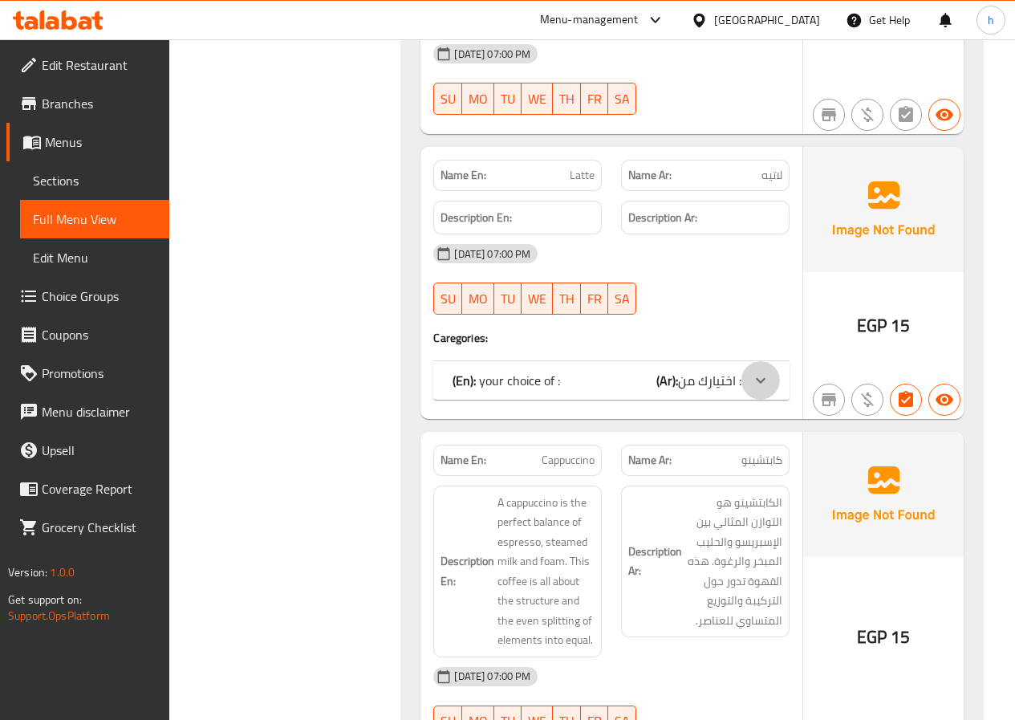
click at [764, 371] on icon at bounding box center [760, 380] width 19 height 19
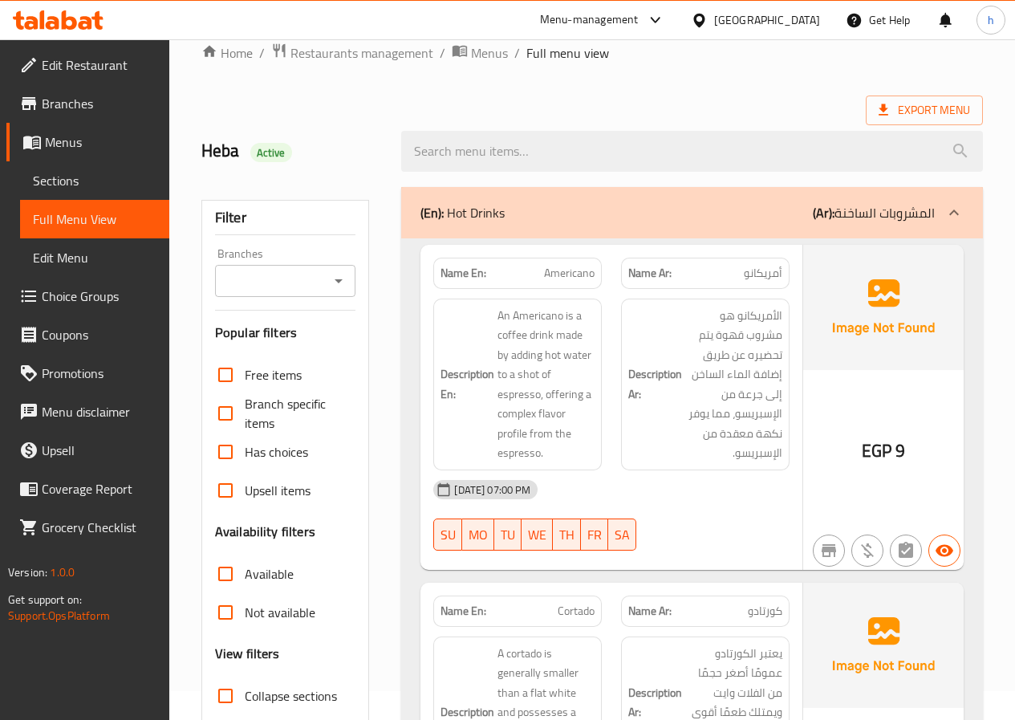
scroll to position [0, 0]
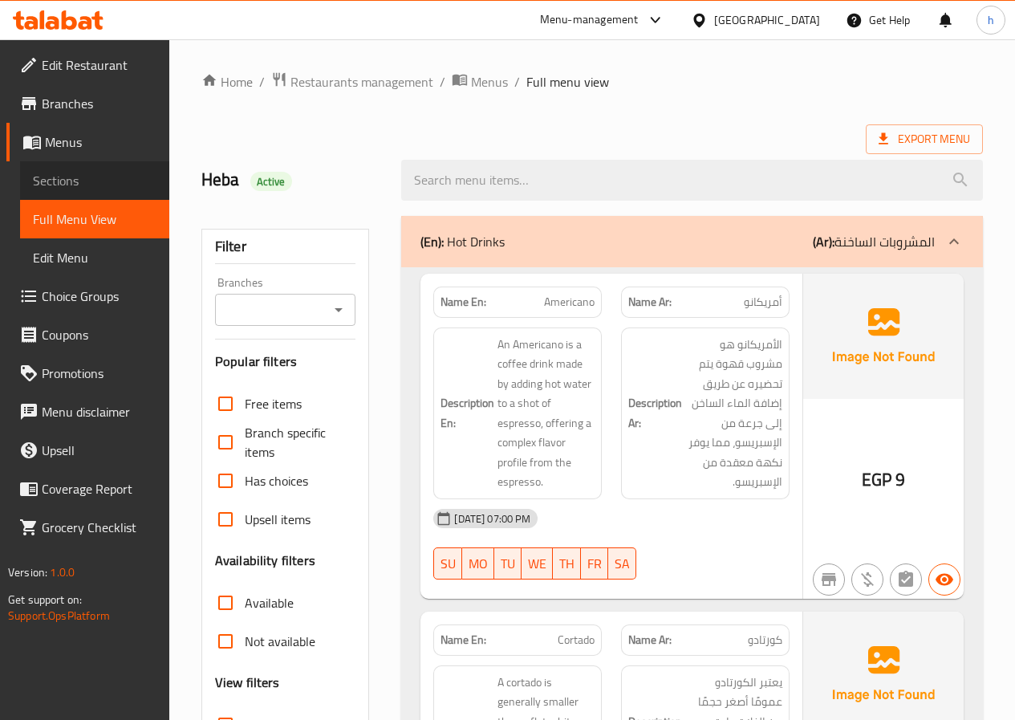
click at [79, 185] on span "Sections" at bounding box center [95, 180] width 124 height 19
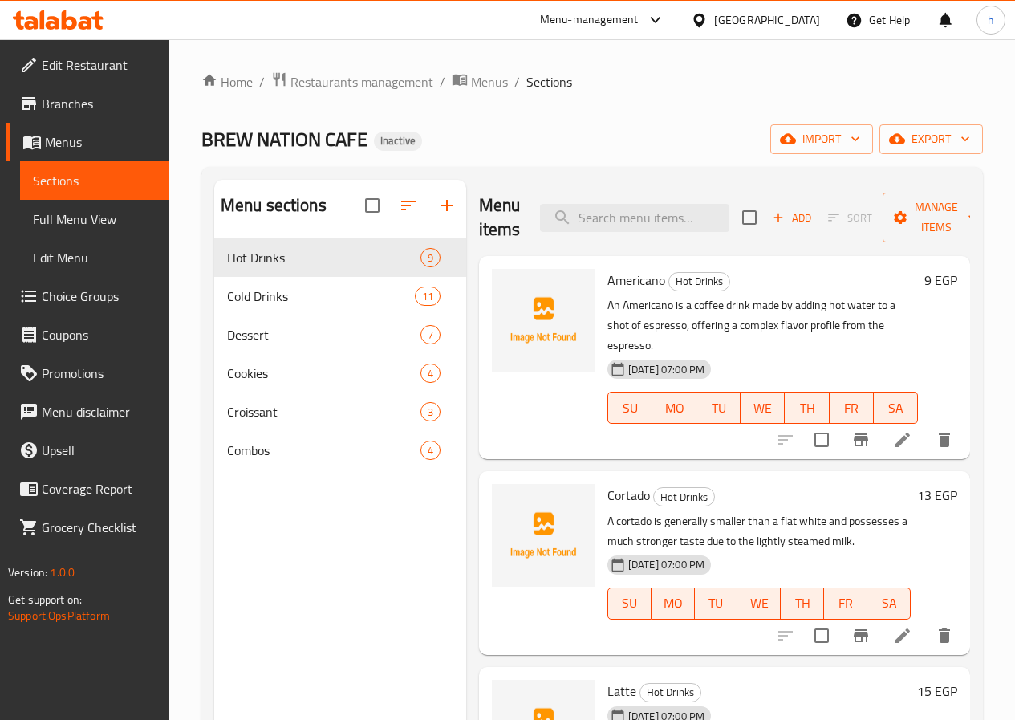
click at [104, 104] on span "Branches" at bounding box center [99, 103] width 115 height 19
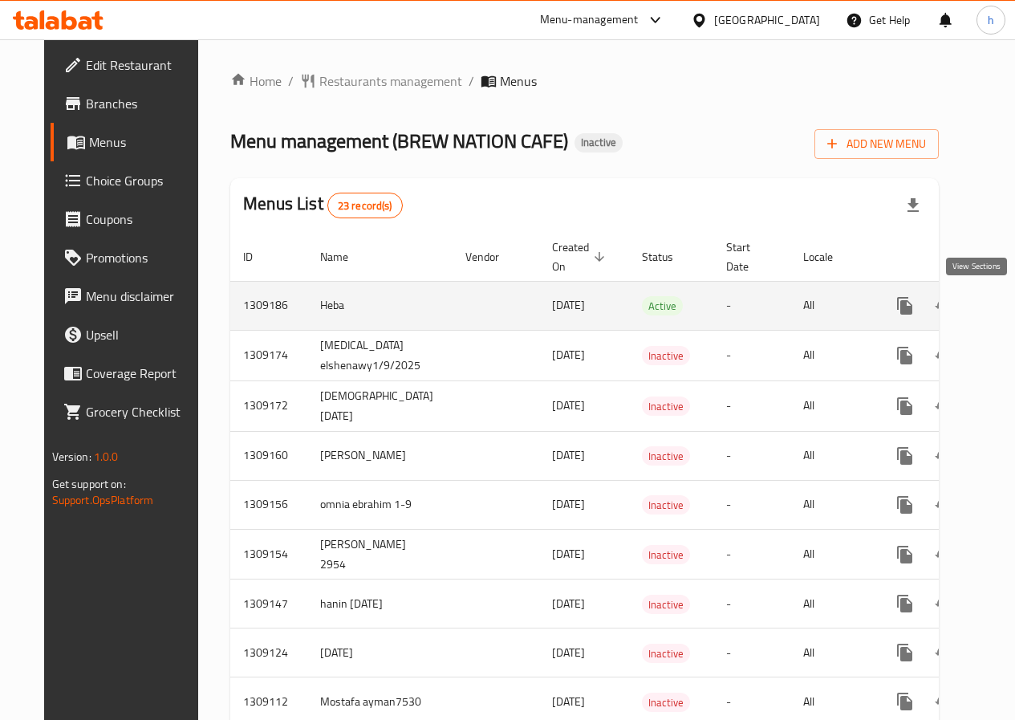
click at [1013, 307] on icon "enhanced table" at bounding box center [1020, 305] width 14 height 14
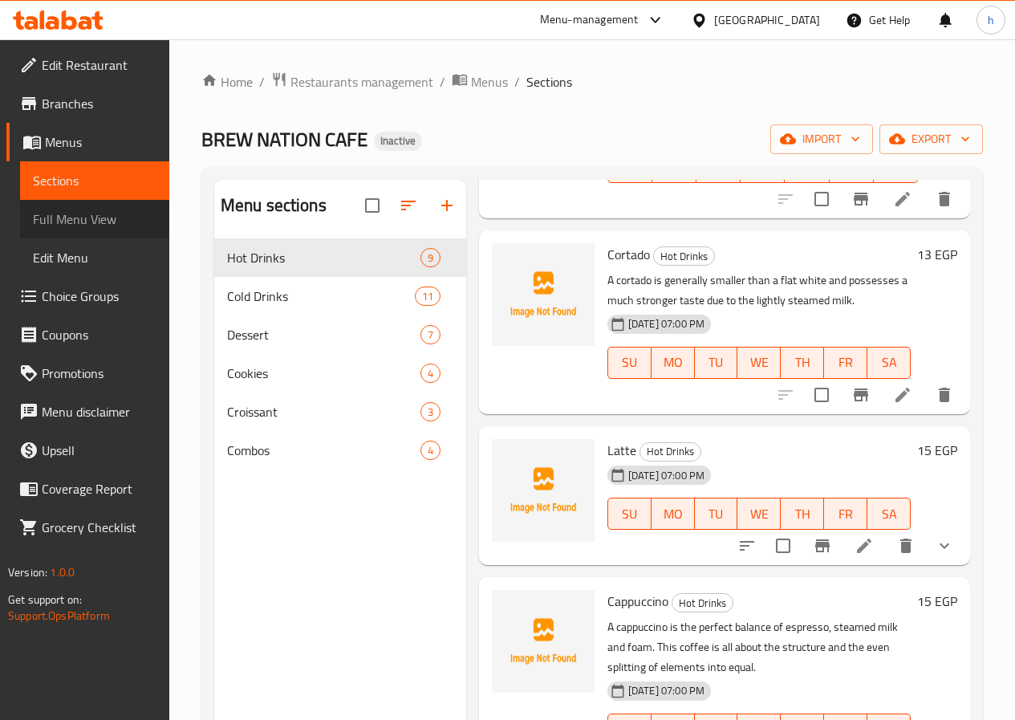
click at [139, 213] on span "Full Menu View" at bounding box center [95, 218] width 124 height 19
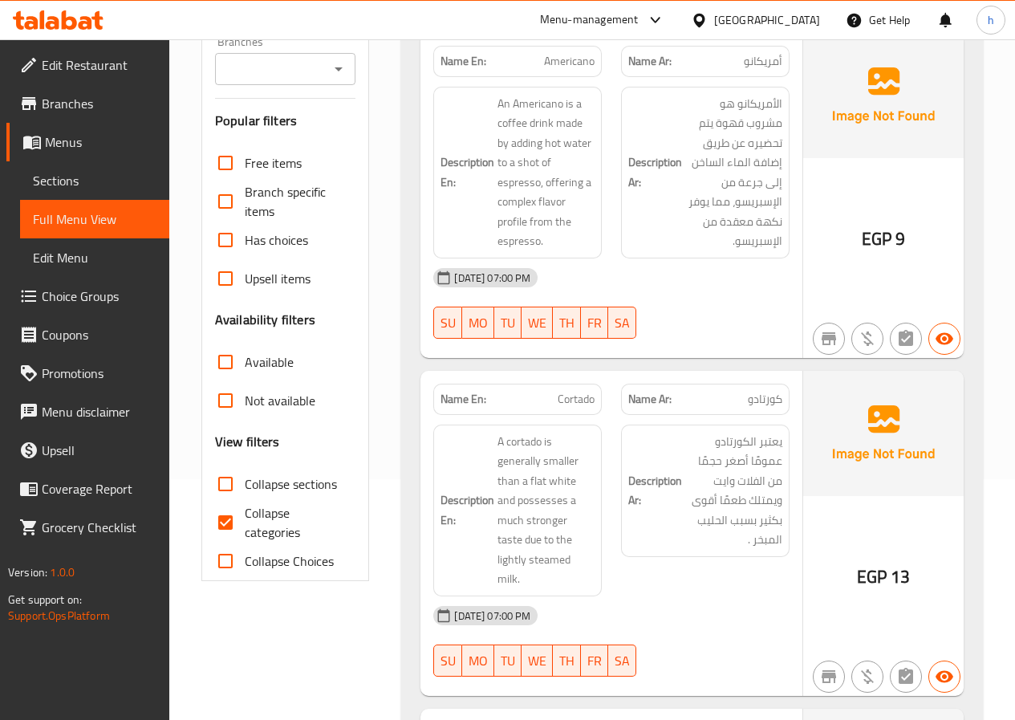
scroll to position [401, 0]
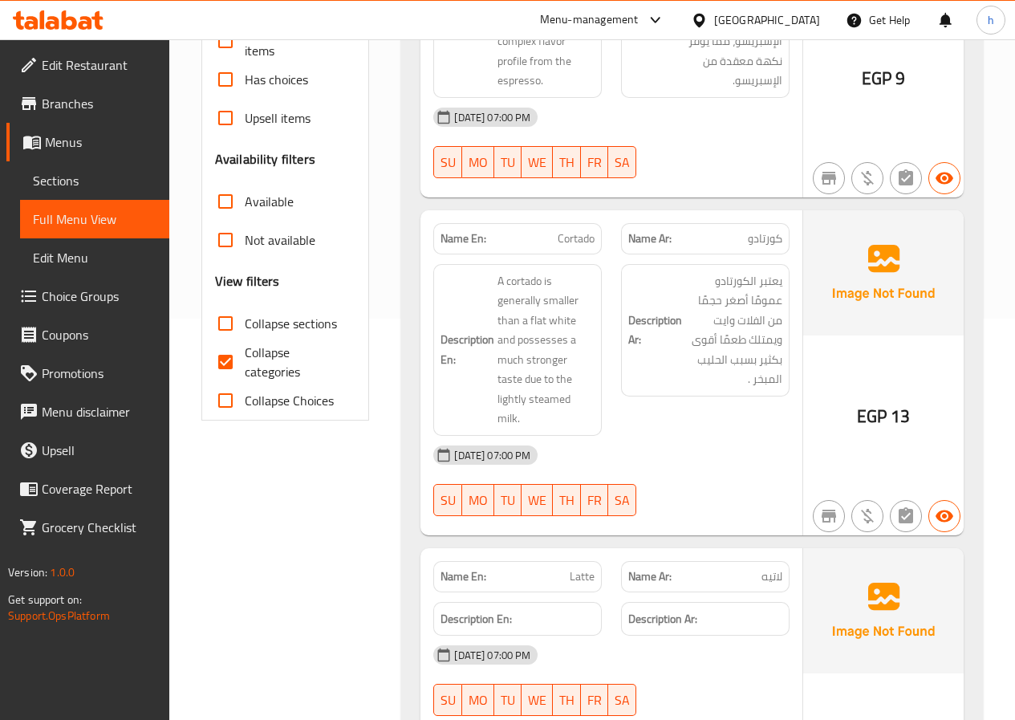
click at [222, 357] on input "Collapse categories" at bounding box center [225, 362] width 39 height 39
checkbox input "false"
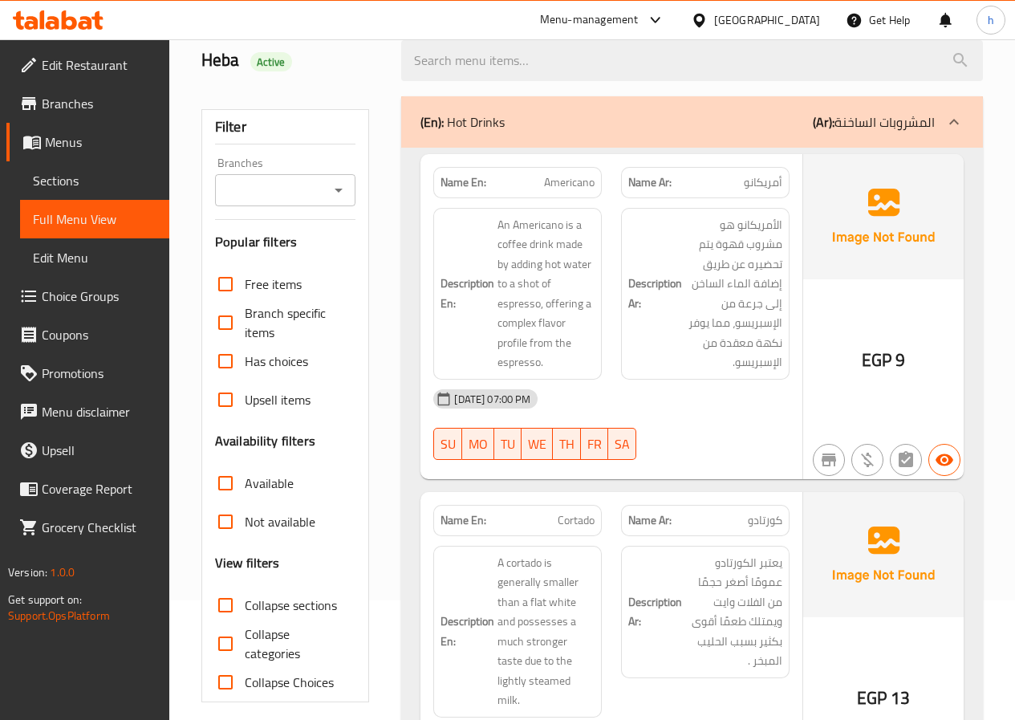
scroll to position [80, 0]
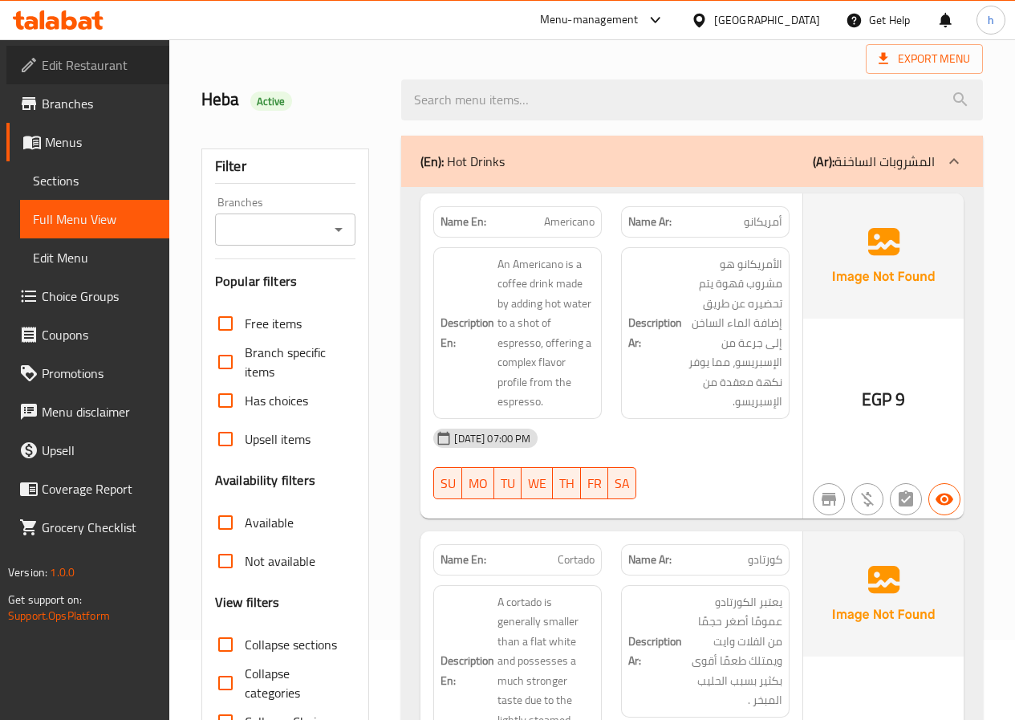
click at [79, 63] on span "Edit Restaurant" at bounding box center [99, 64] width 115 height 19
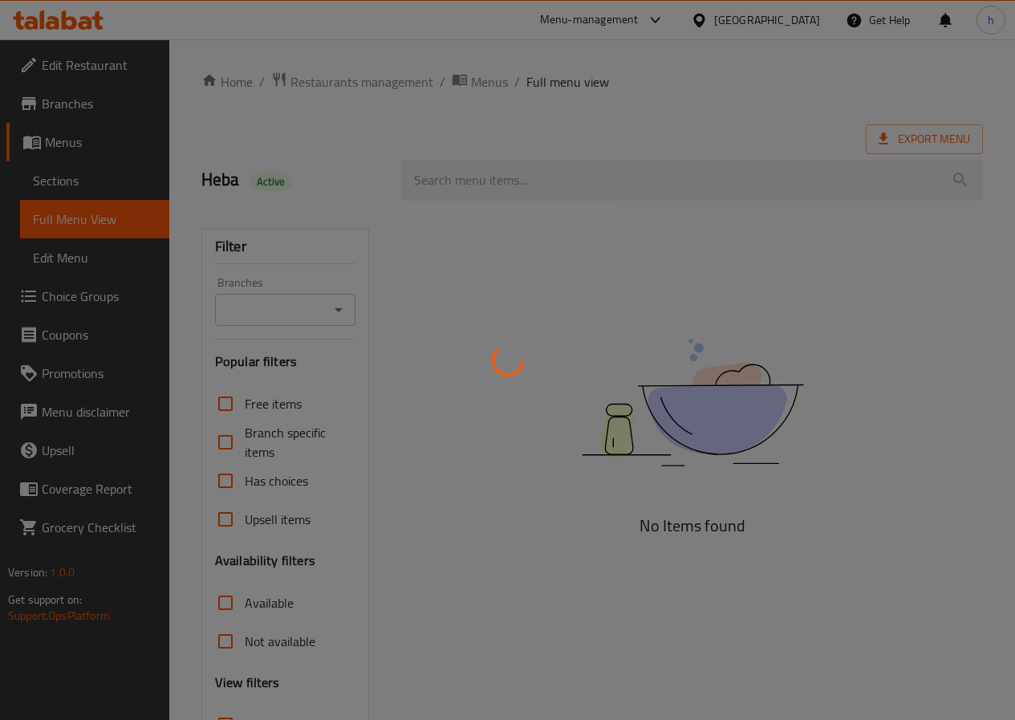
click at [77, 111] on div at bounding box center [507, 360] width 1015 height 720
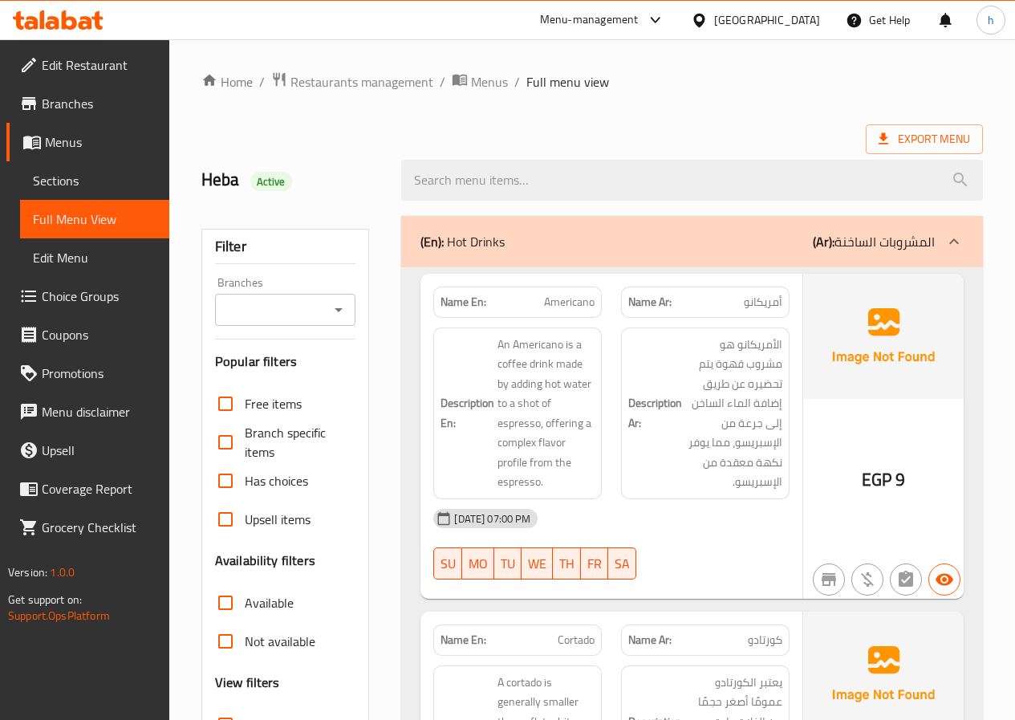
click at [75, 113] on span "Branches" at bounding box center [99, 103] width 115 height 19
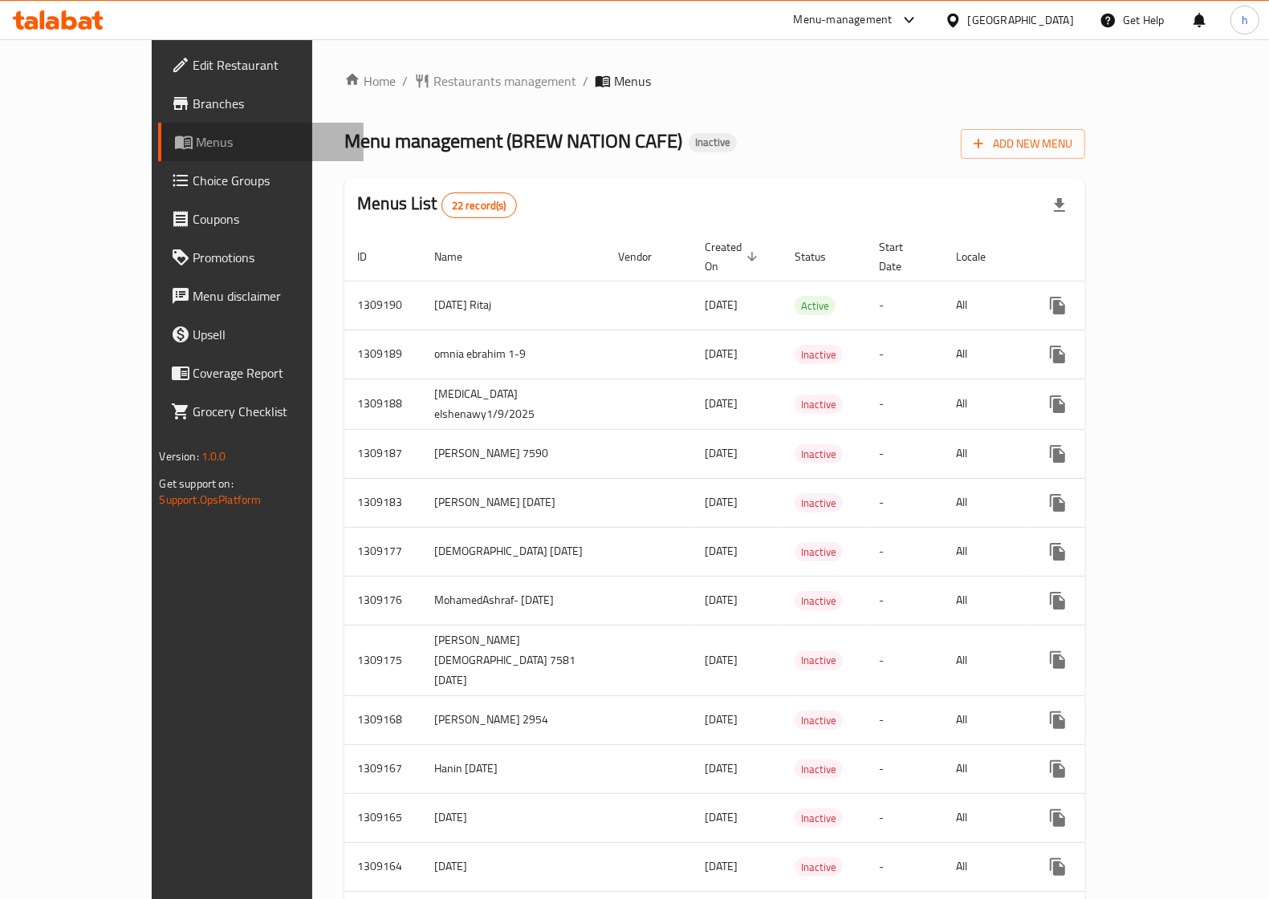
click at [197, 143] on span "Menus" at bounding box center [274, 141] width 154 height 19
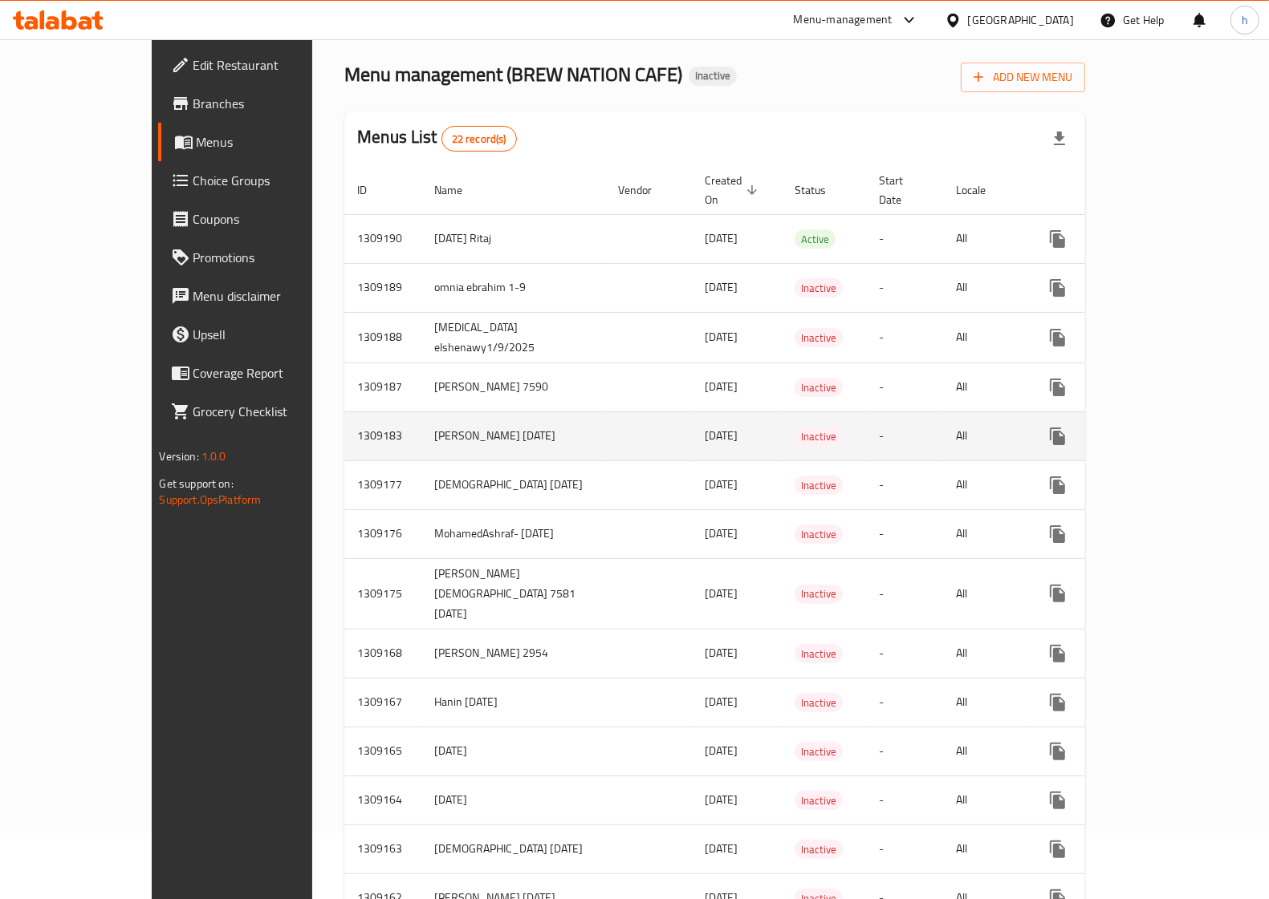
scroll to position [100, 0]
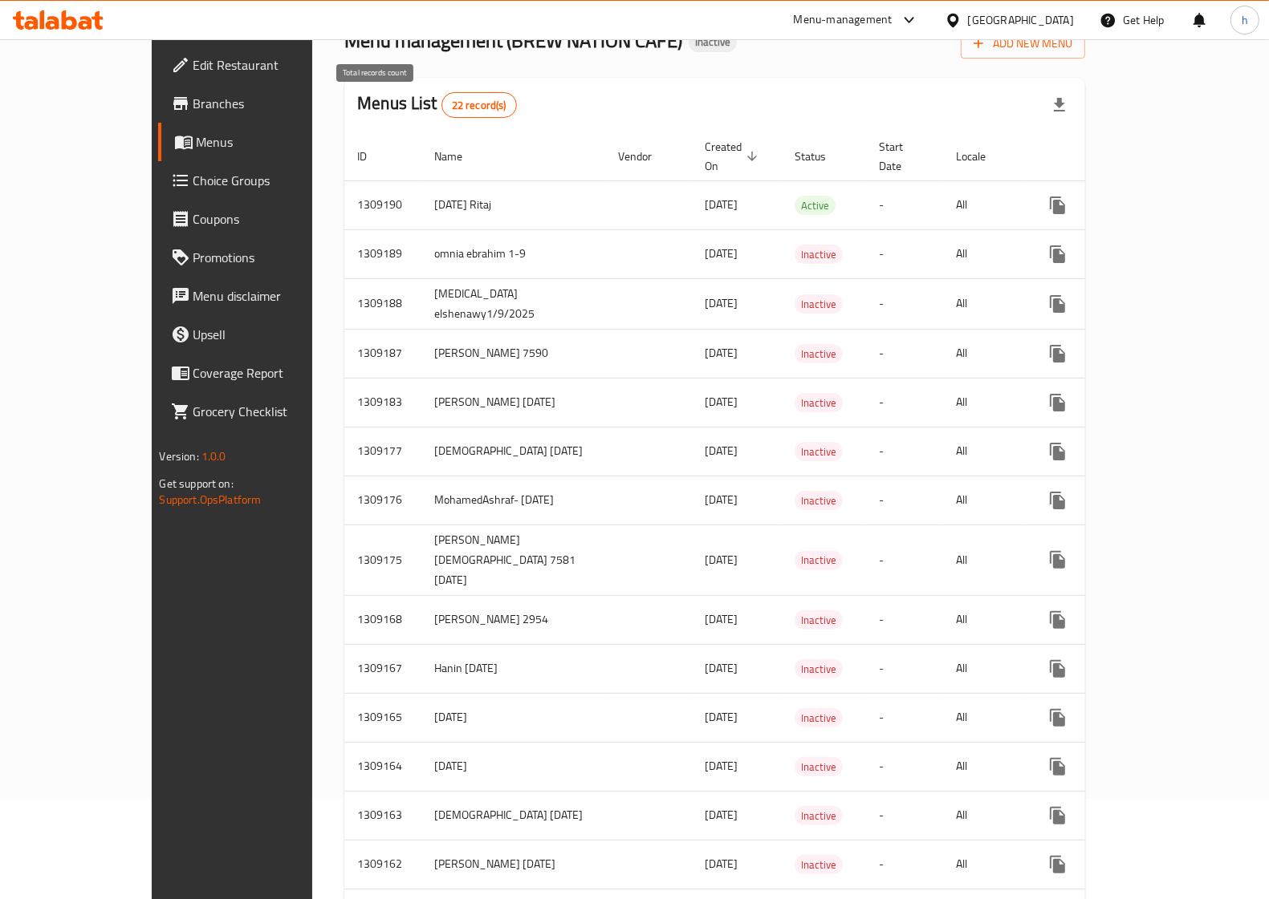
click at [442, 107] on span "22 record(s)" at bounding box center [479, 105] width 74 height 15
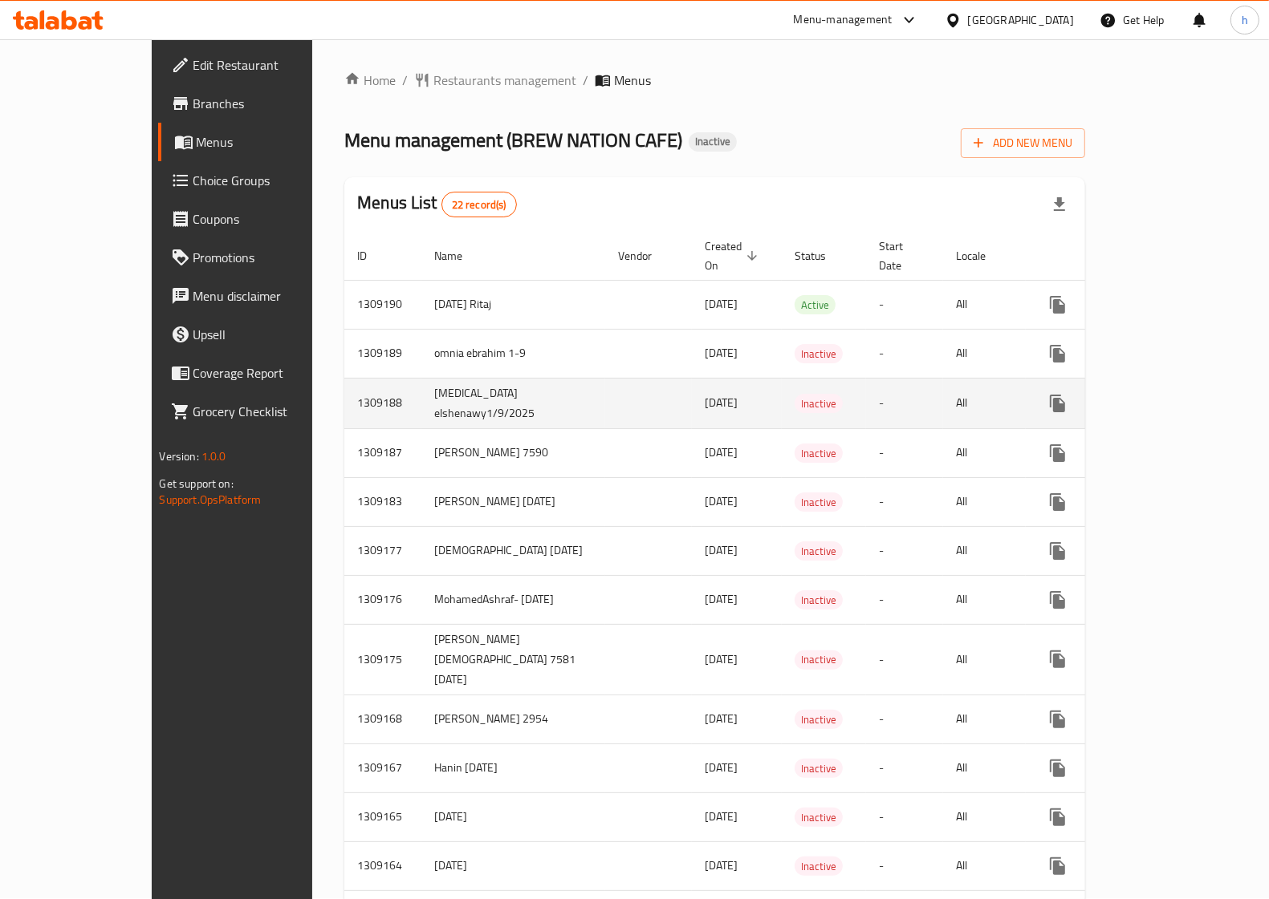
scroll to position [0, 0]
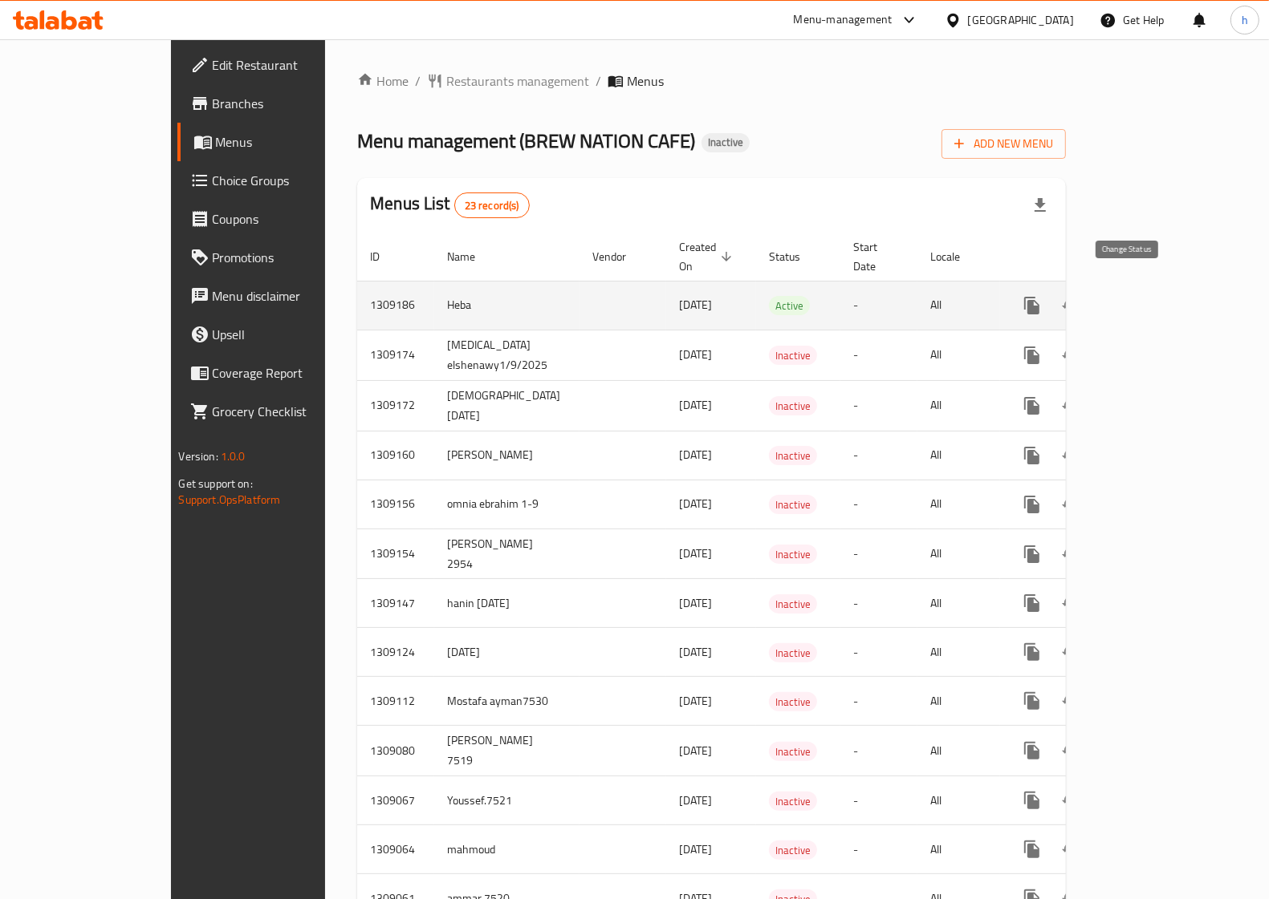
click at [1080, 296] on icon "enhanced table" at bounding box center [1070, 305] width 19 height 19
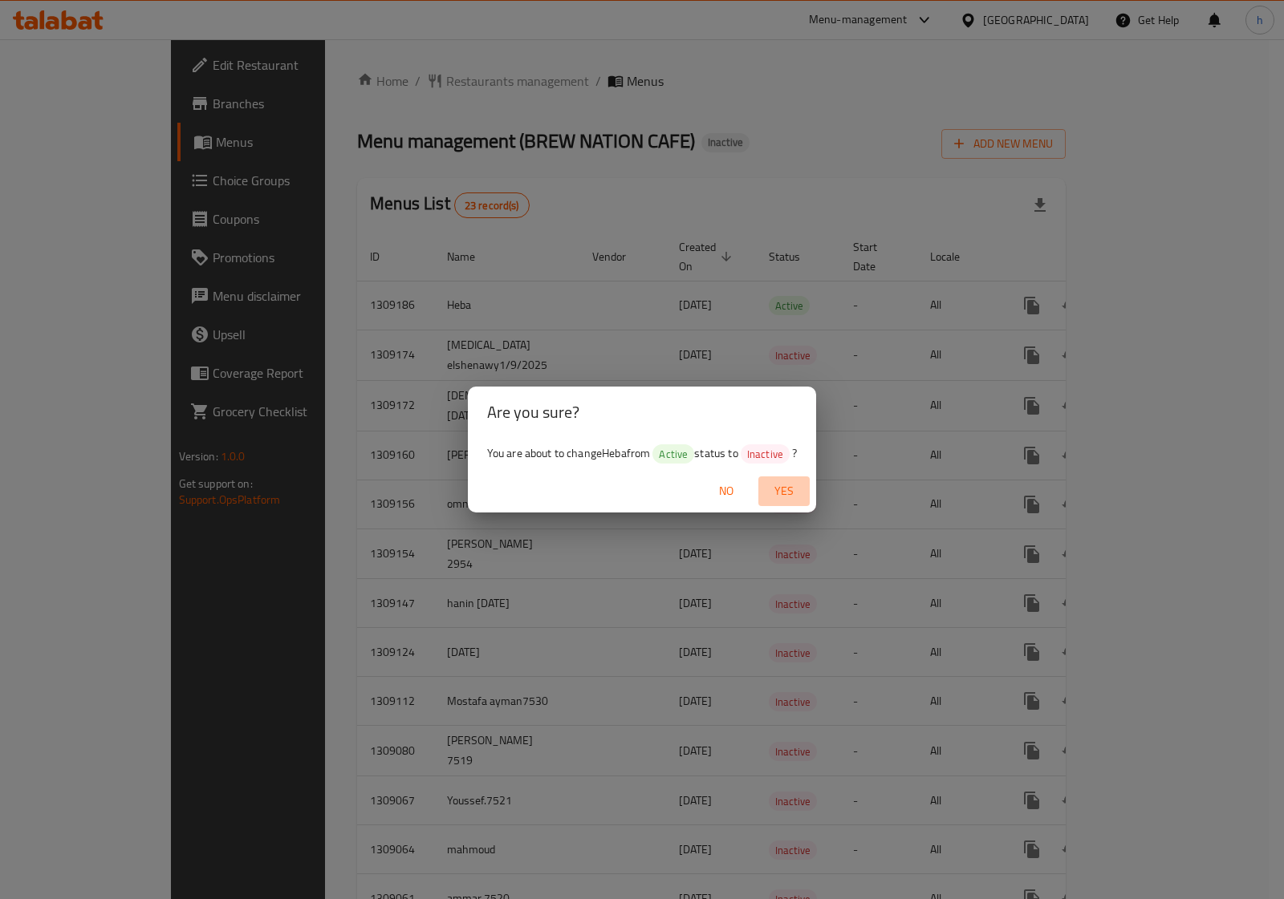
click at [789, 493] on span "Yes" at bounding box center [784, 491] width 39 height 20
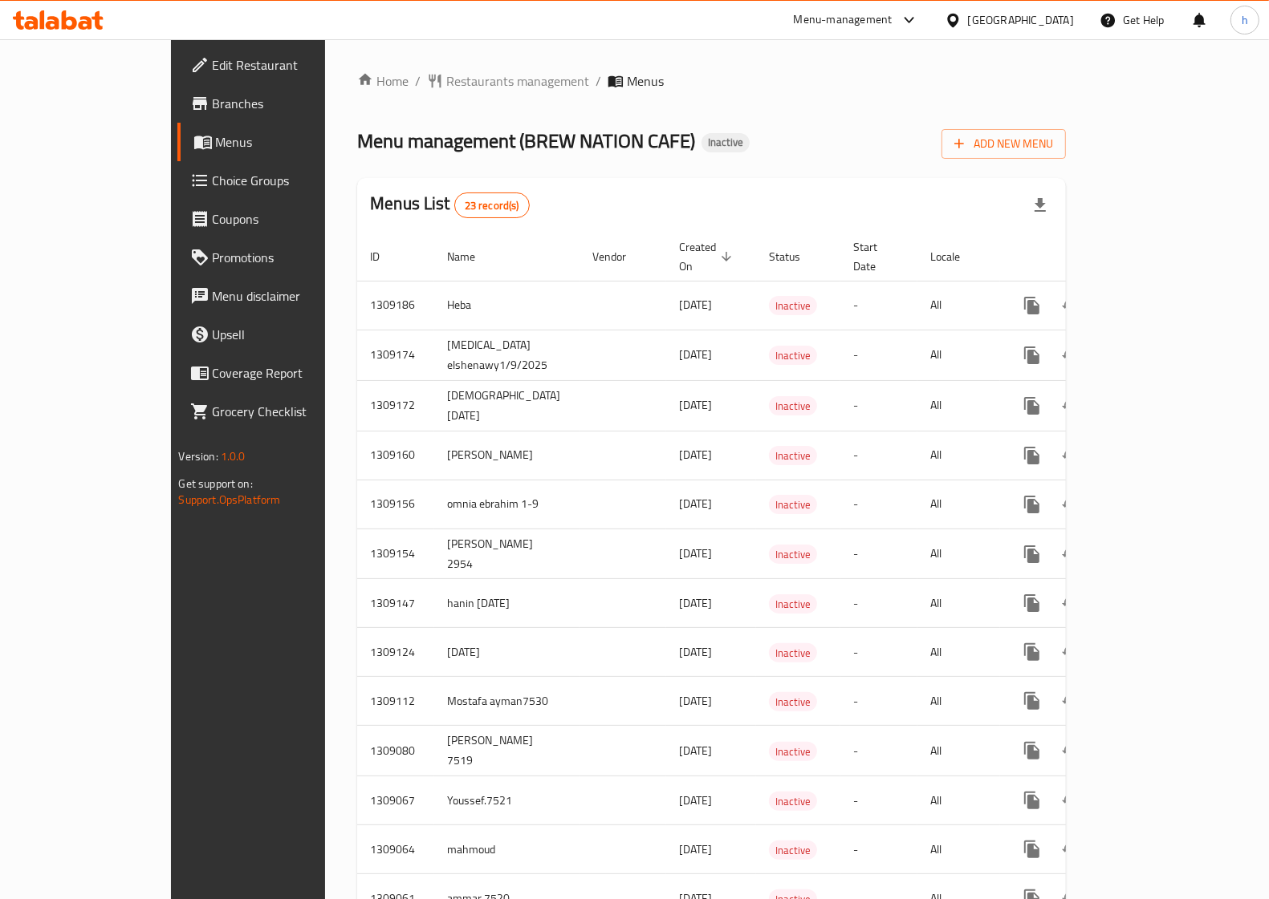
click at [216, 147] on span "Menus" at bounding box center [293, 141] width 154 height 19
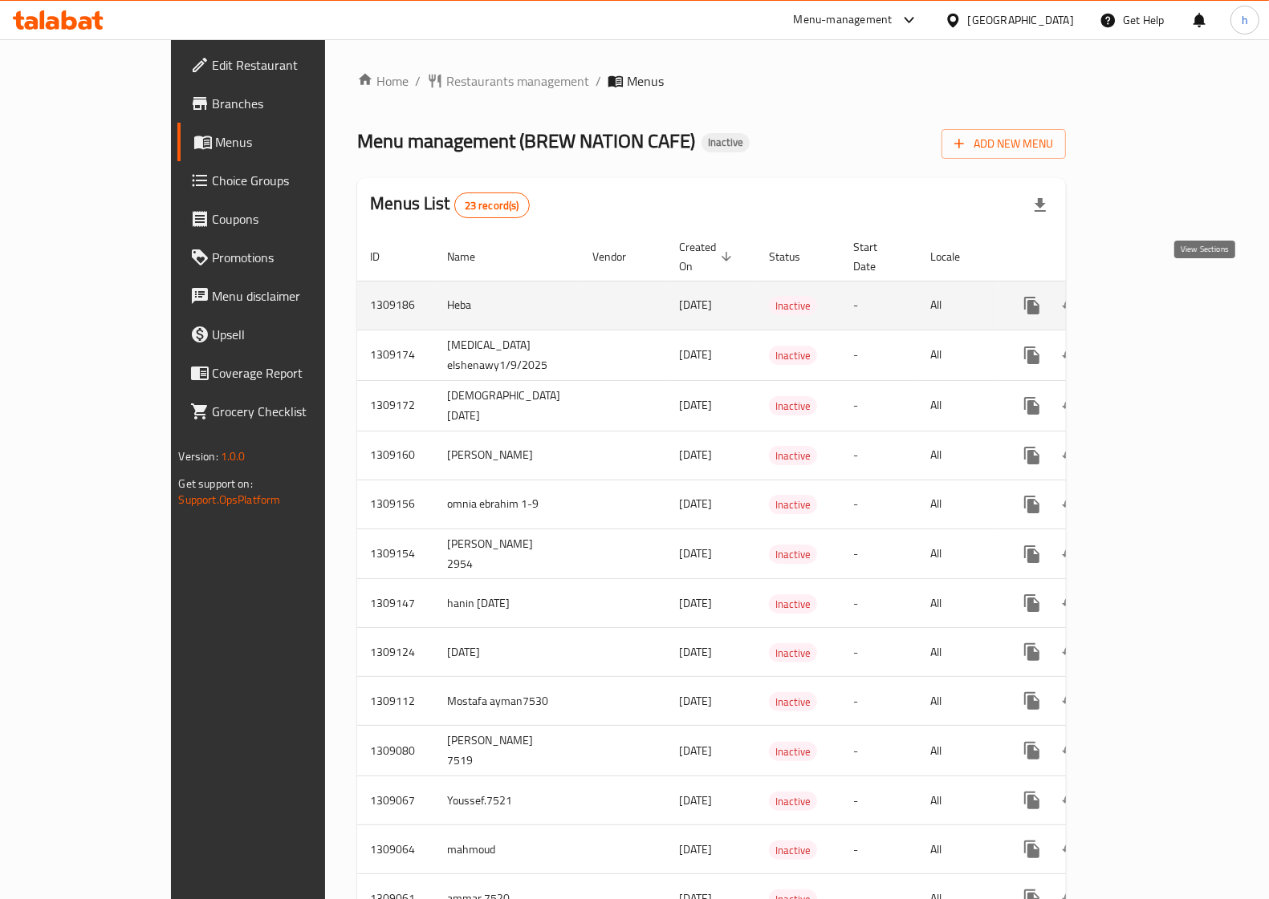
click at [1157, 296] on icon "enhanced table" at bounding box center [1147, 305] width 19 height 19
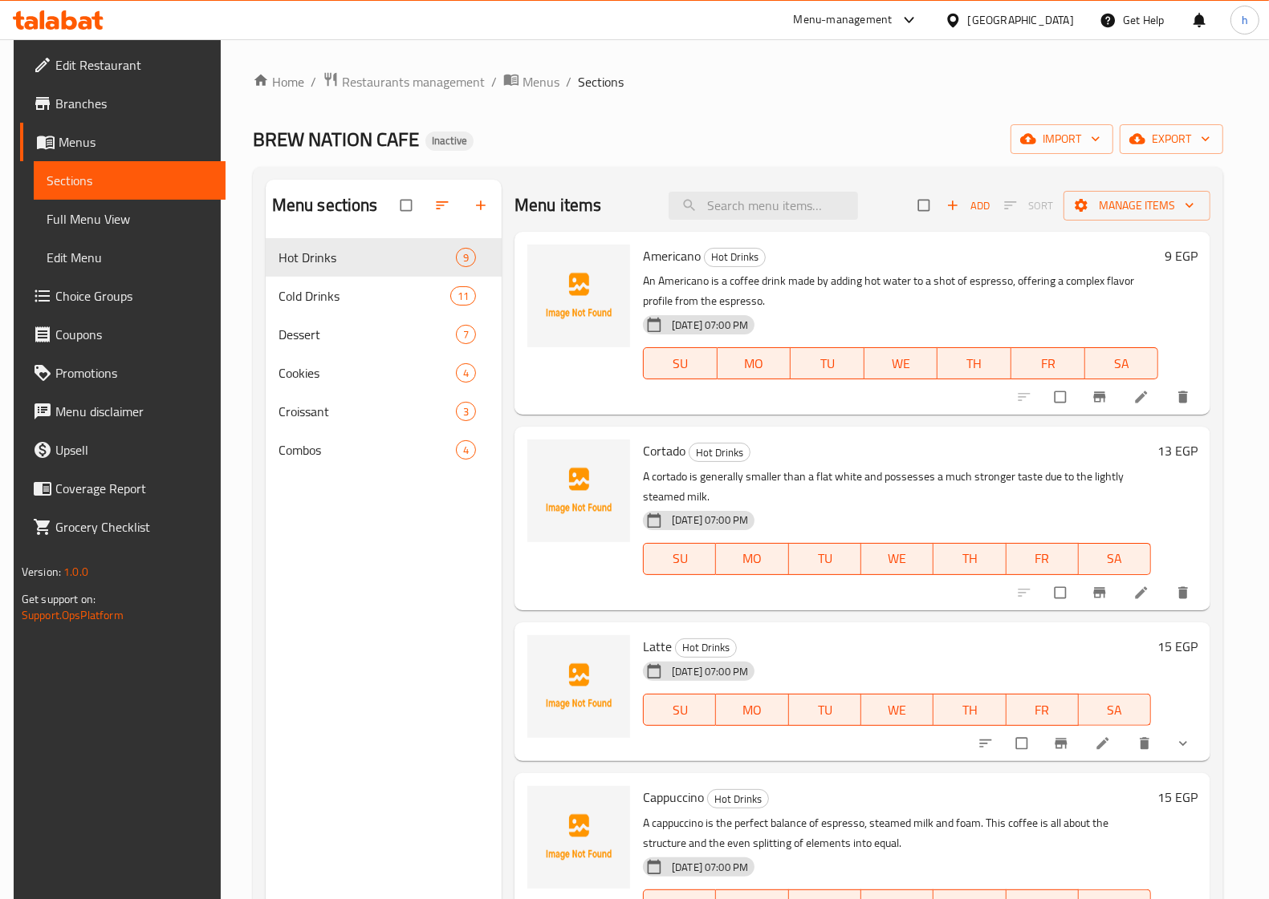
click at [117, 207] on link "Full Menu View" at bounding box center [130, 219] width 192 height 39
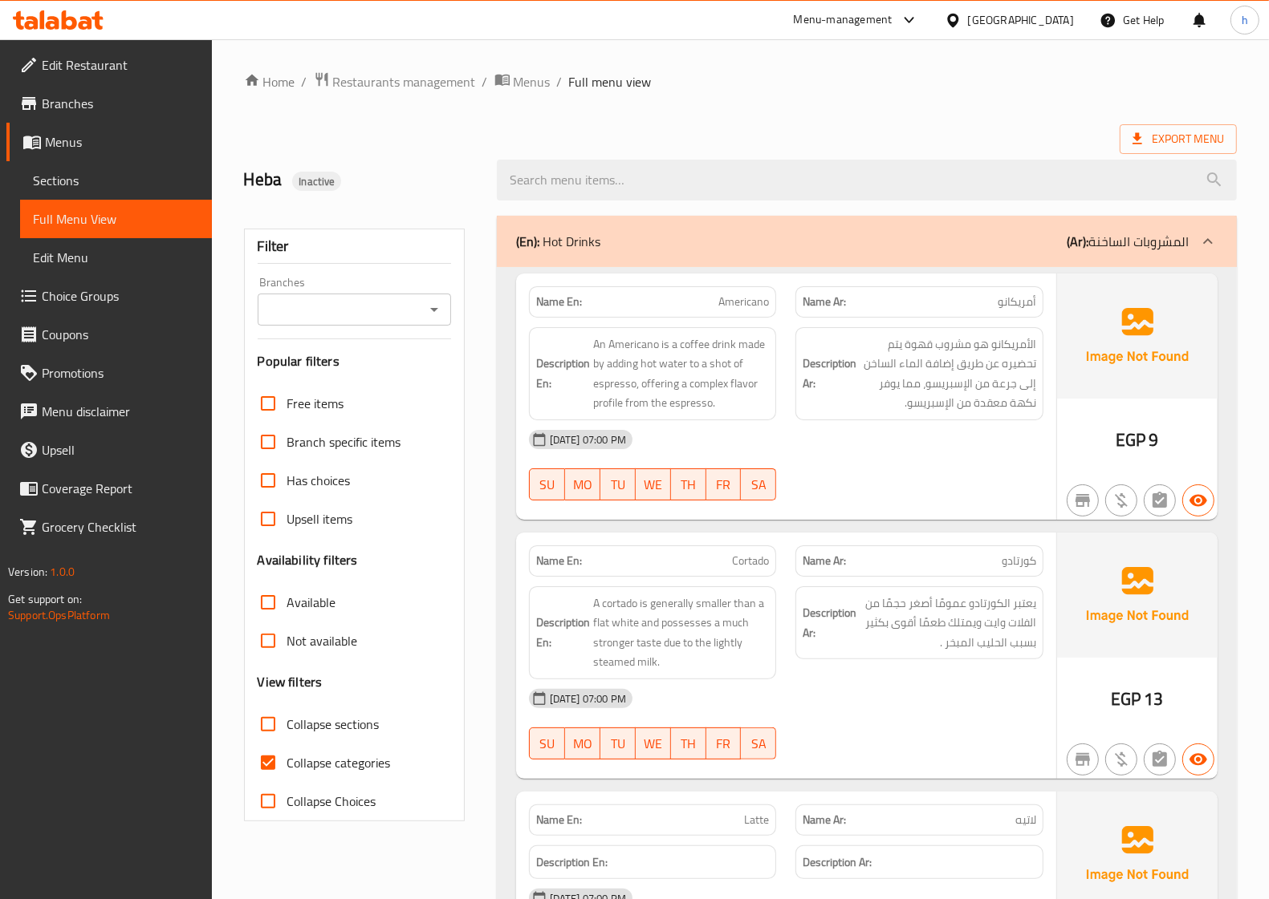
scroll to position [100, 0]
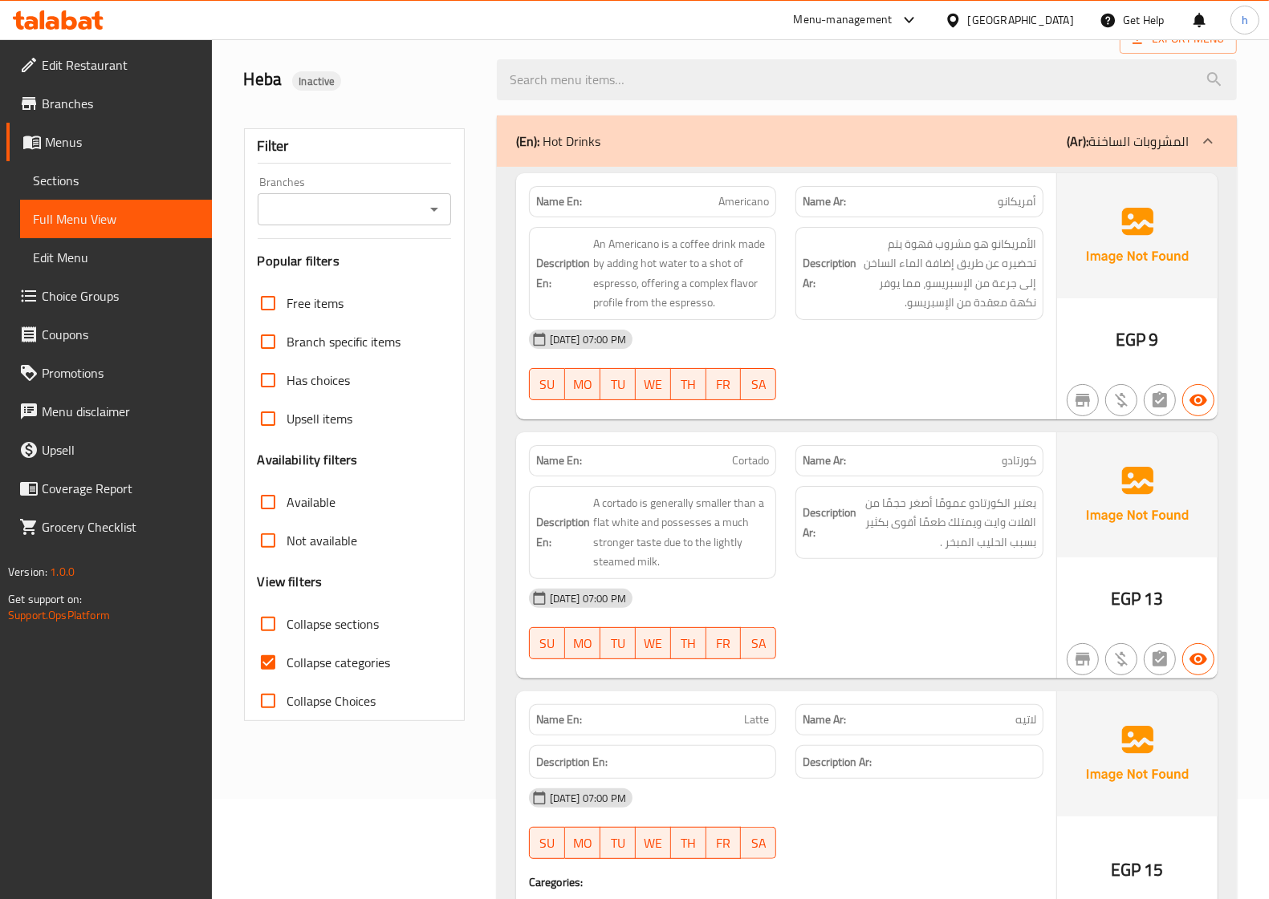
click at [90, 182] on span "Sections" at bounding box center [116, 180] width 166 height 19
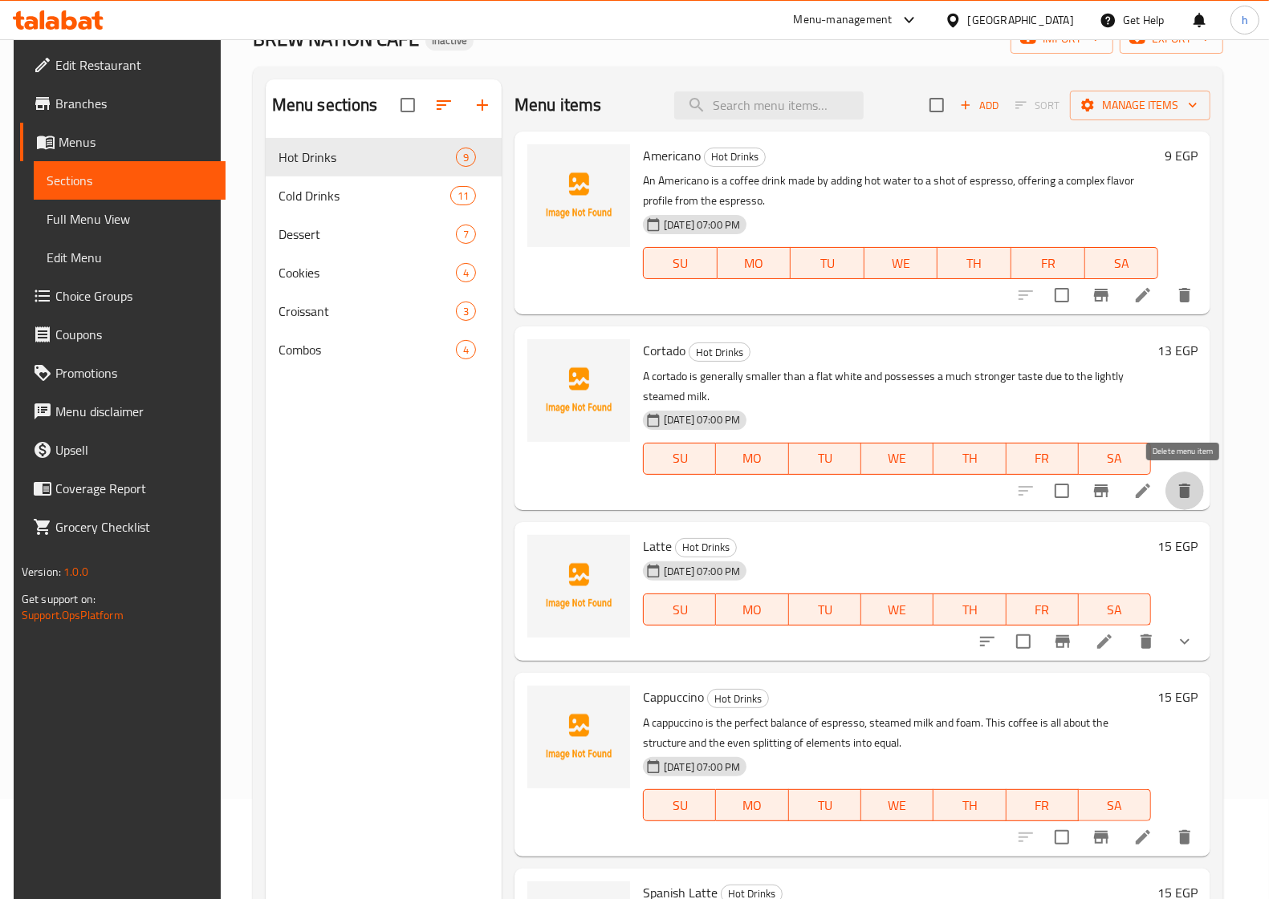
click at [1179, 487] on icon "delete" at bounding box center [1184, 491] width 11 height 14
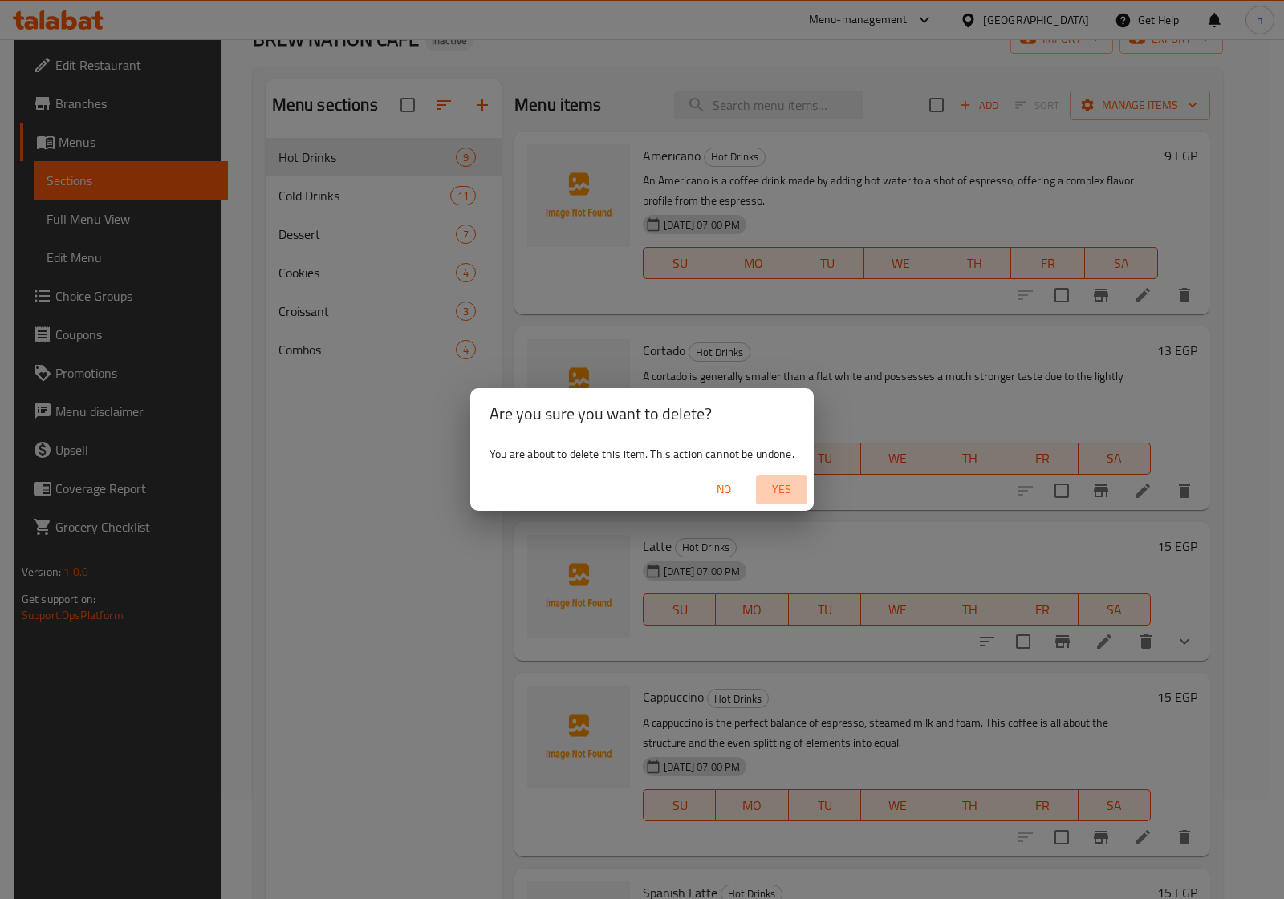
click at [790, 490] on span "Yes" at bounding box center [781, 490] width 39 height 20
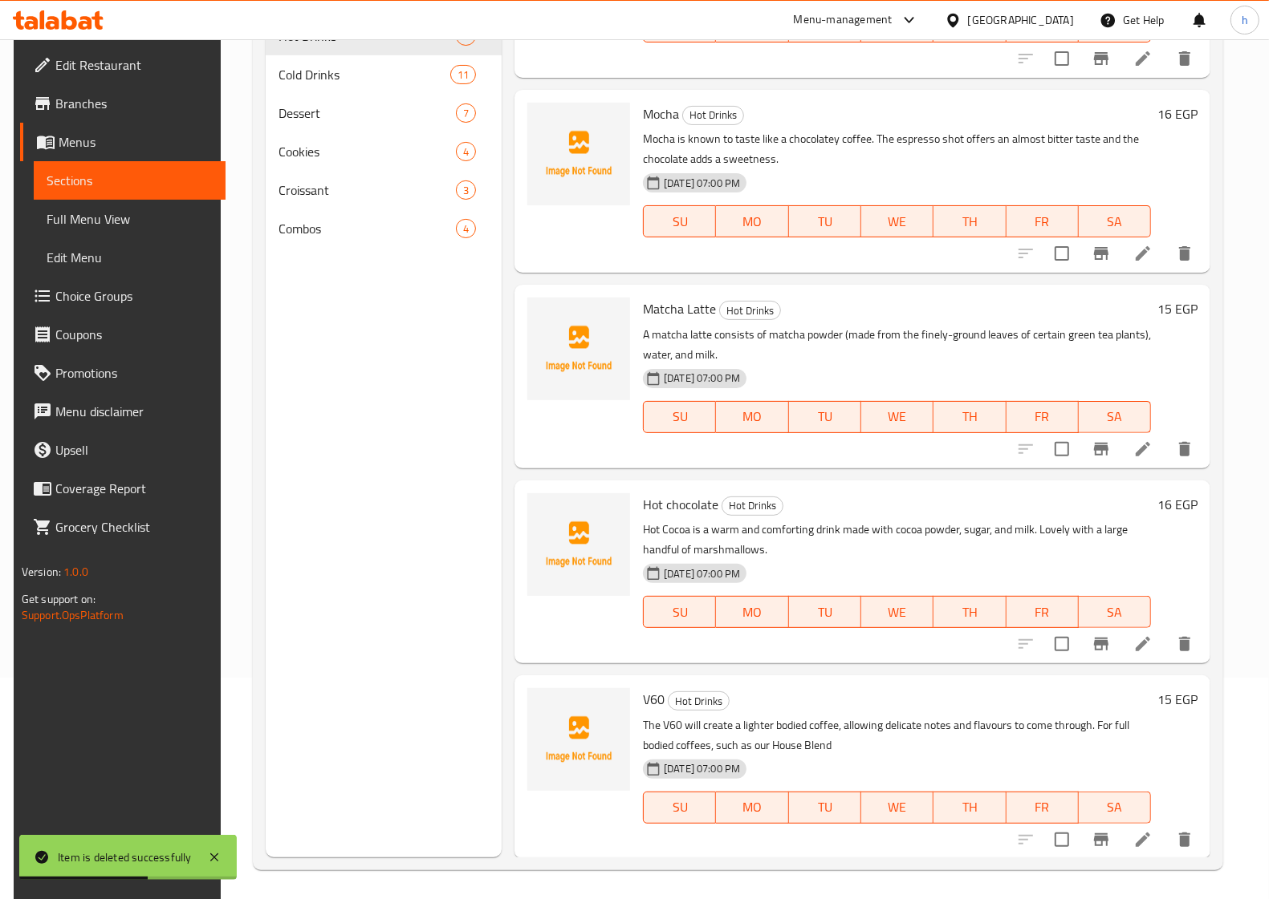
scroll to position [225, 0]
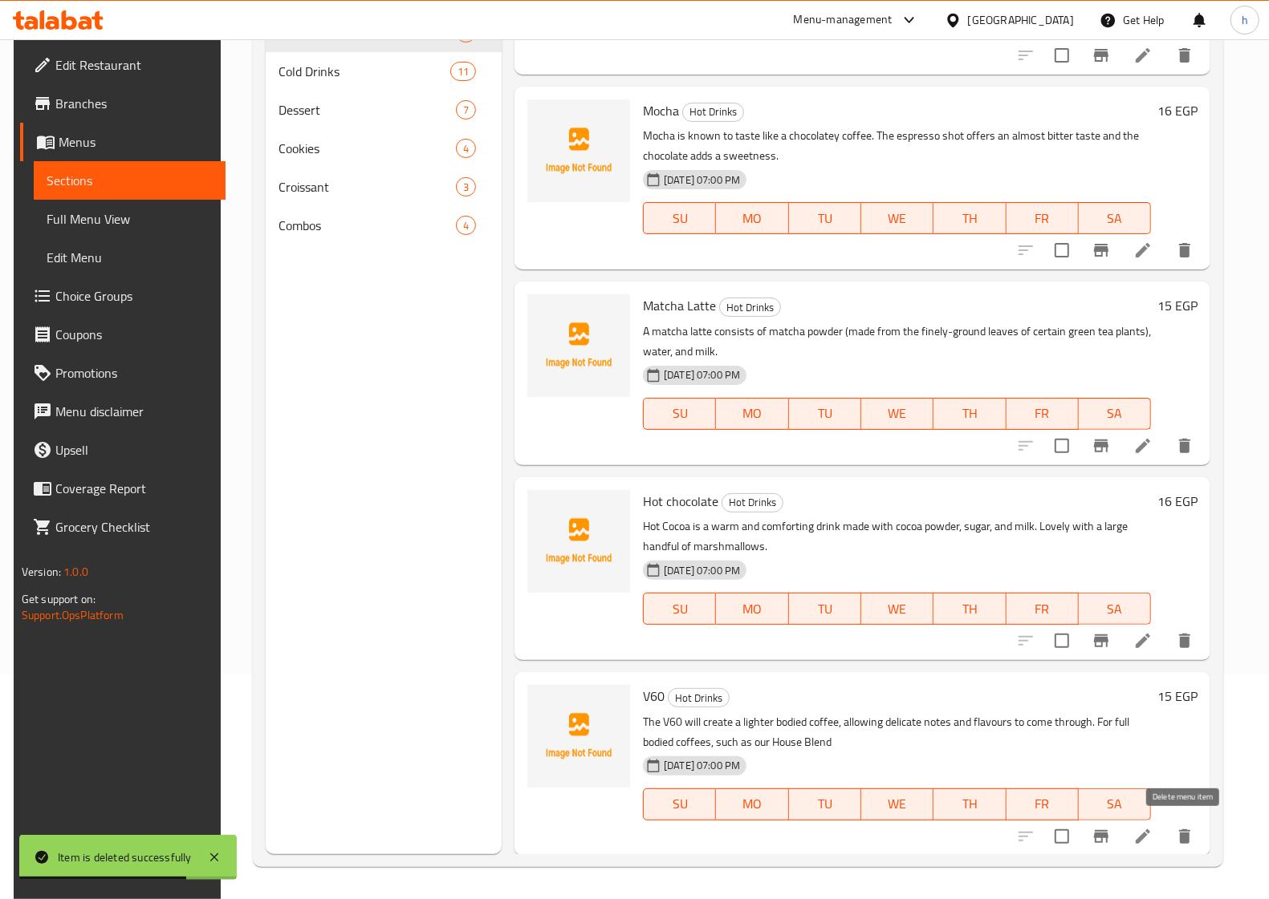
click at [1188, 833] on icon "delete" at bounding box center [1184, 836] width 19 height 19
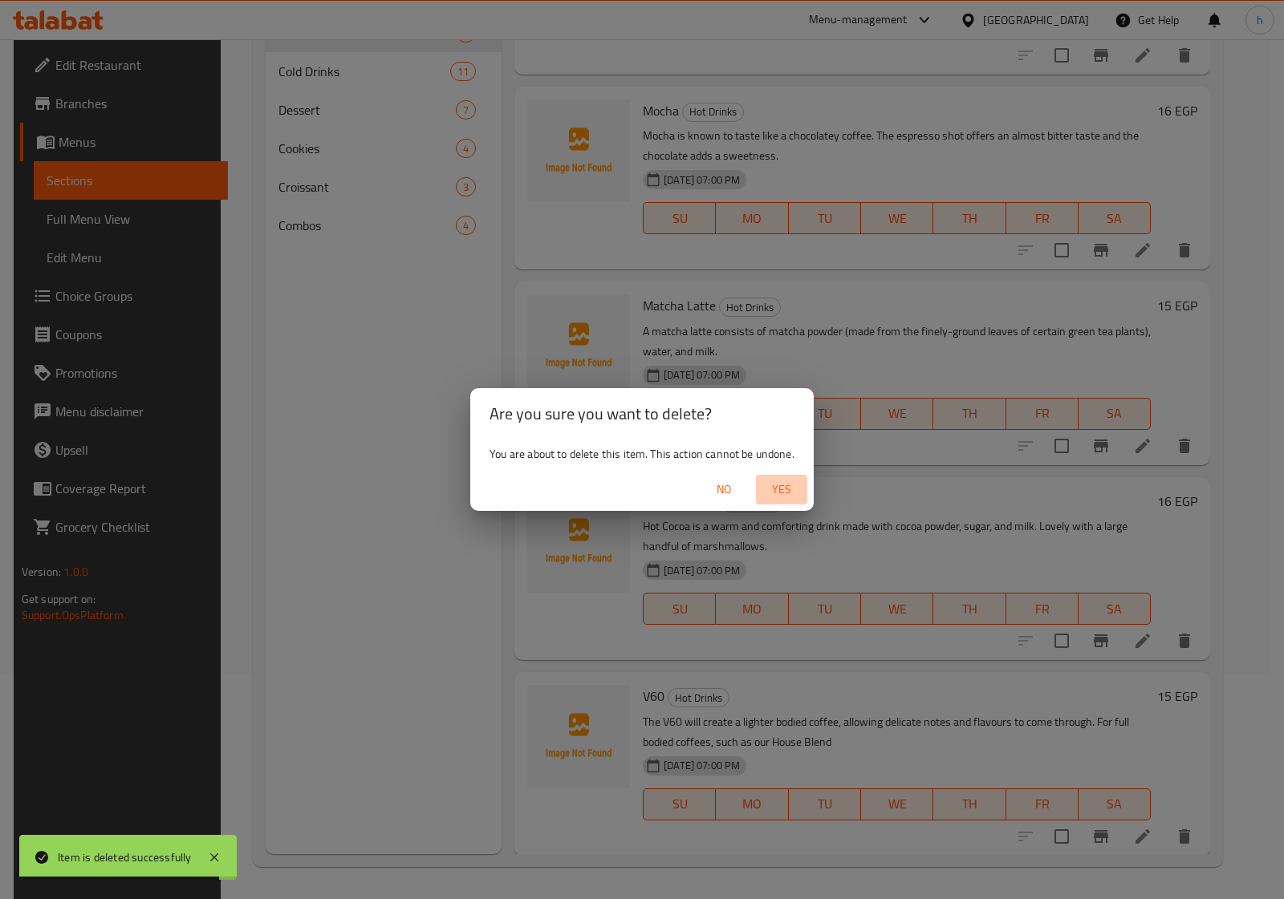
click at [790, 492] on span "Yes" at bounding box center [781, 490] width 39 height 20
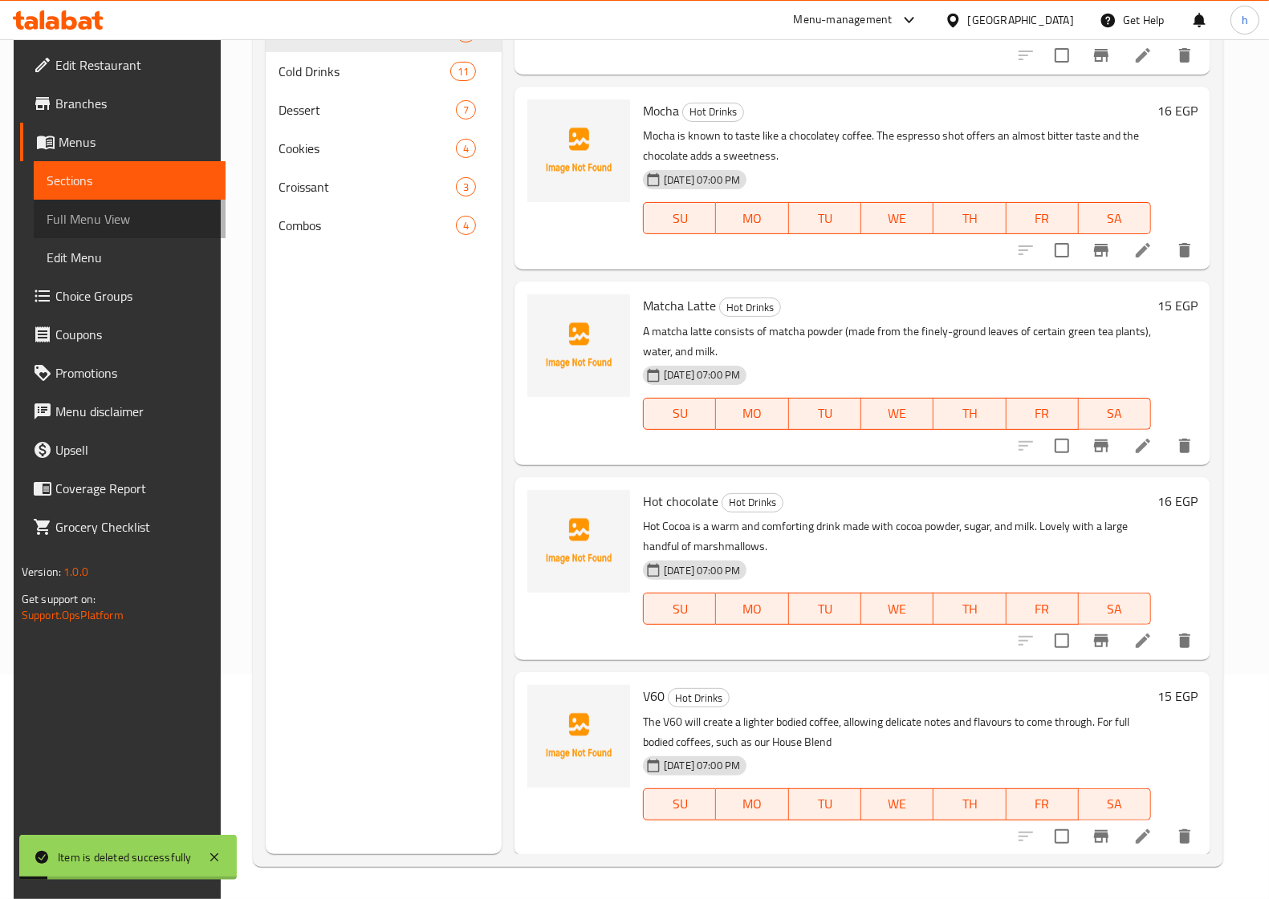
click at [117, 225] on span "Full Menu View" at bounding box center [130, 218] width 166 height 19
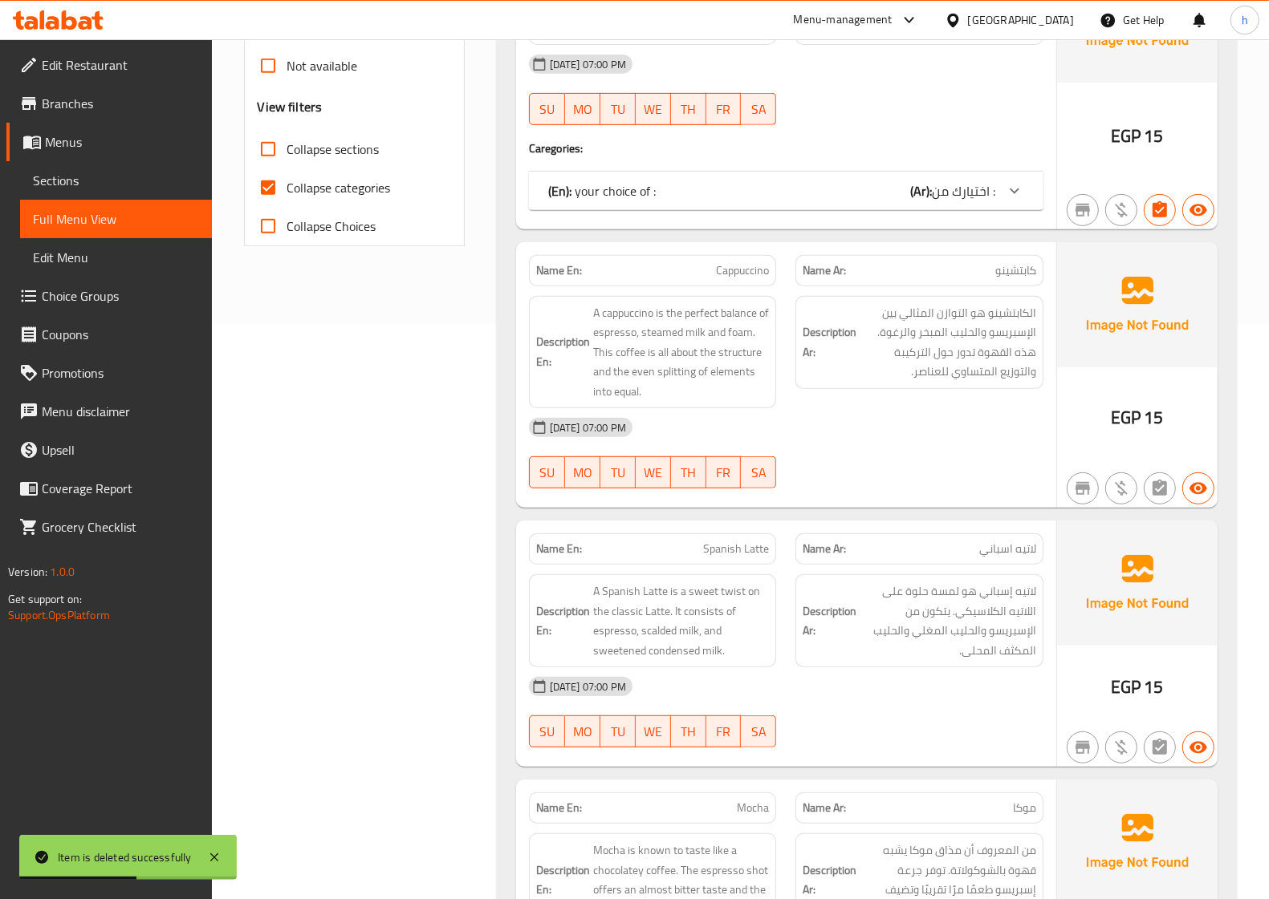
scroll to position [526, 0]
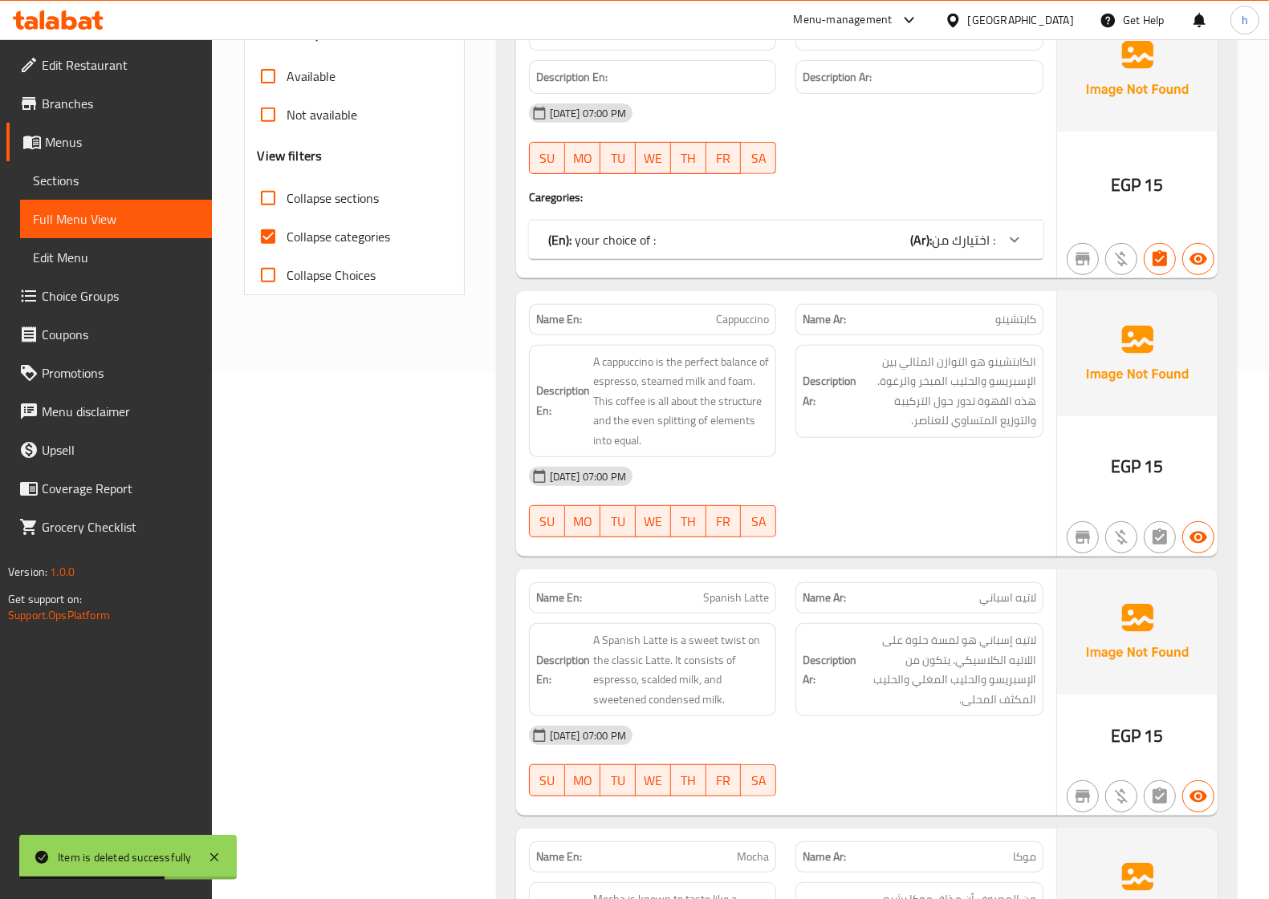
click at [293, 233] on span "Collapse categories" at bounding box center [339, 236] width 104 height 19
click at [287, 233] on input "Collapse categories" at bounding box center [268, 236] width 39 height 39
checkbox input "false"
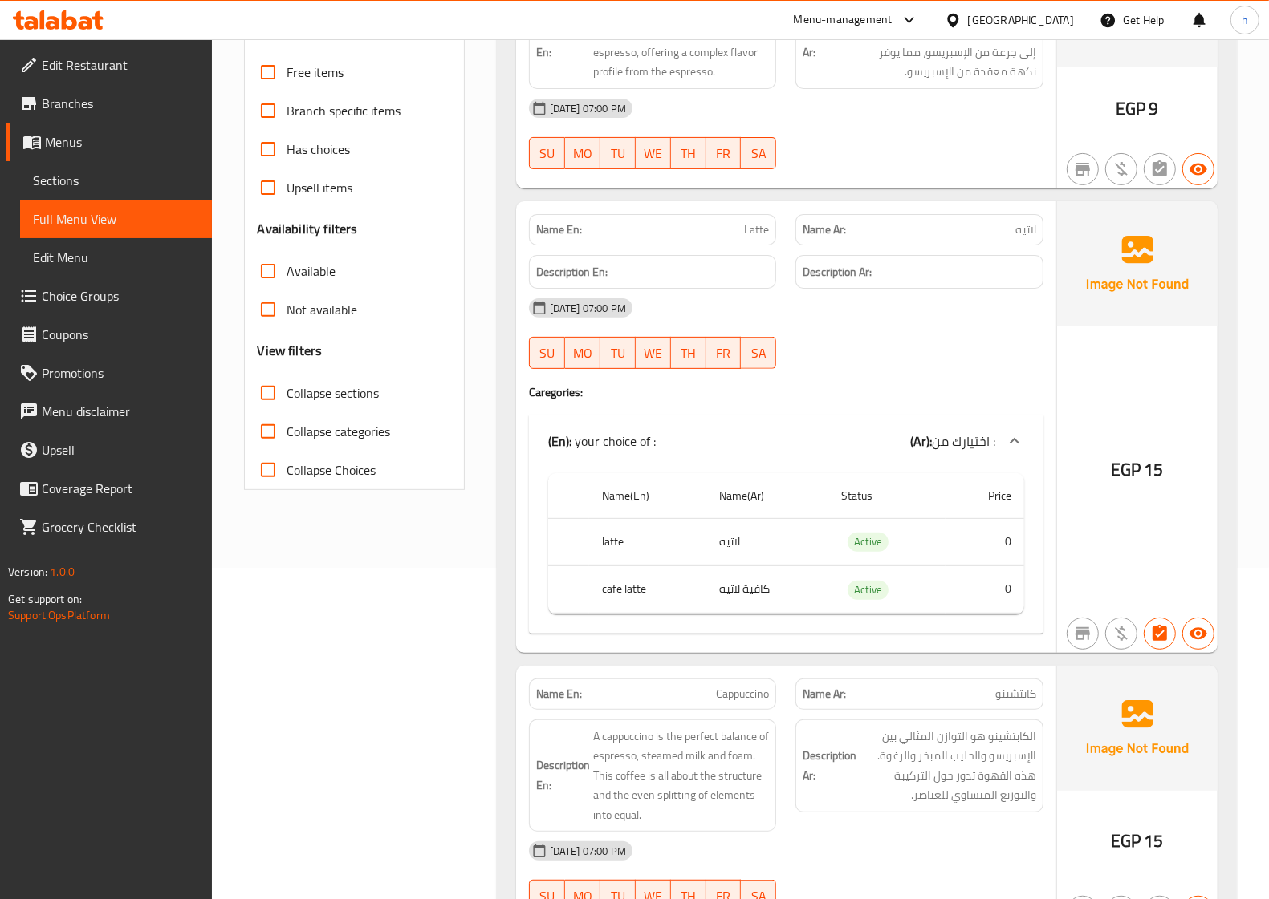
scroll to position [0, 0]
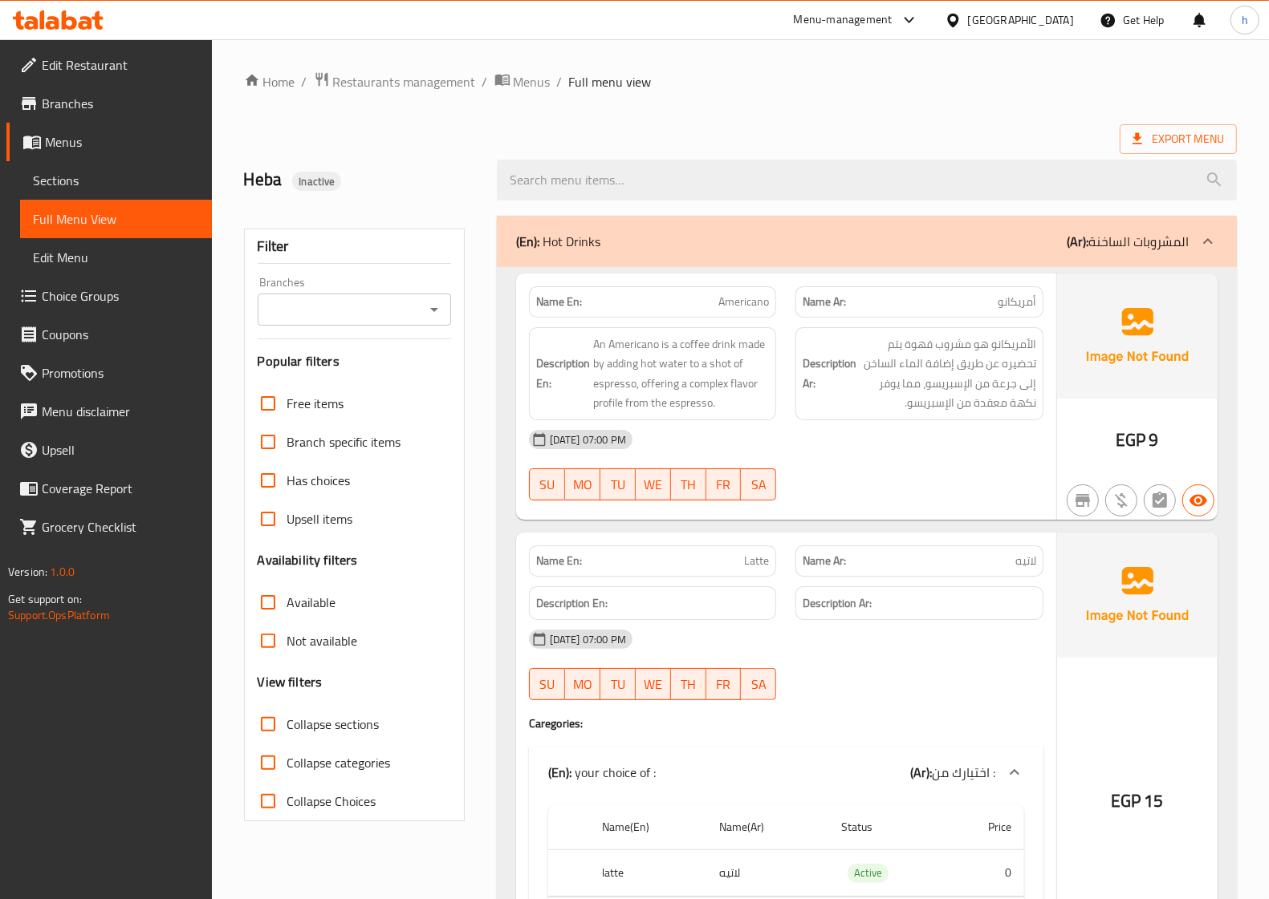
click at [1066, 24] on div "[GEOGRAPHIC_DATA]" at bounding box center [1021, 20] width 106 height 18
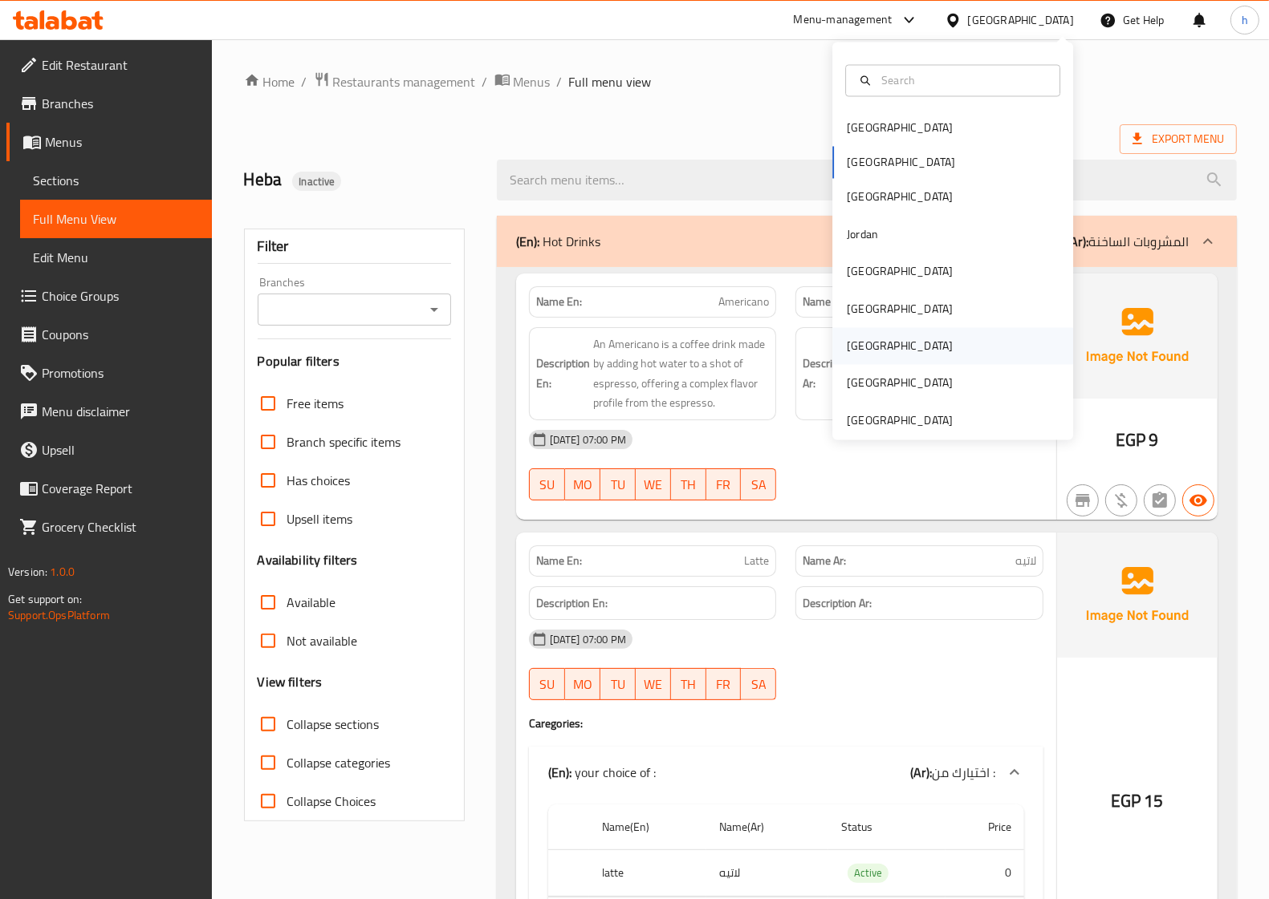
click at [911, 343] on div "[GEOGRAPHIC_DATA]" at bounding box center [952, 346] width 241 height 37
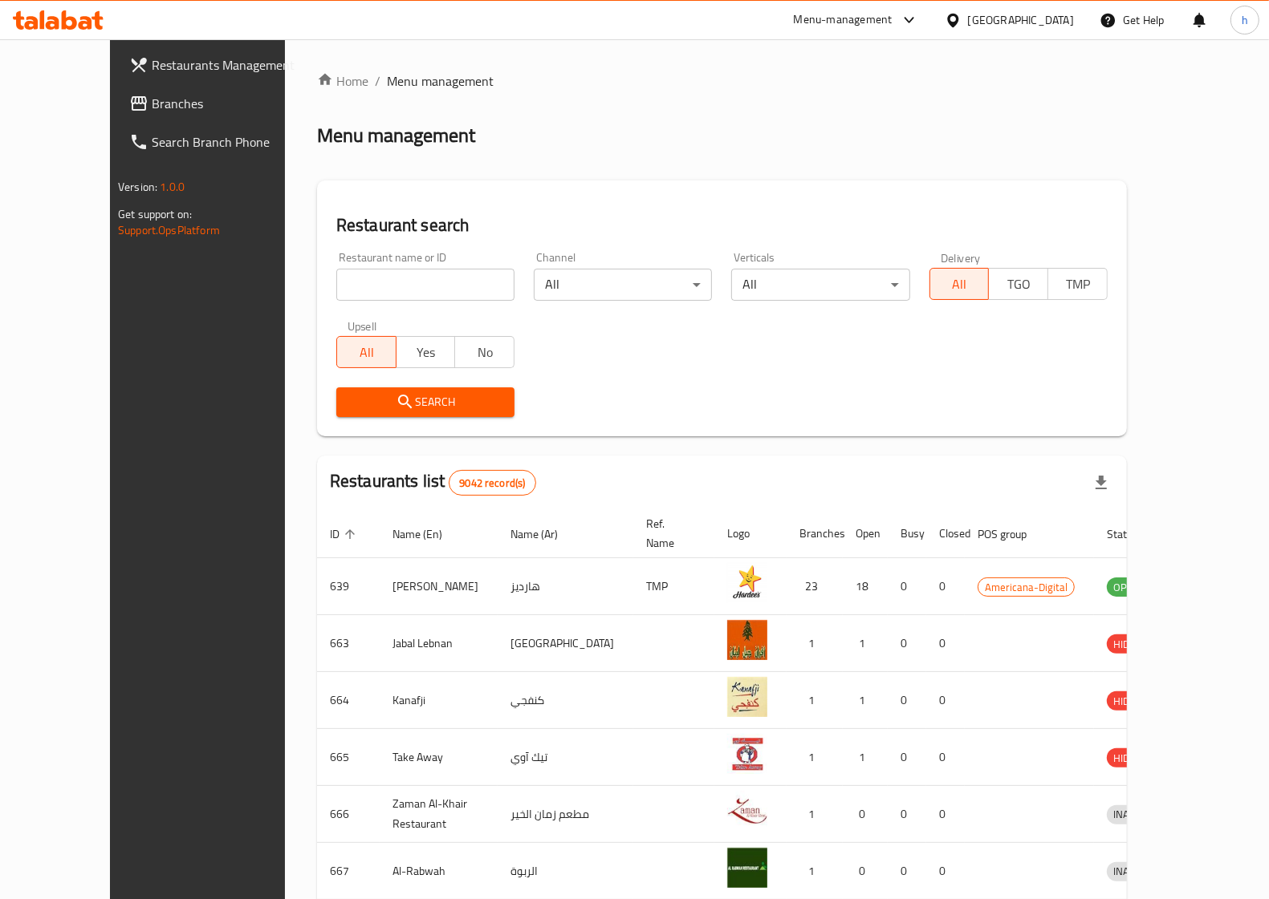
click at [372, 271] on input "search" at bounding box center [425, 285] width 178 height 32
paste input "776251"
type input "776251"
click at [428, 408] on span "Search" at bounding box center [425, 402] width 152 height 20
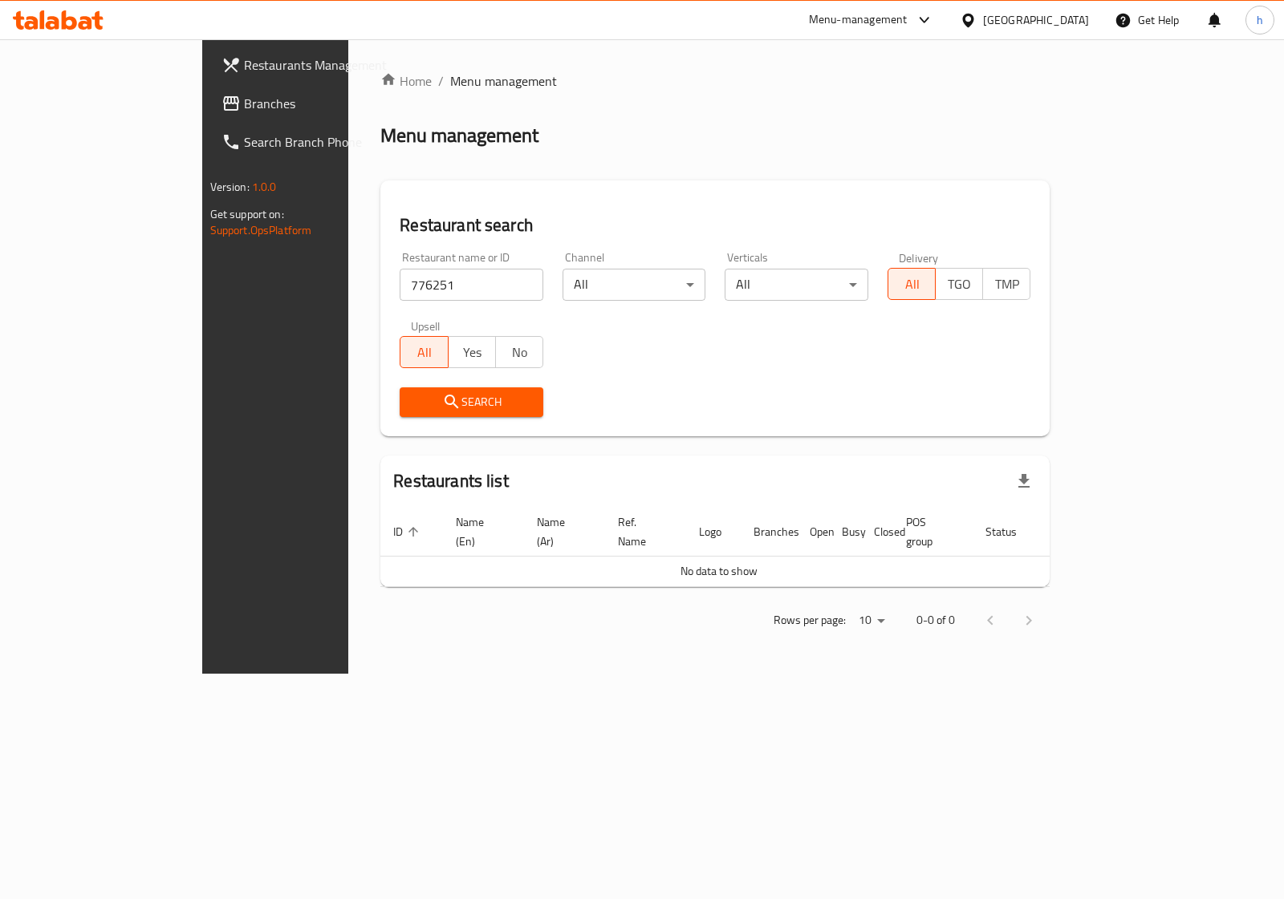
click at [411, 423] on div "Search" at bounding box center [471, 402] width 163 height 49
click at [400, 414] on button "Search" at bounding box center [472, 403] width 144 height 30
click at [412, 397] on span "Search" at bounding box center [471, 402] width 118 height 20
click at [412, 393] on span "Search" at bounding box center [471, 402] width 118 height 20
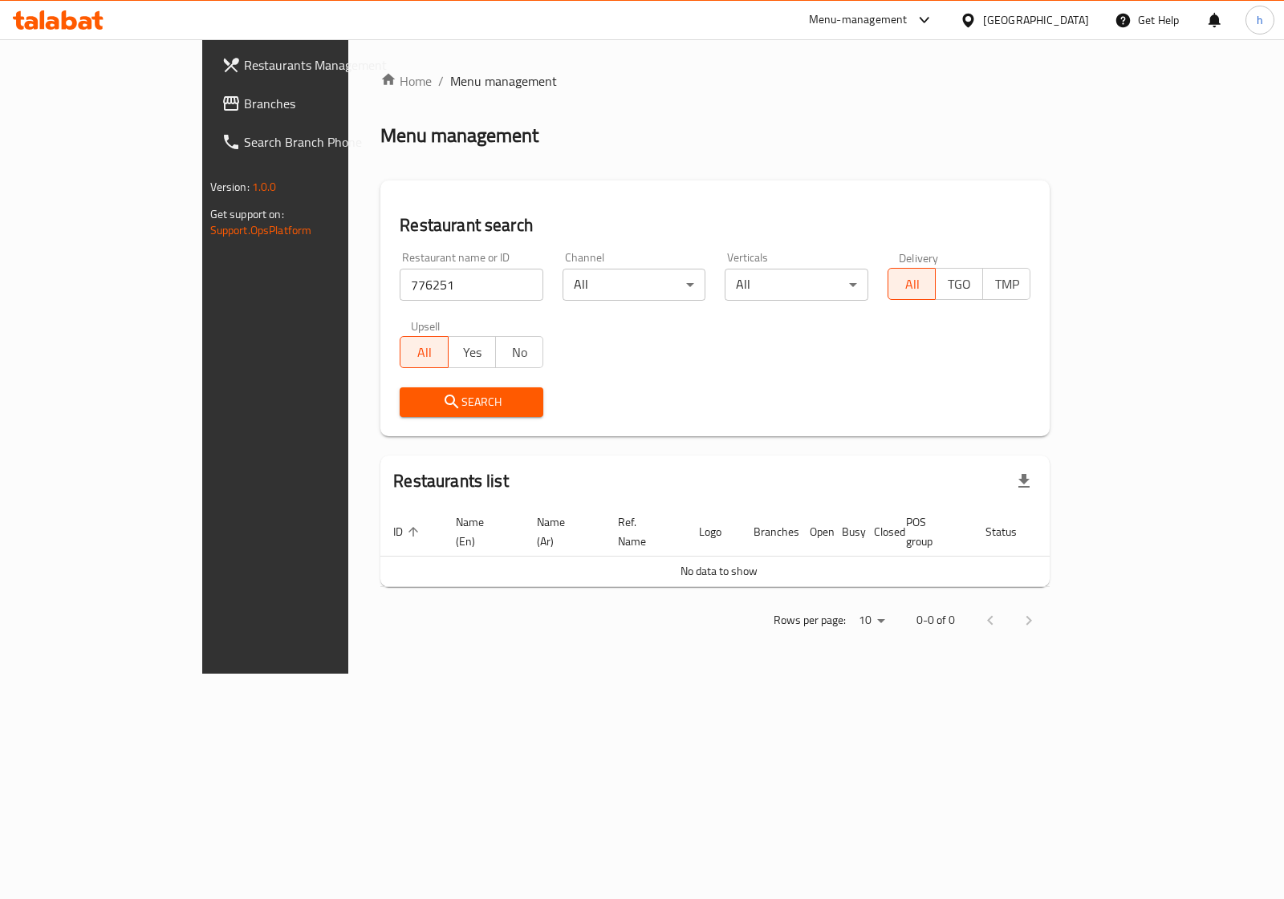
click at [416, 298] on div "Restaurant name or ID 776251 Restaurant name or ID Channel All ​ Verticals All …" at bounding box center [715, 334] width 650 height 185
click at [1069, 22] on div "[GEOGRAPHIC_DATA]" at bounding box center [1036, 20] width 106 height 18
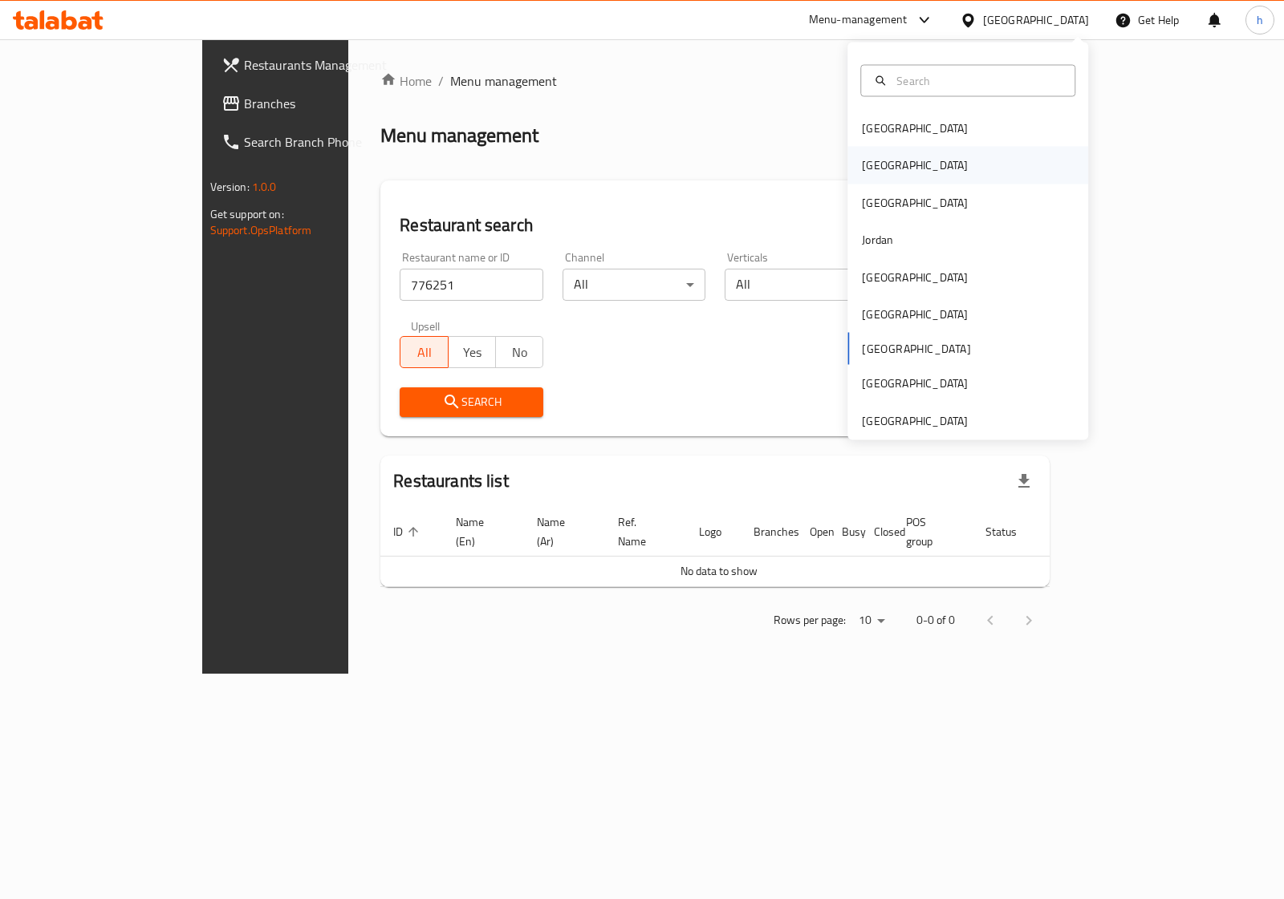
click at [920, 169] on div "[GEOGRAPHIC_DATA]" at bounding box center [967, 165] width 241 height 37
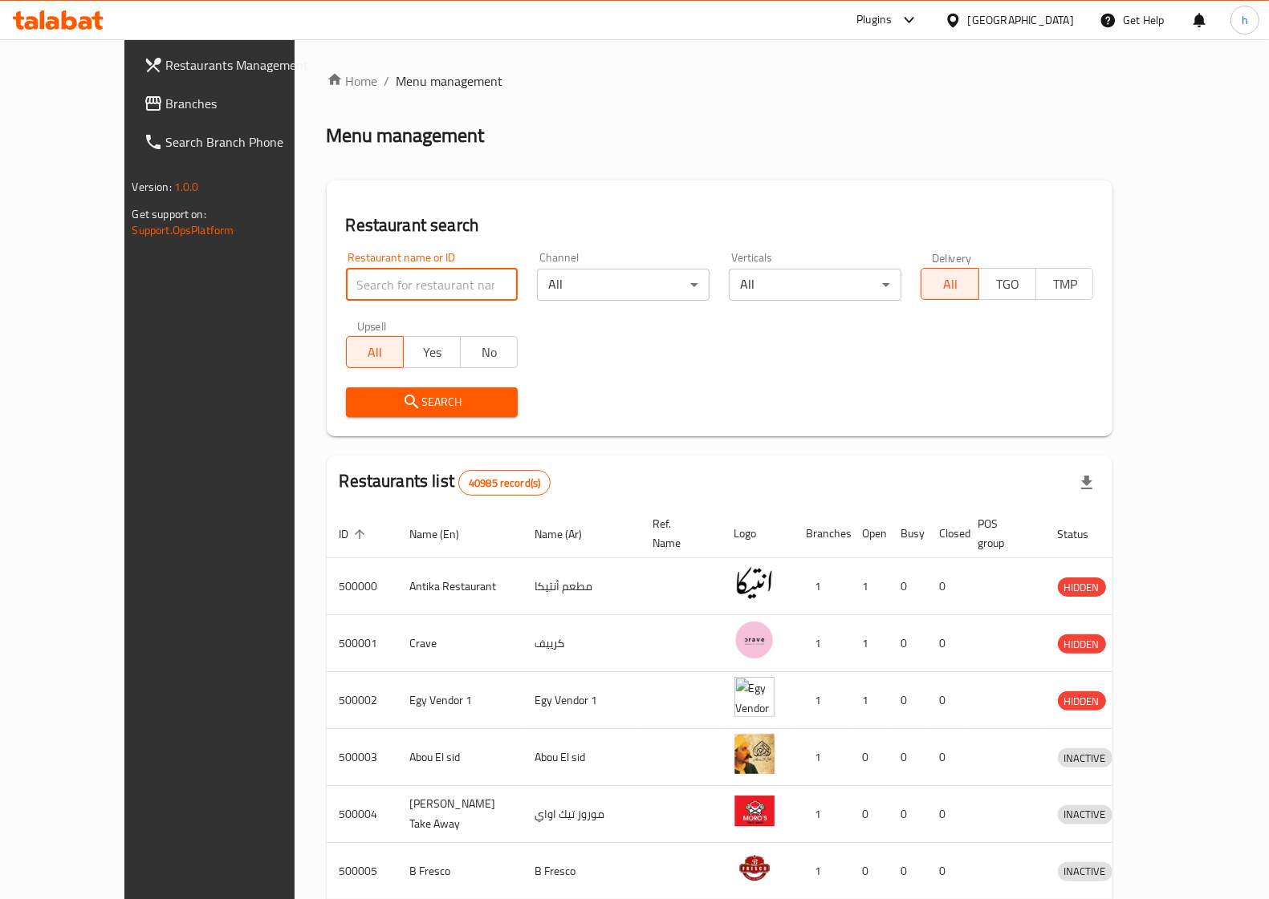
paste input "776251"
type input "776251"
click at [346, 389] on button "Search" at bounding box center [432, 403] width 173 height 30
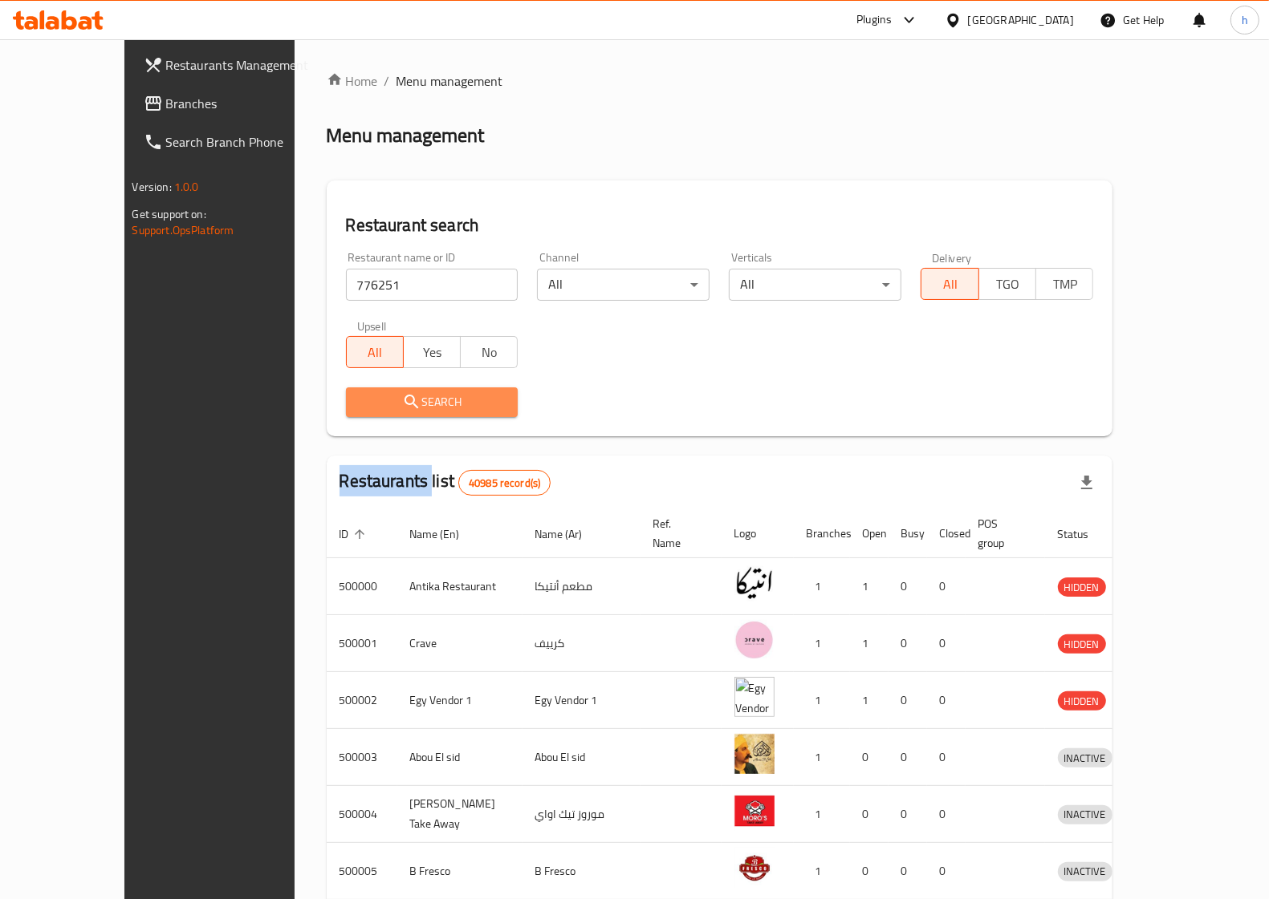
click at [338, 389] on div at bounding box center [634, 449] width 1269 height 899
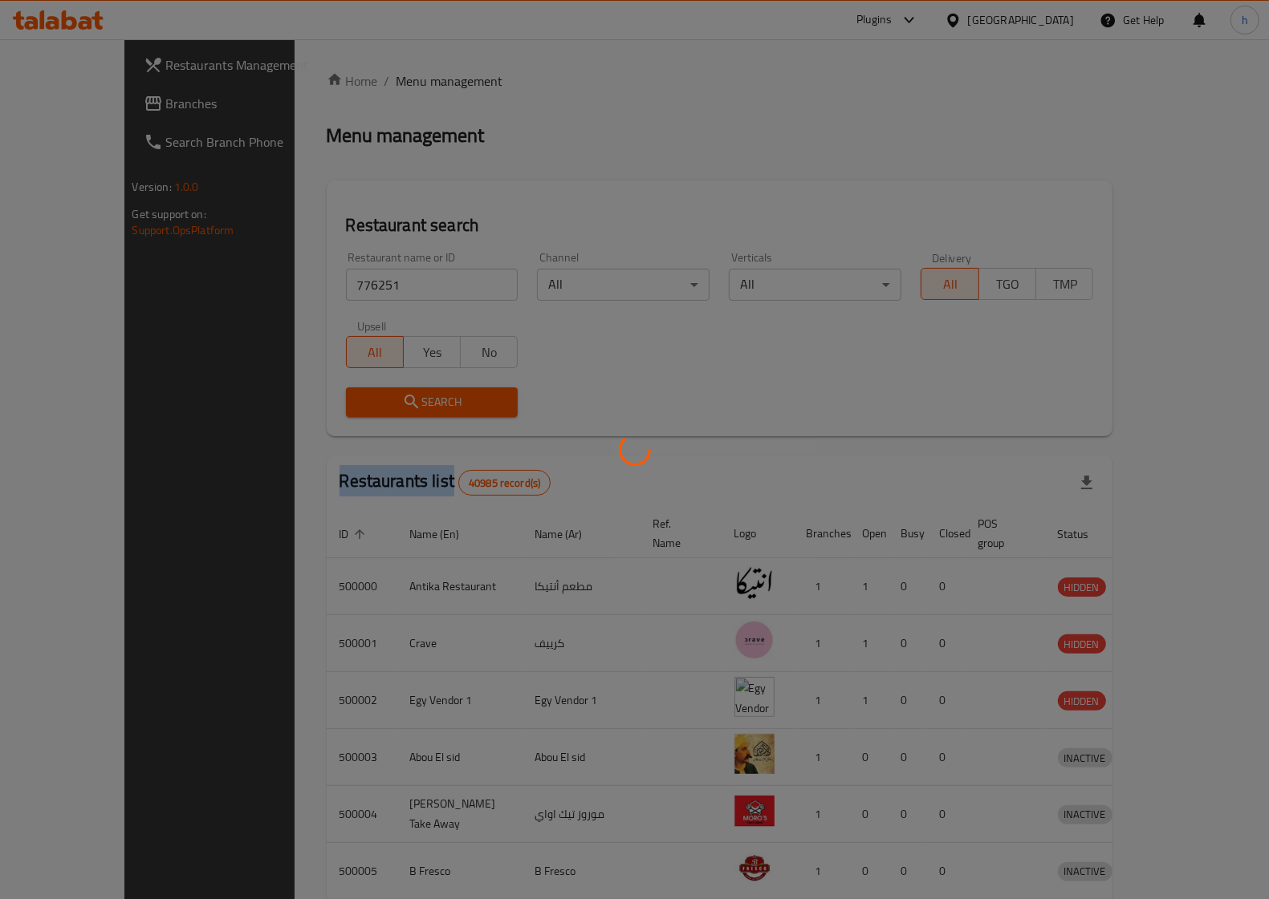
click at [338, 389] on div at bounding box center [634, 449] width 1269 height 899
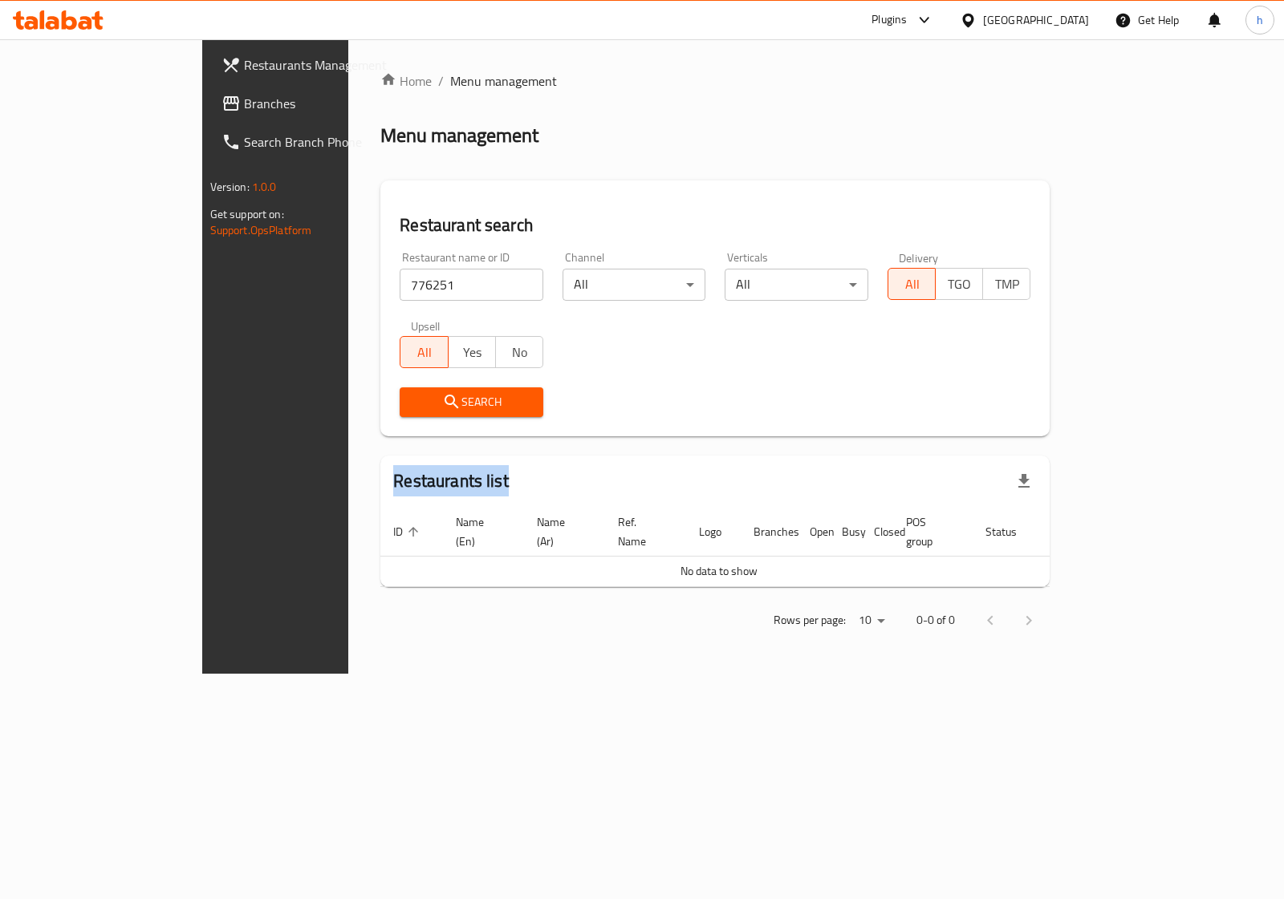
click at [412, 398] on span "Search" at bounding box center [471, 402] width 118 height 20
click at [1069, 20] on div "[GEOGRAPHIC_DATA]" at bounding box center [1036, 20] width 106 height 18
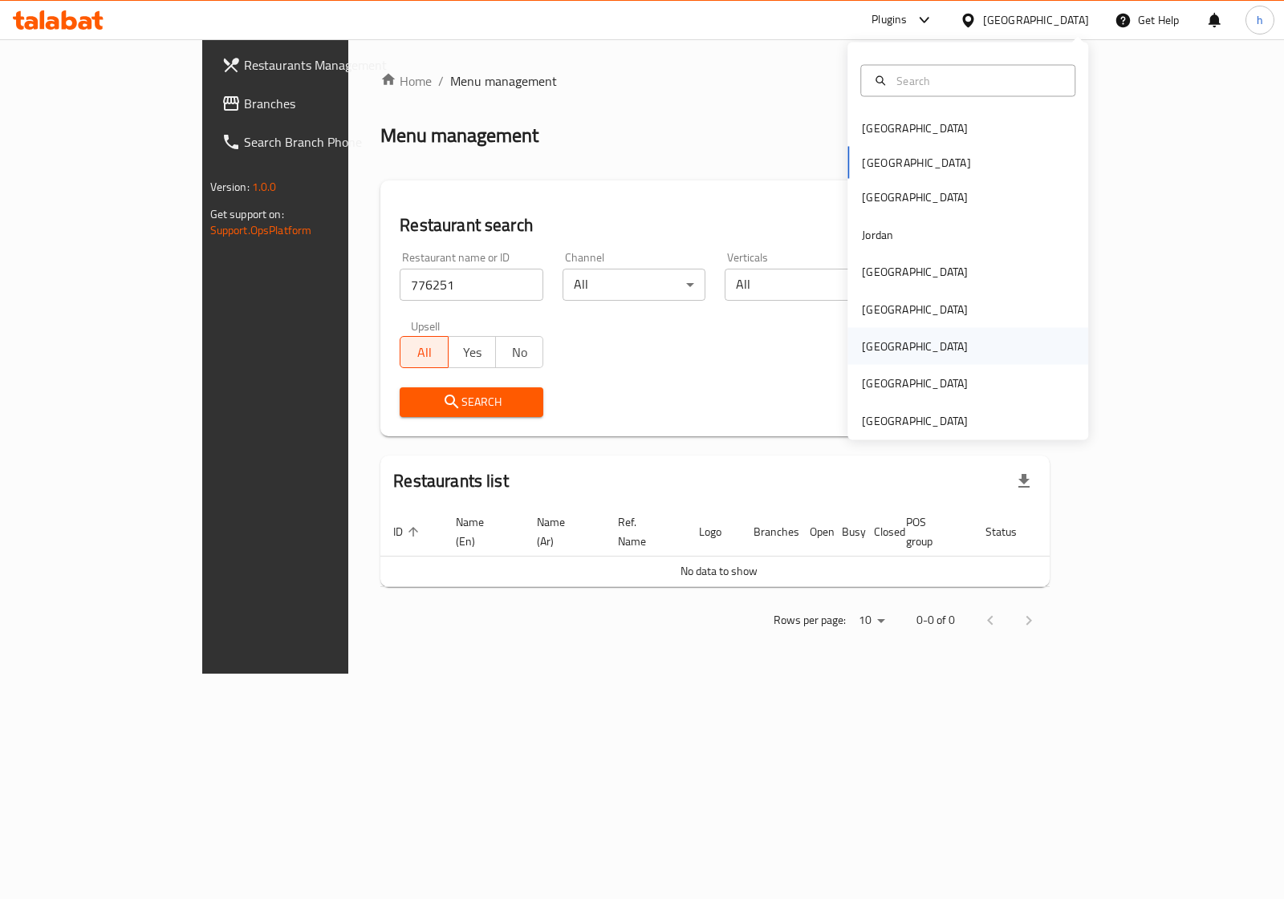
click at [944, 350] on div "[GEOGRAPHIC_DATA]" at bounding box center [967, 346] width 241 height 37
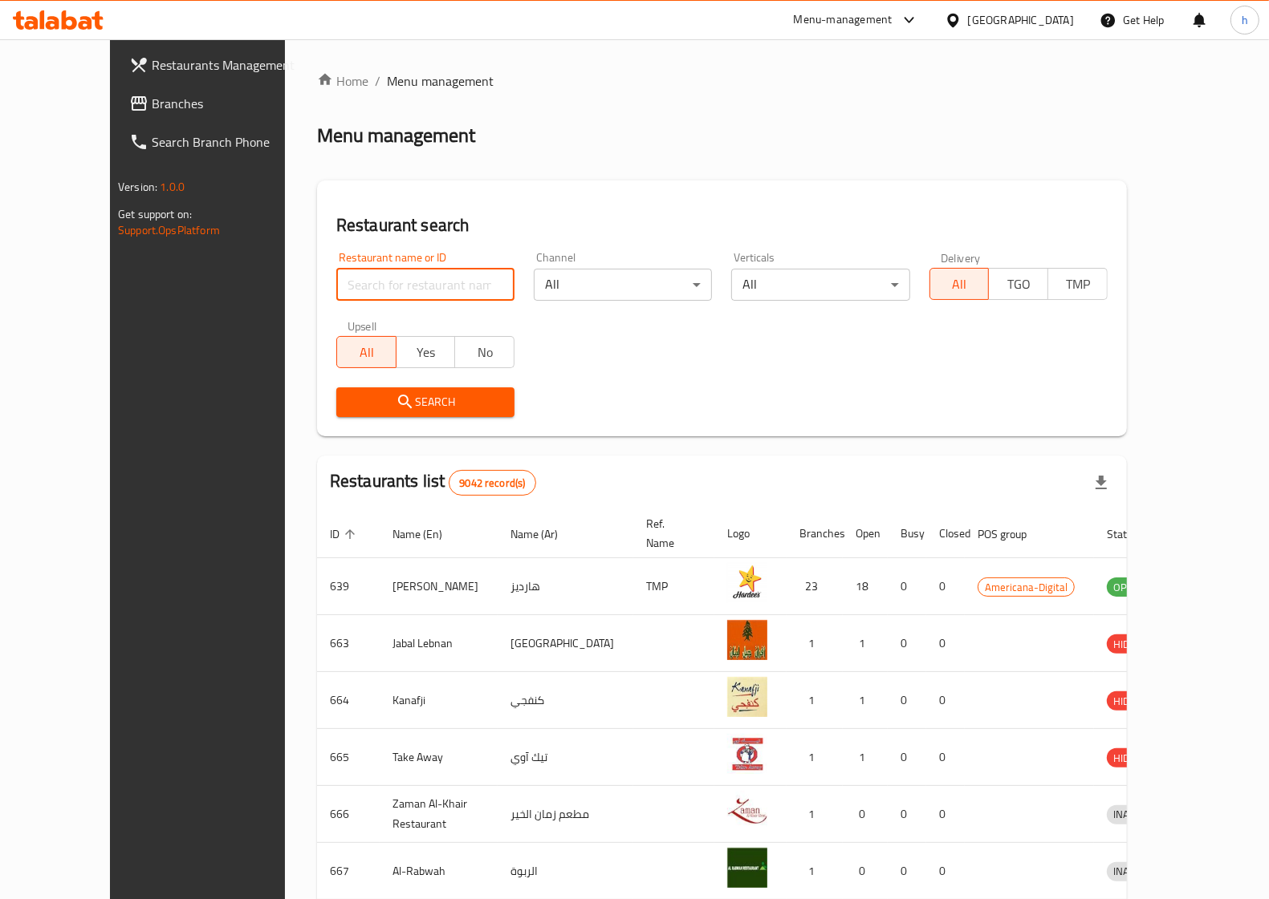
paste input "776251"
type input "776251"
click at [129, 68] on icon at bounding box center [138, 64] width 19 height 19
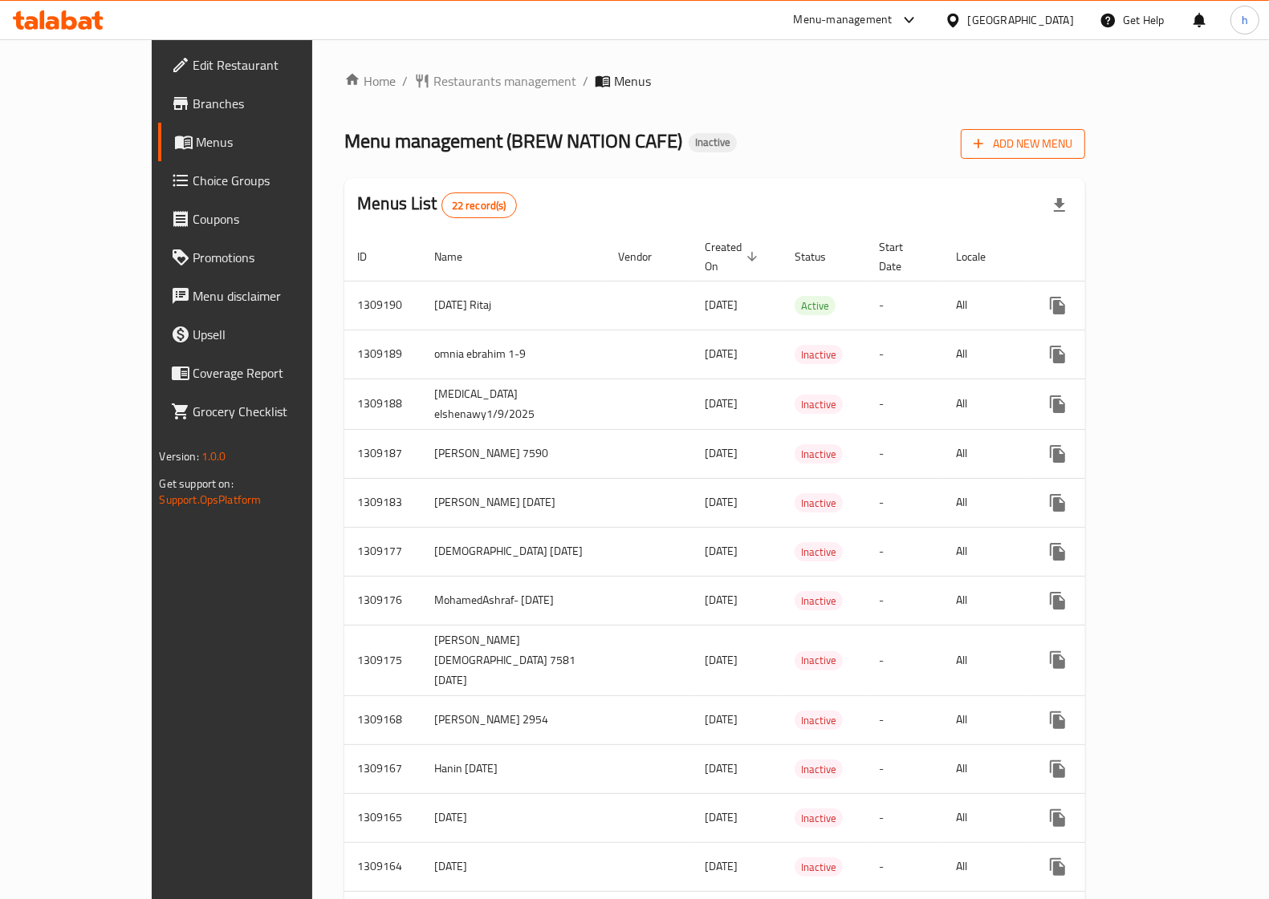
click at [1072, 141] on span "Add New Menu" at bounding box center [1022, 144] width 99 height 20
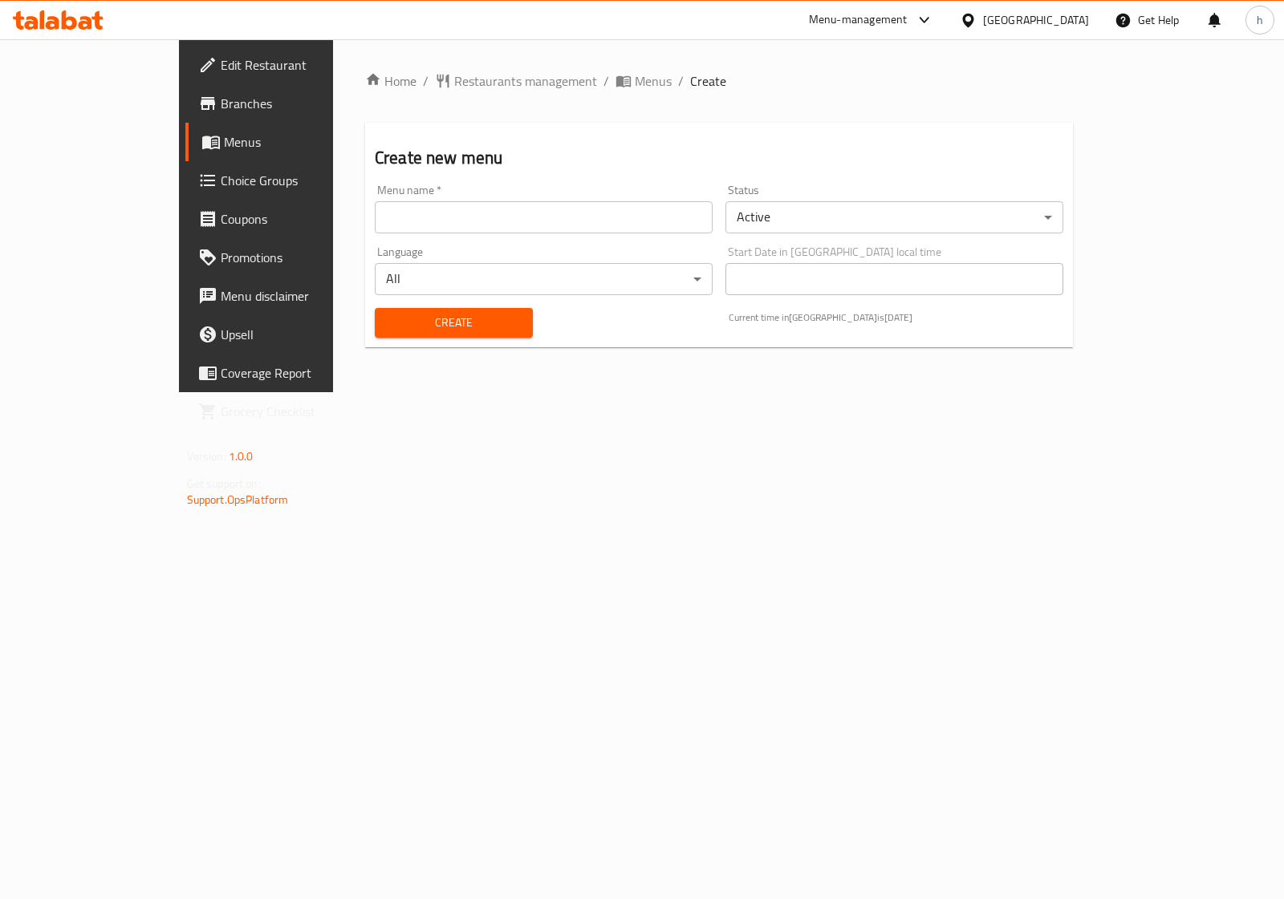
click at [432, 217] on input "text" at bounding box center [544, 217] width 338 height 32
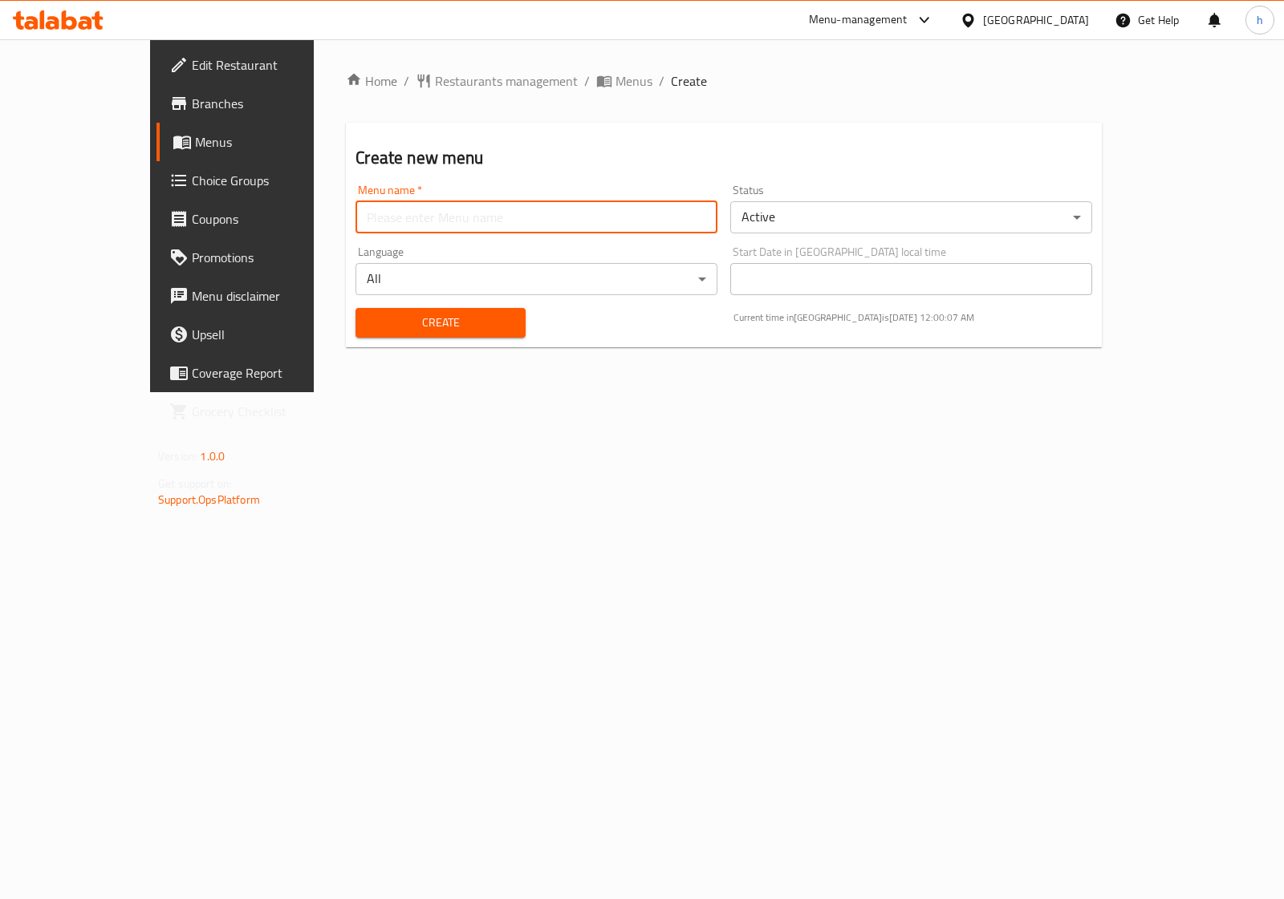
type input "Heba"
click at [389, 315] on span "Create" at bounding box center [440, 323] width 144 height 20
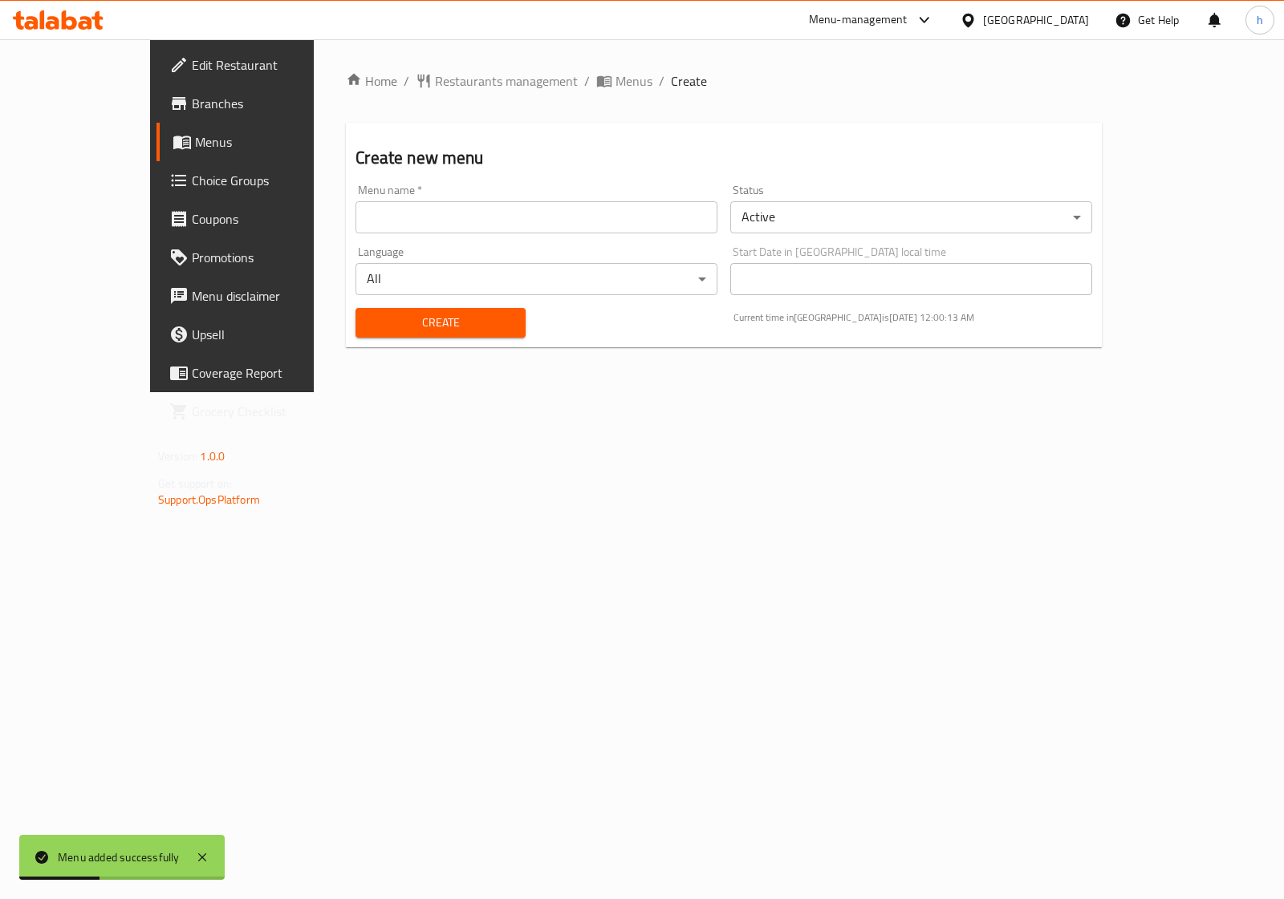
click at [195, 143] on span "Menus" at bounding box center [273, 141] width 156 height 19
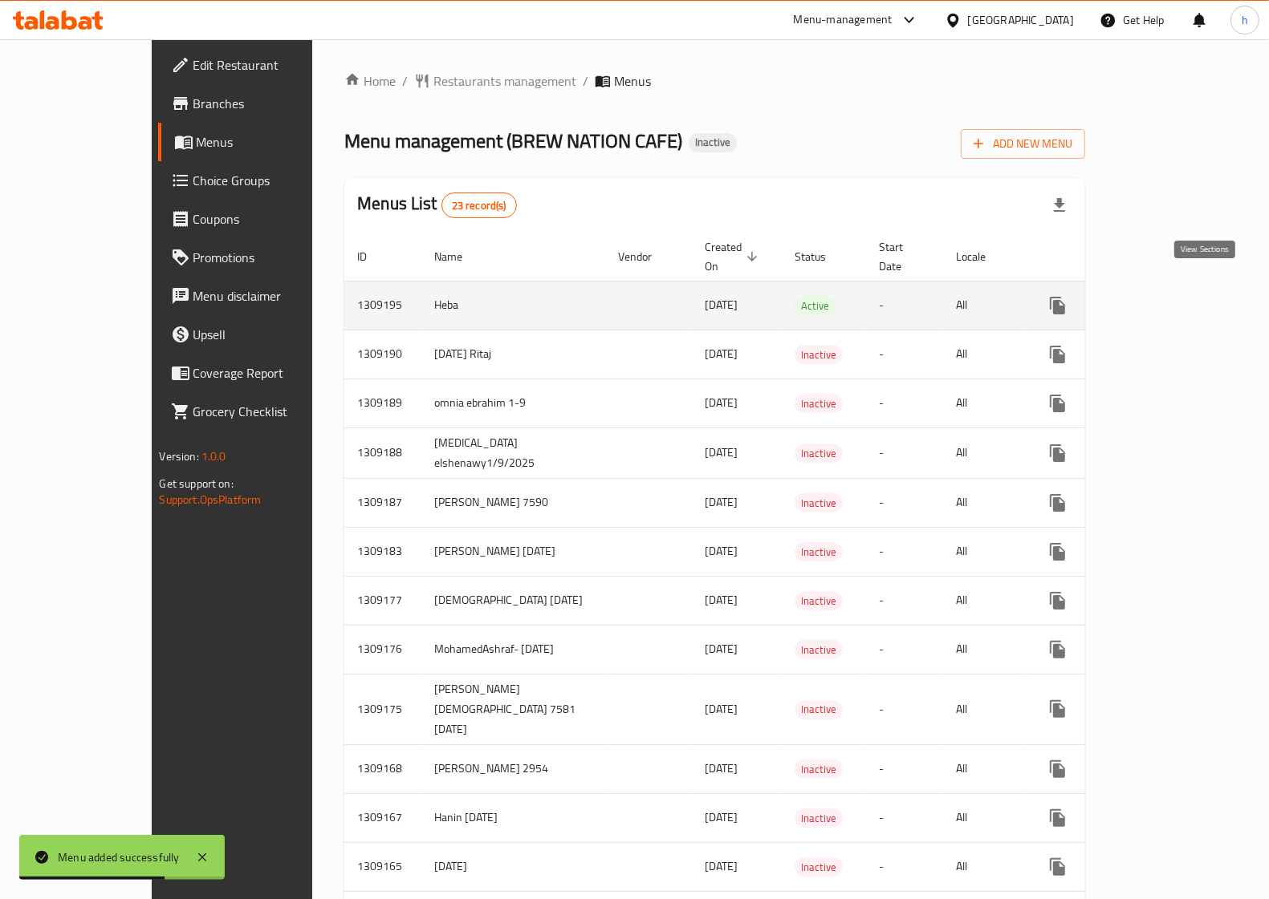
click at [1183, 296] on icon "enhanced table" at bounding box center [1172, 305] width 19 height 19
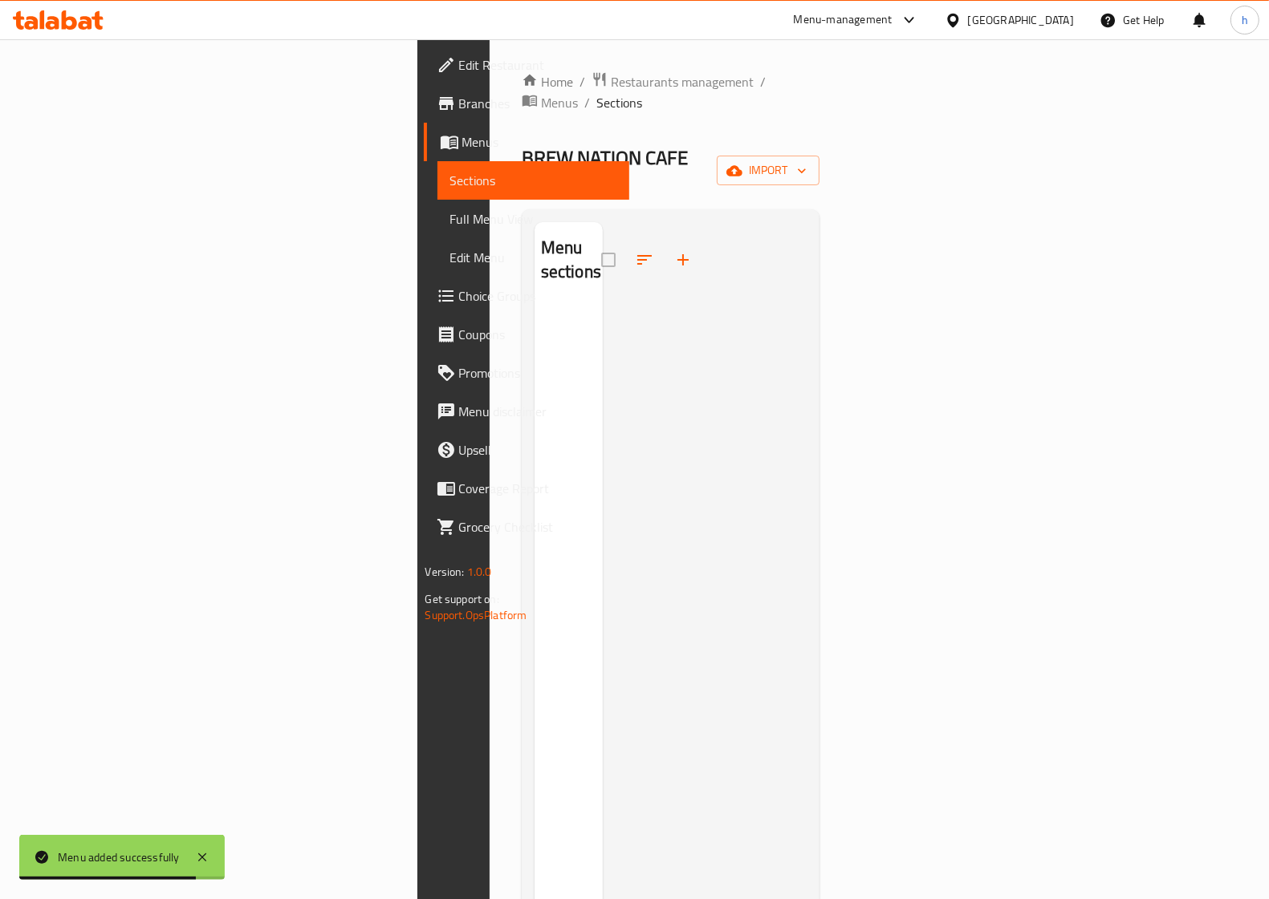
click at [820, 123] on div "Home / Restaurants management / Menus / Sections BREW NATION CAFE Inactive impo…" at bounding box center [671, 602] width 298 height 1063
click at [819, 156] on button "import" at bounding box center [768, 171] width 103 height 30
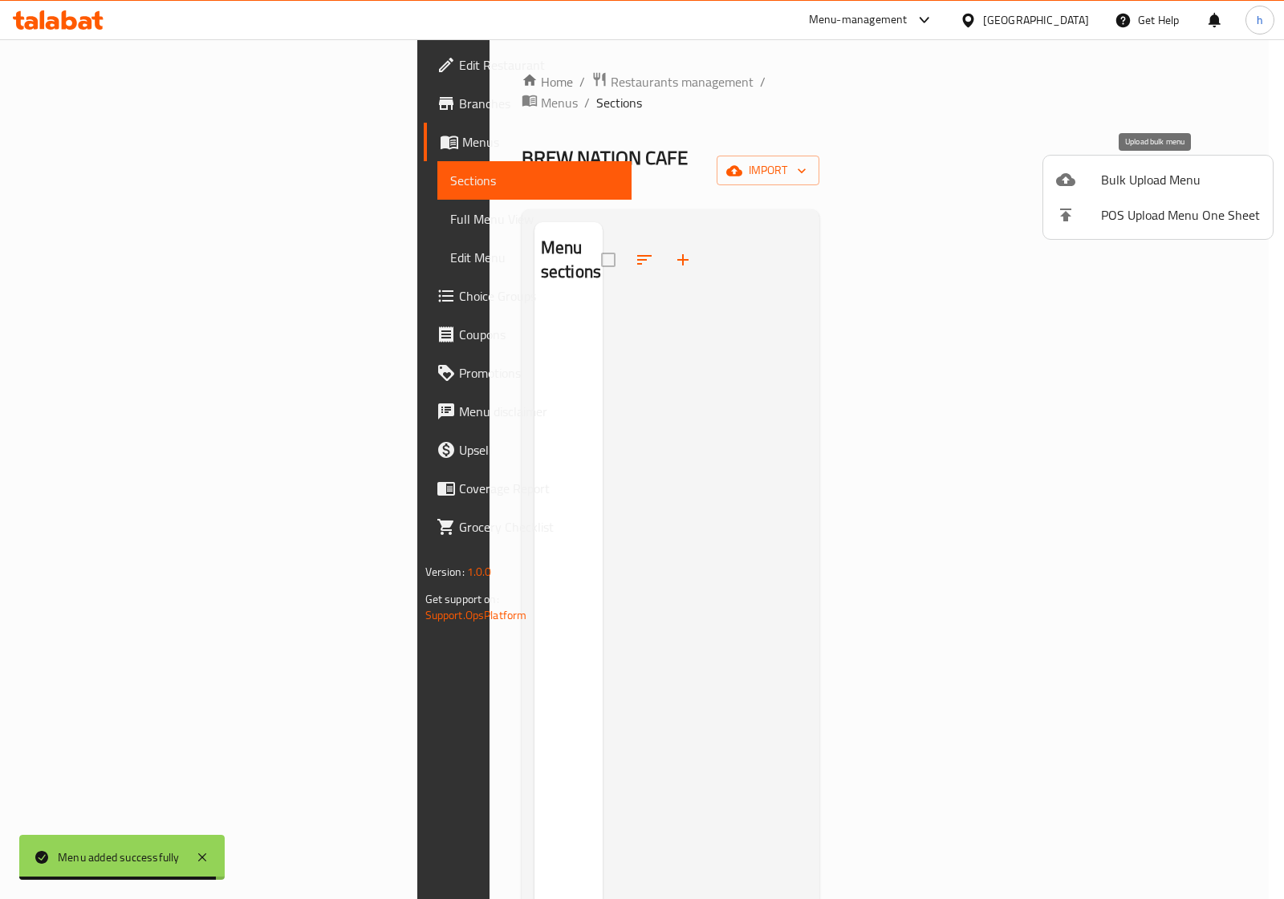
click at [1157, 179] on span "Bulk Upload Menu" at bounding box center [1180, 179] width 159 height 19
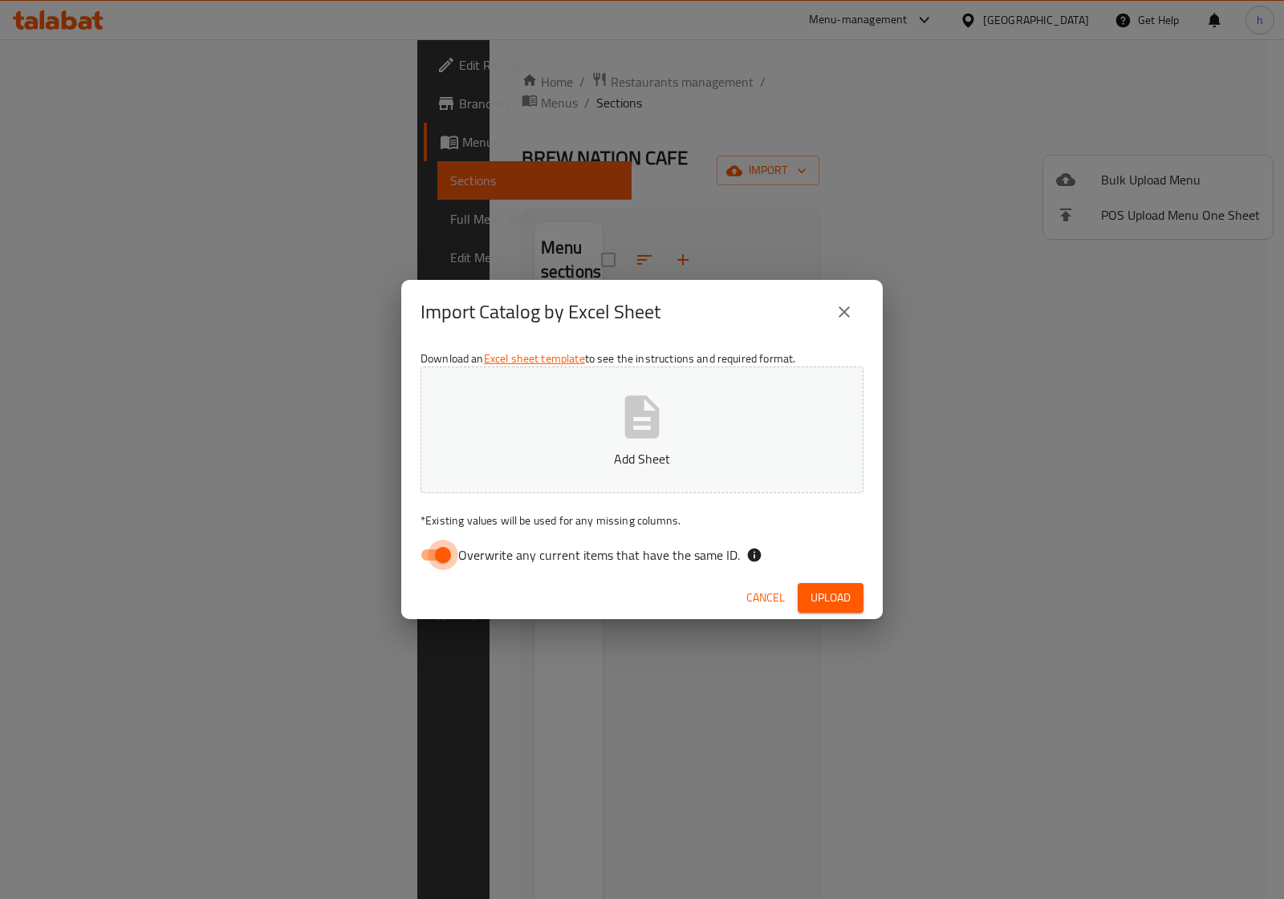
click at [447, 558] on input "Overwrite any current items that have the same ID." at bounding box center [442, 555] width 91 height 30
checkbox input "false"
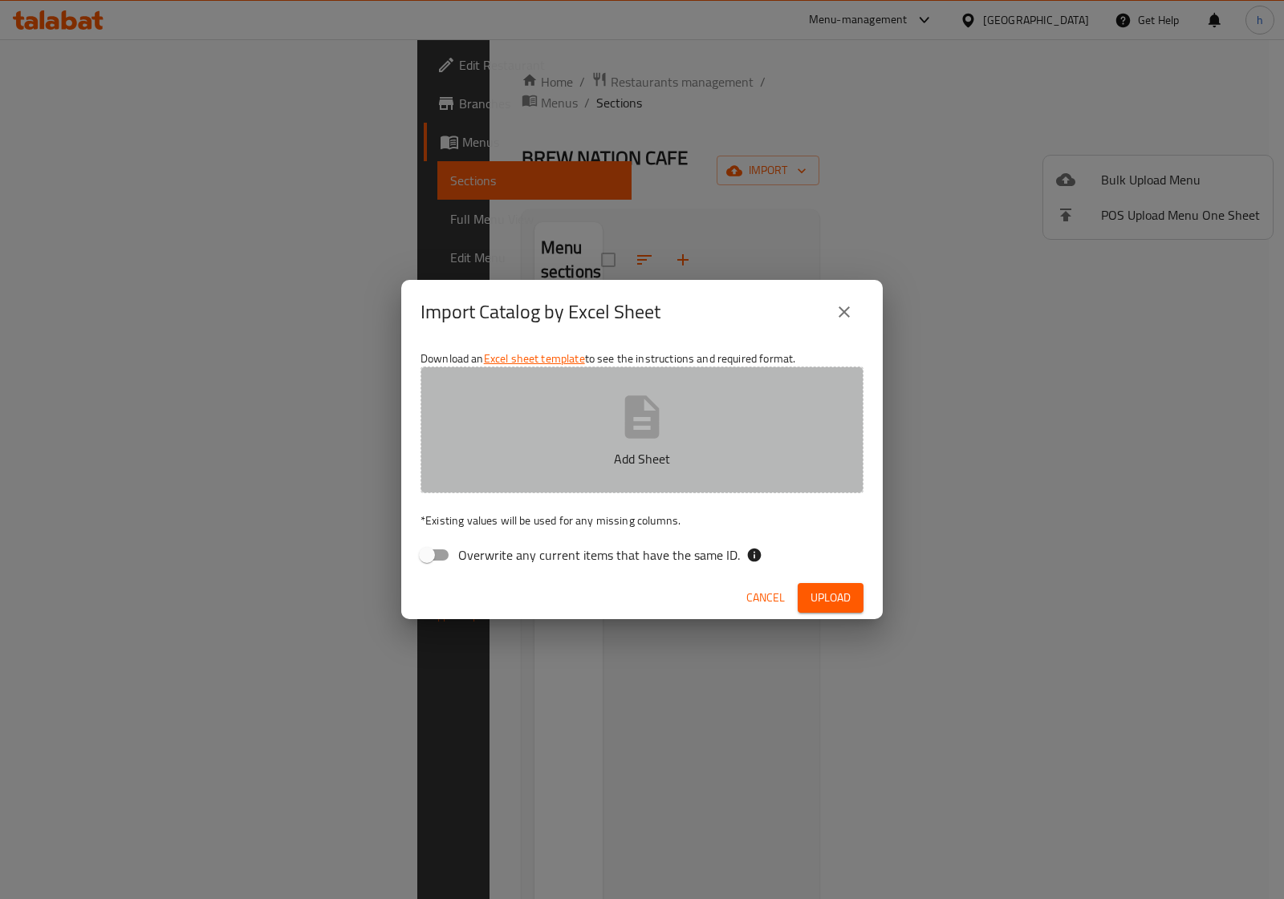
click at [512, 406] on button "Add Sheet" at bounding box center [641, 430] width 443 height 127
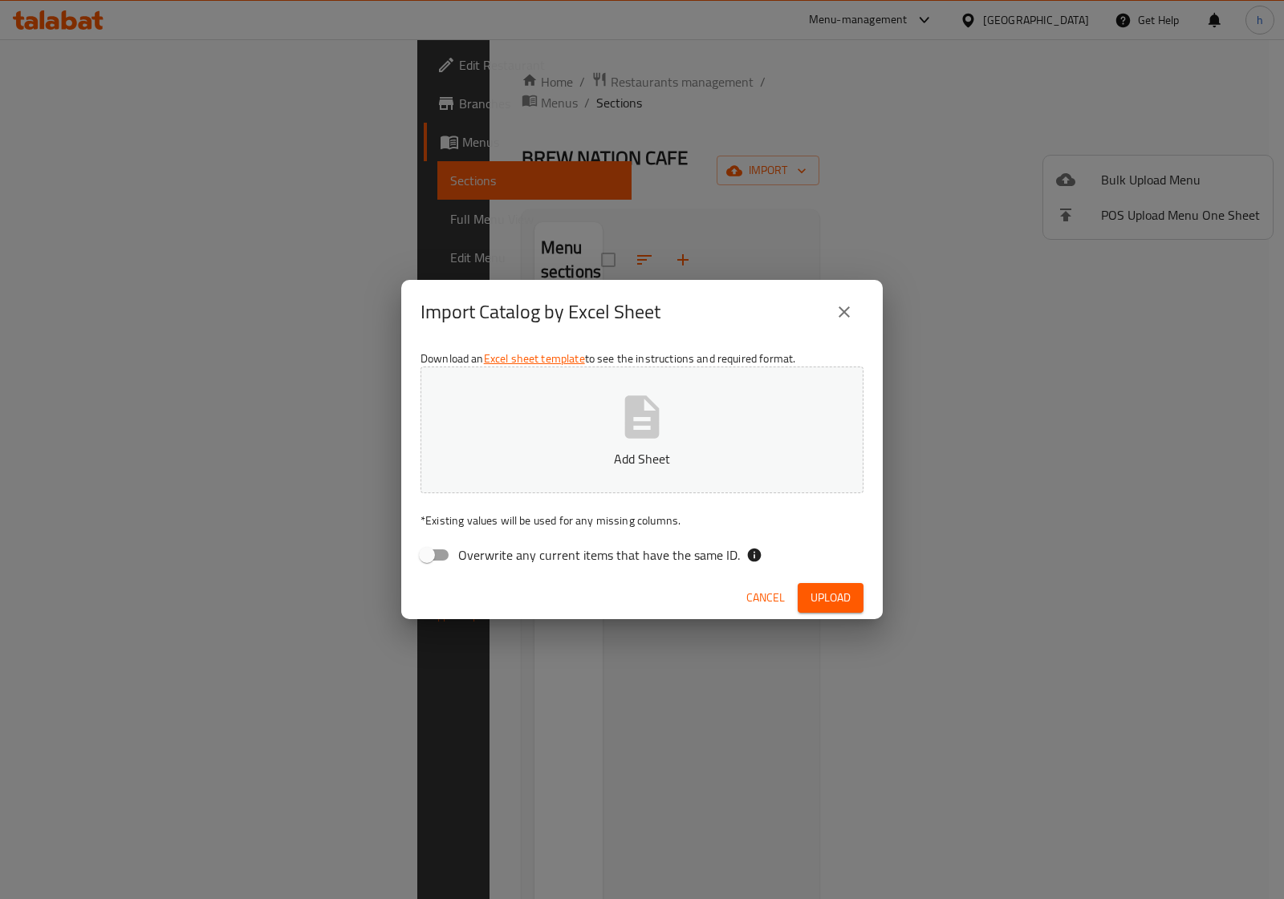
click at [839, 317] on icon "close" at bounding box center [843, 312] width 11 height 11
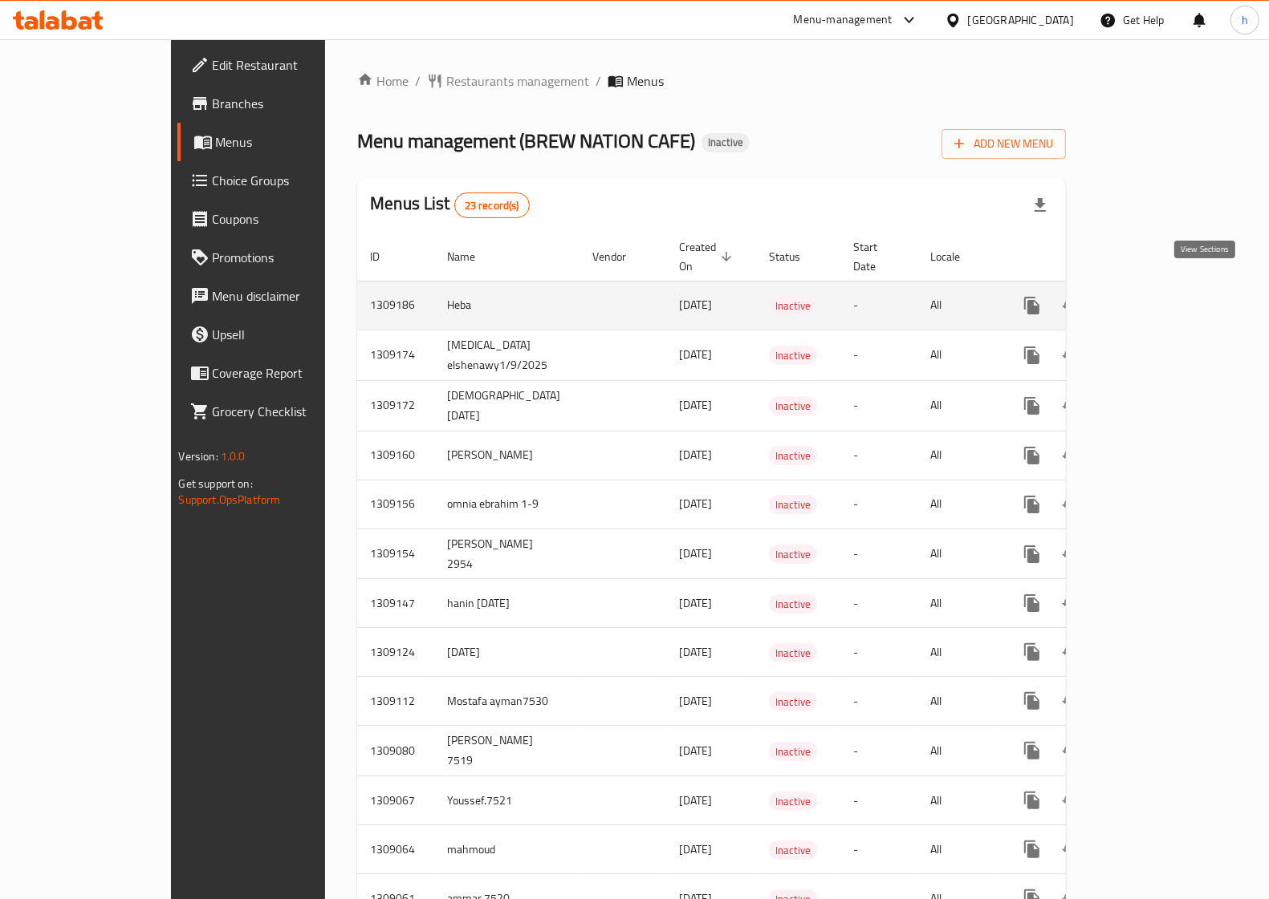
click at [1157, 296] on icon "enhanced table" at bounding box center [1147, 305] width 19 height 19
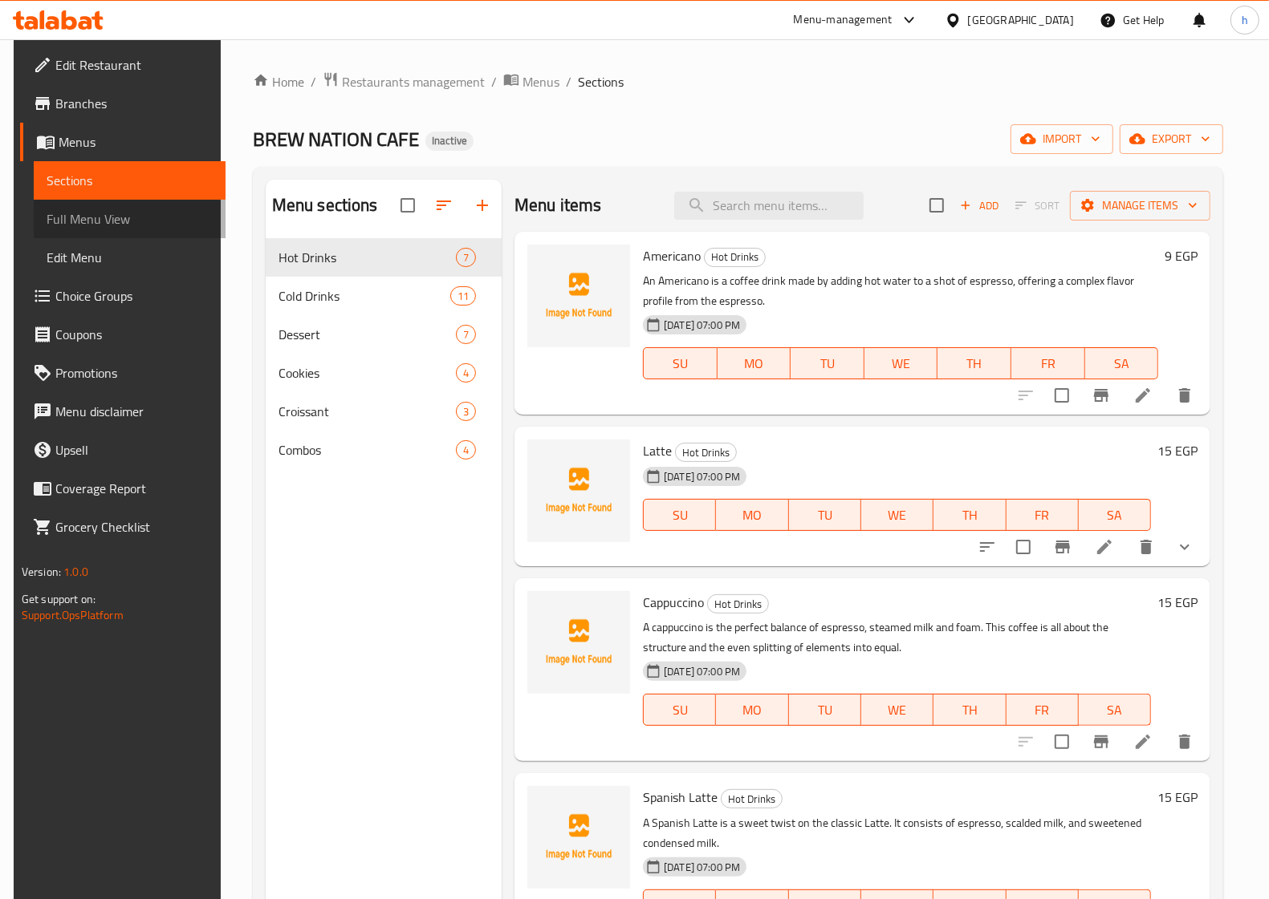
click at [117, 231] on link "Full Menu View" at bounding box center [130, 219] width 192 height 39
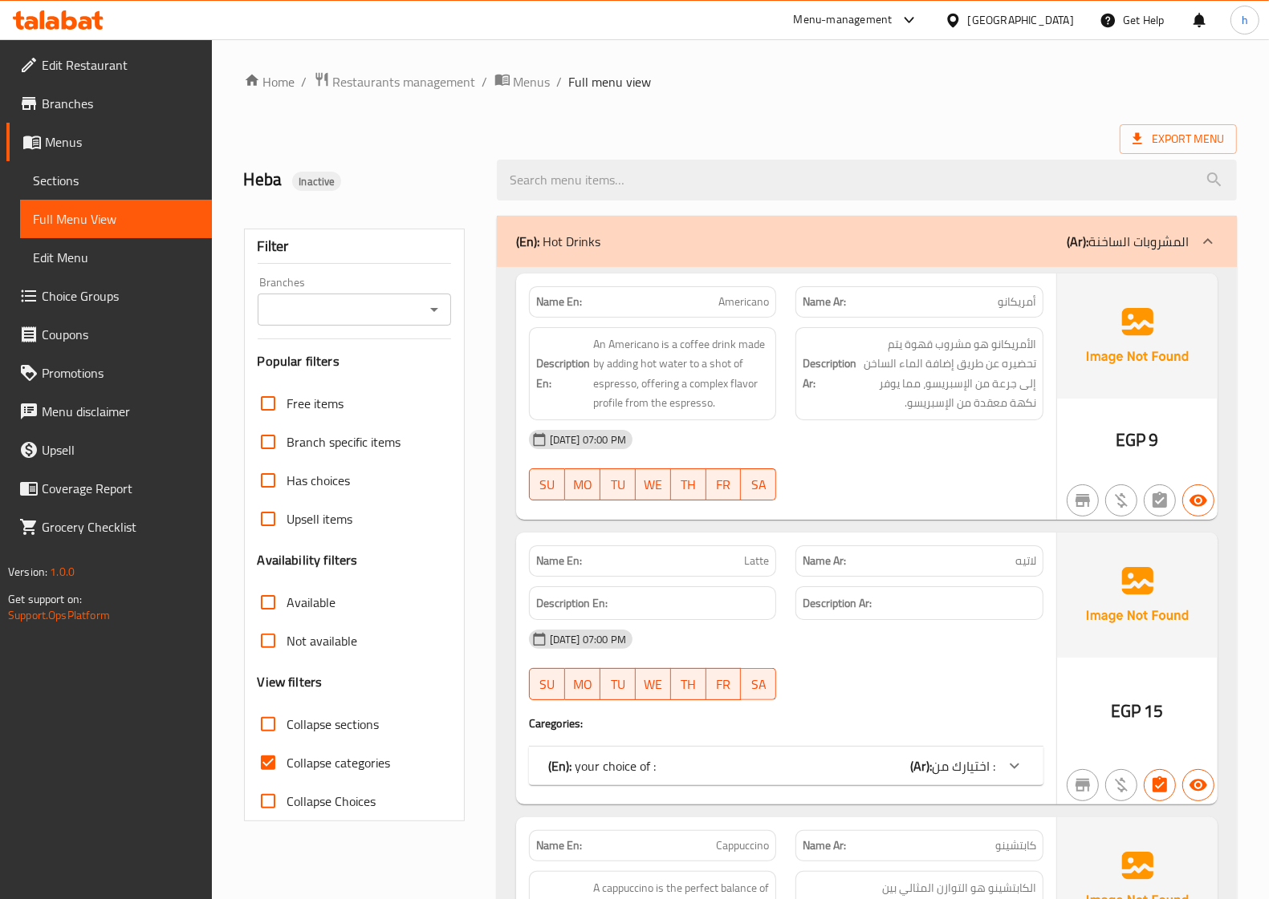
click at [347, 770] on span "Collapse categories" at bounding box center [339, 762] width 104 height 19
click at [287, 770] on input "Collapse categories" at bounding box center [268, 763] width 39 height 39
checkbox input "false"
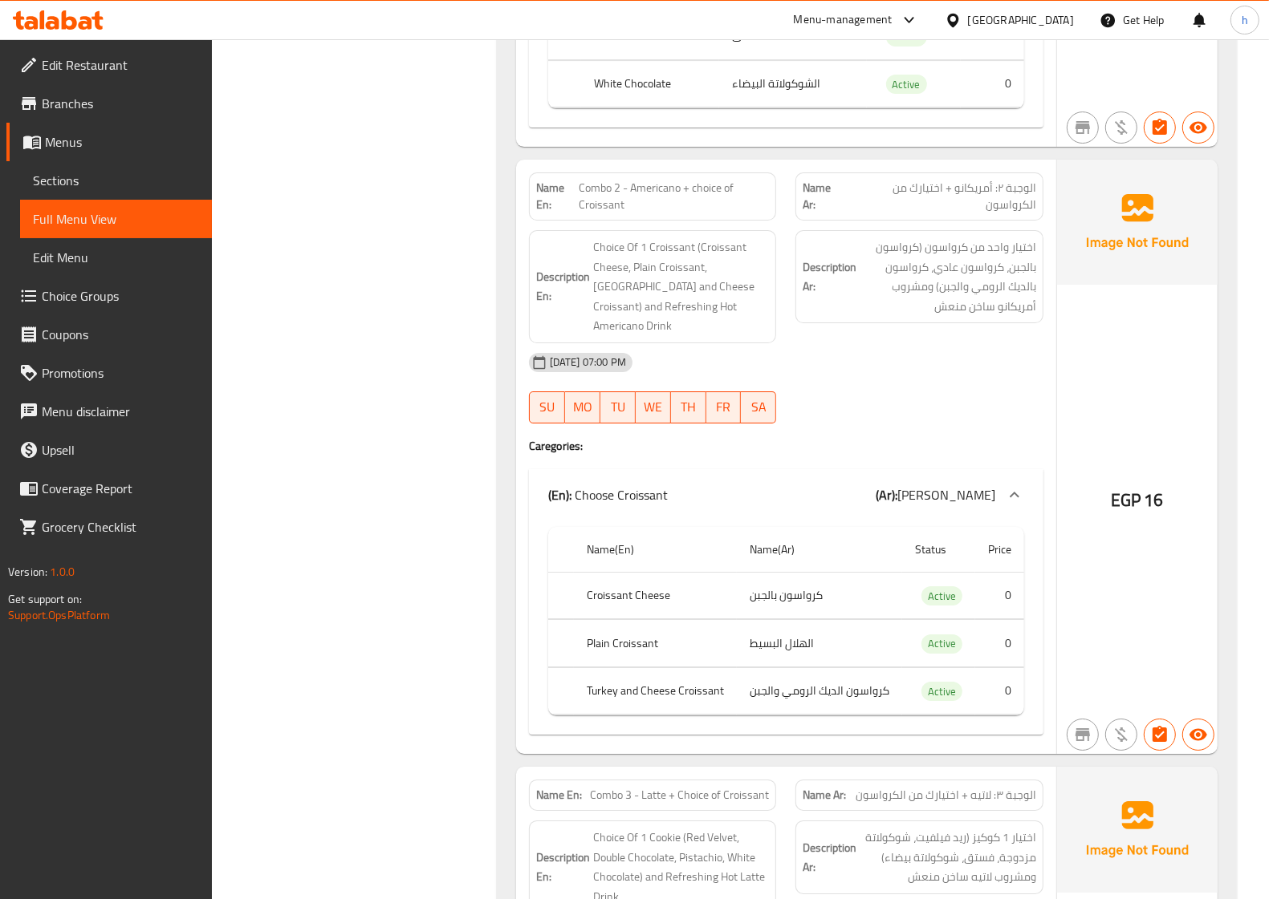
scroll to position [9465, 0]
